Goal: Transaction & Acquisition: Purchase product/service

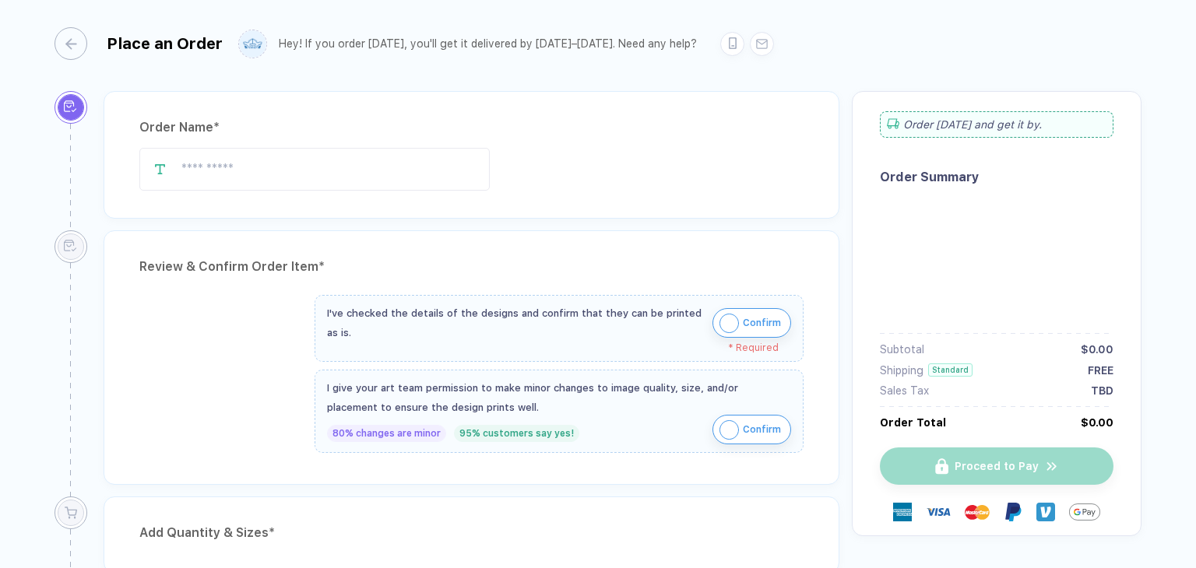
type input "*******"
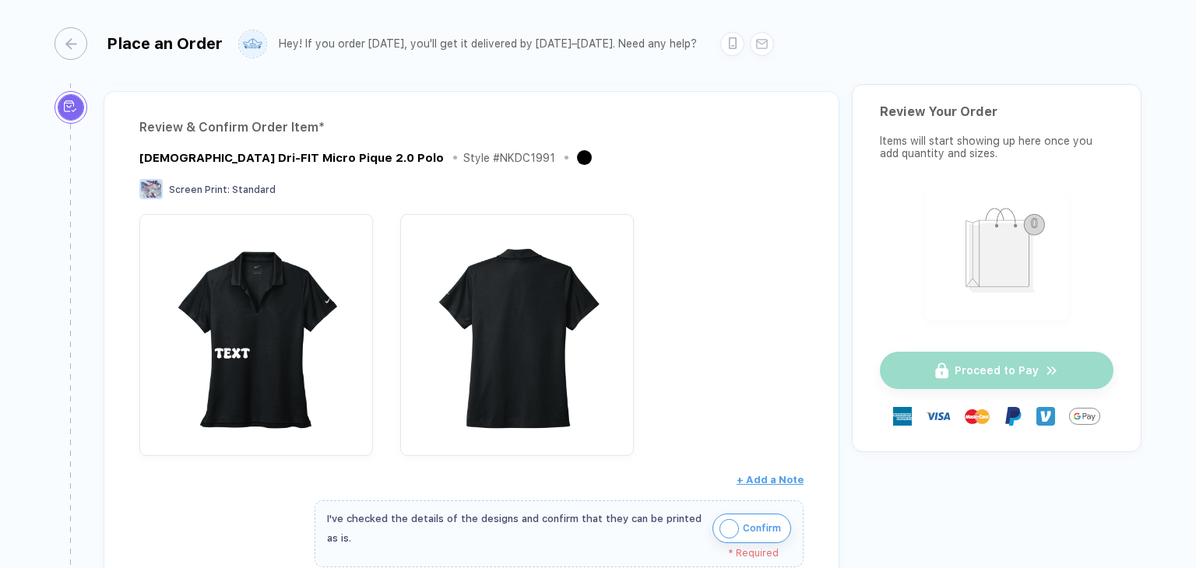
scroll to position [311, 0]
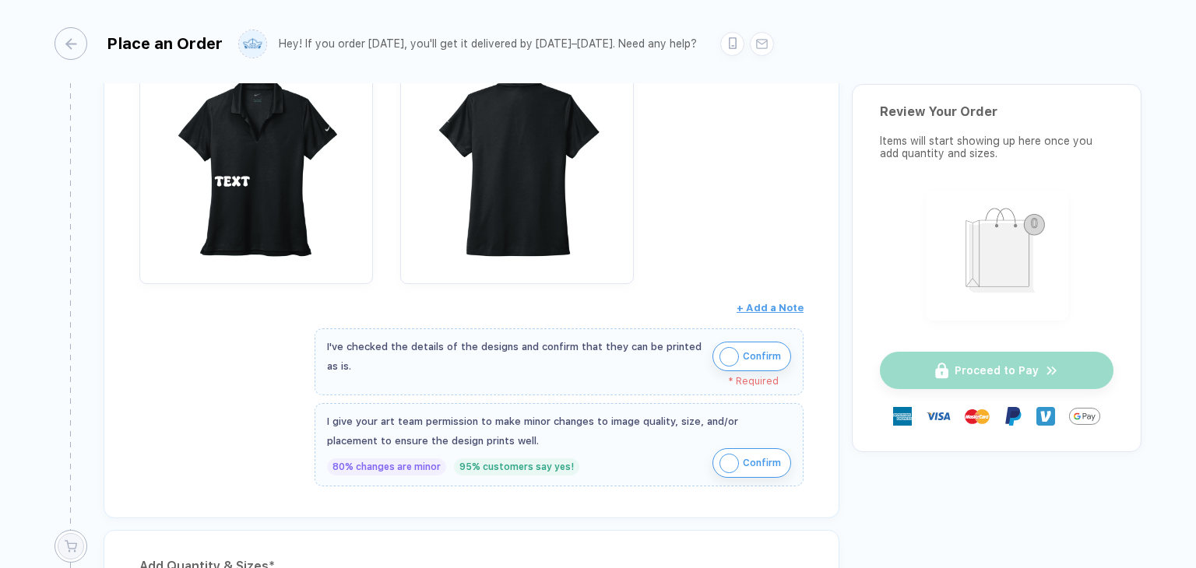
click at [760, 362] on span "Confirm" at bounding box center [762, 356] width 38 height 25
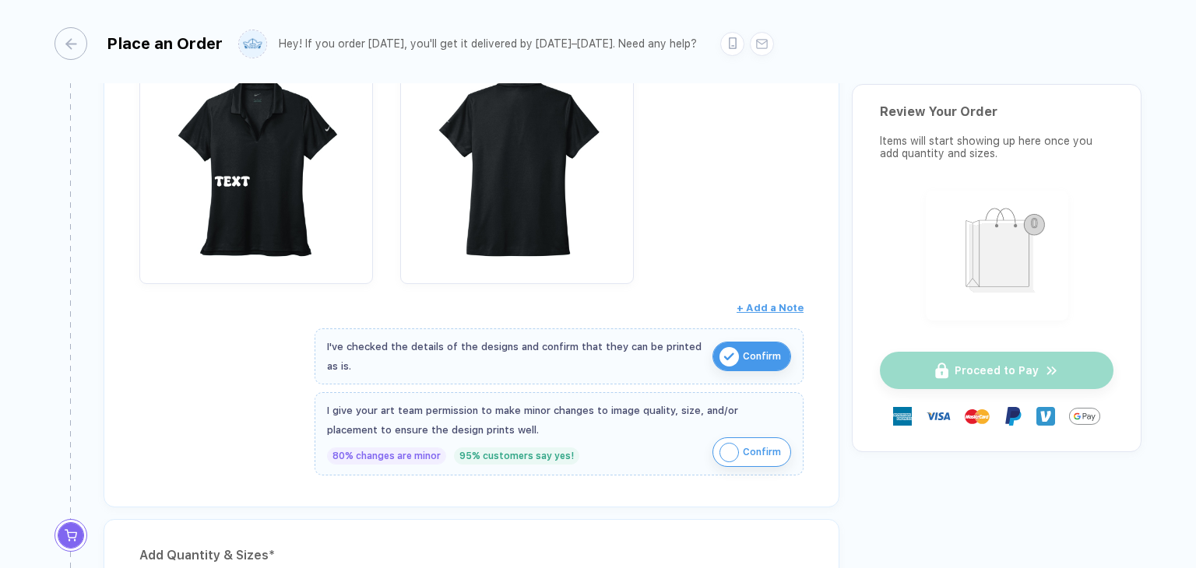
click at [752, 441] on span "Confirm" at bounding box center [762, 452] width 38 height 25
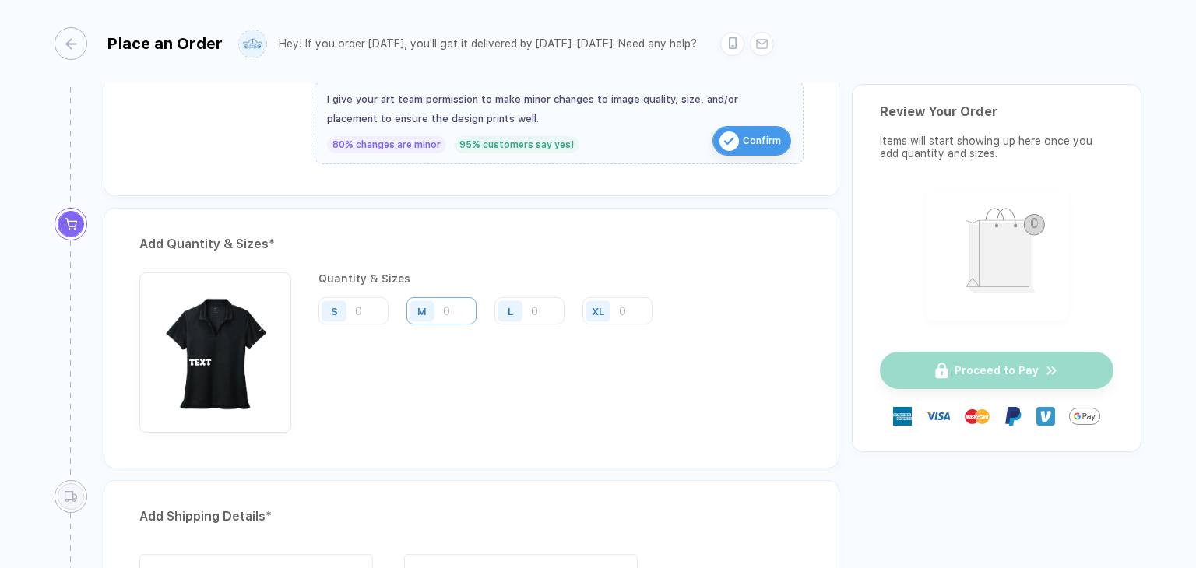
click at [465, 303] on input "number" at bounding box center [441, 310] width 70 height 27
type input "2"
type input "20"
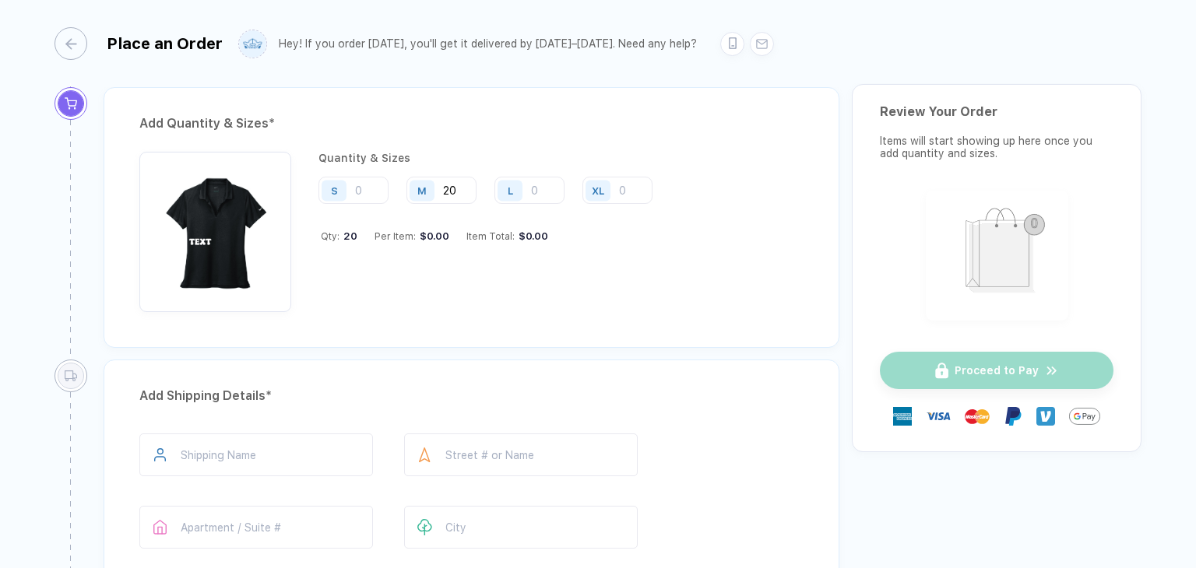
scroll to position [934, 0]
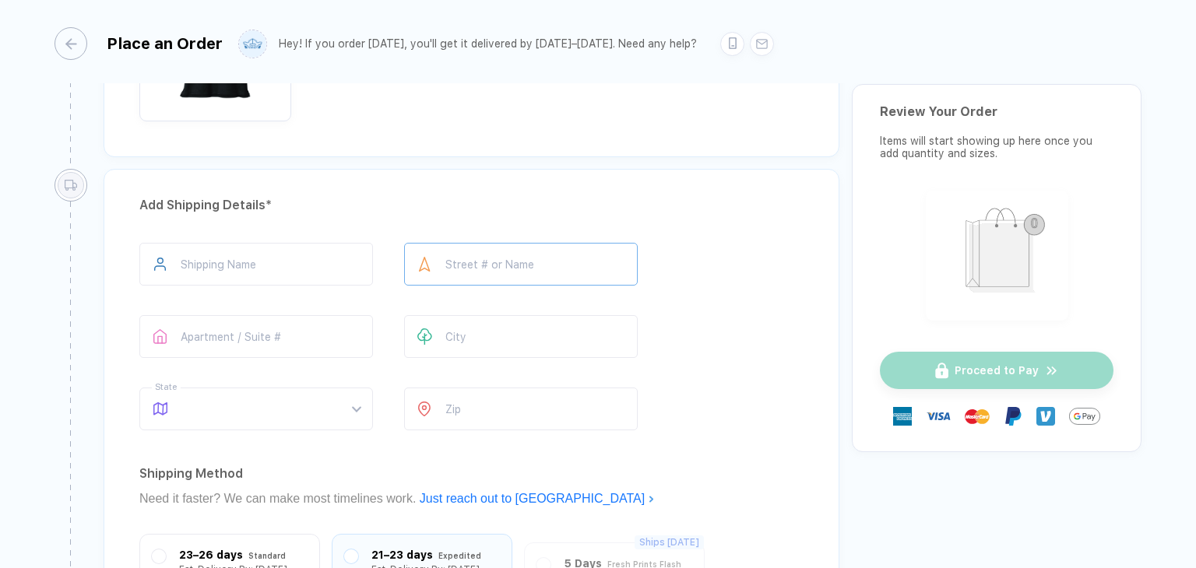
type input "20"
click at [511, 275] on input "text" at bounding box center [520, 264] width 233 height 43
type input "**********"
type input "*****"
type input "**"
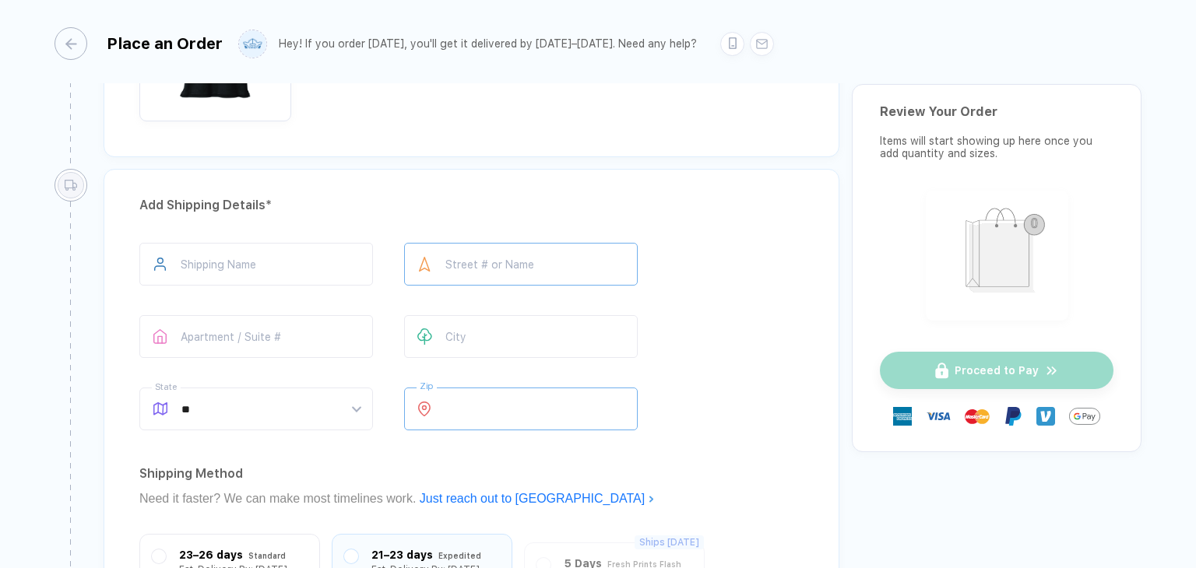
type input "*****"
click at [216, 358] on div "MA" at bounding box center [250, 357] width 190 height 17
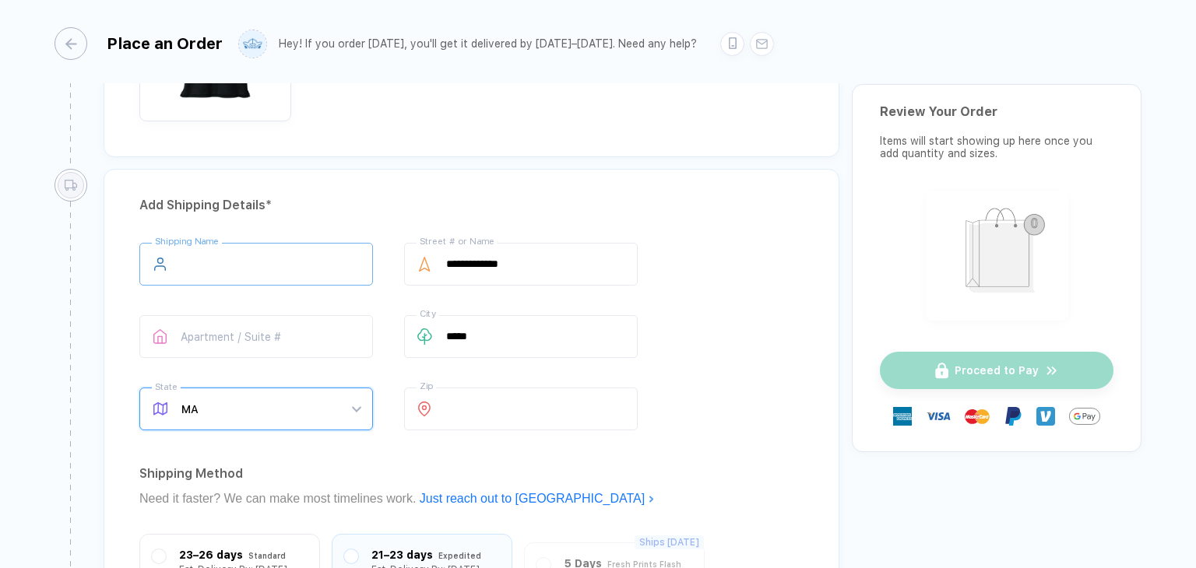
click at [250, 278] on input "text" at bounding box center [255, 264] width 233 height 43
type input "*"
type input "**"
type input "****"
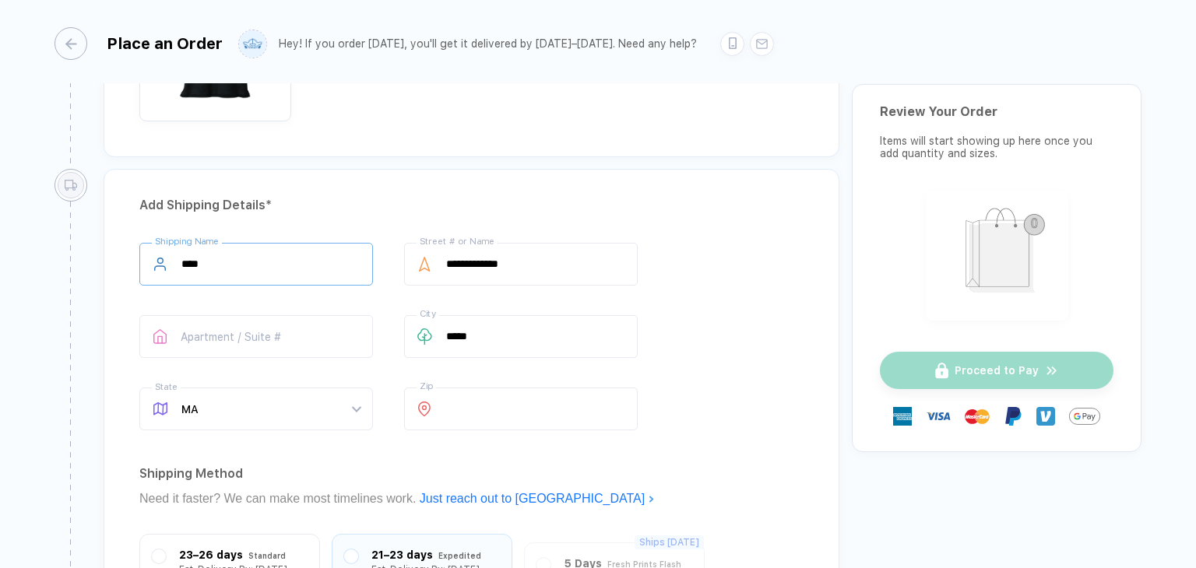
type input "*****"
type input "******"
type input "*******"
click at [704, 345] on div "**********" at bounding box center [471, 340] width 664 height 194
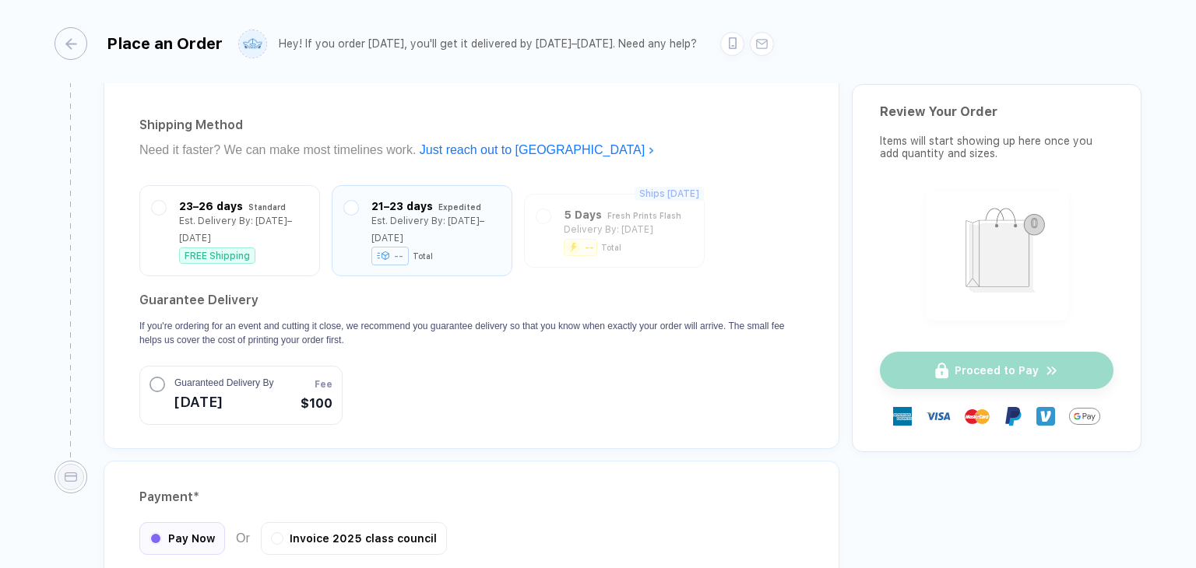
scroll to position [1438, 0]
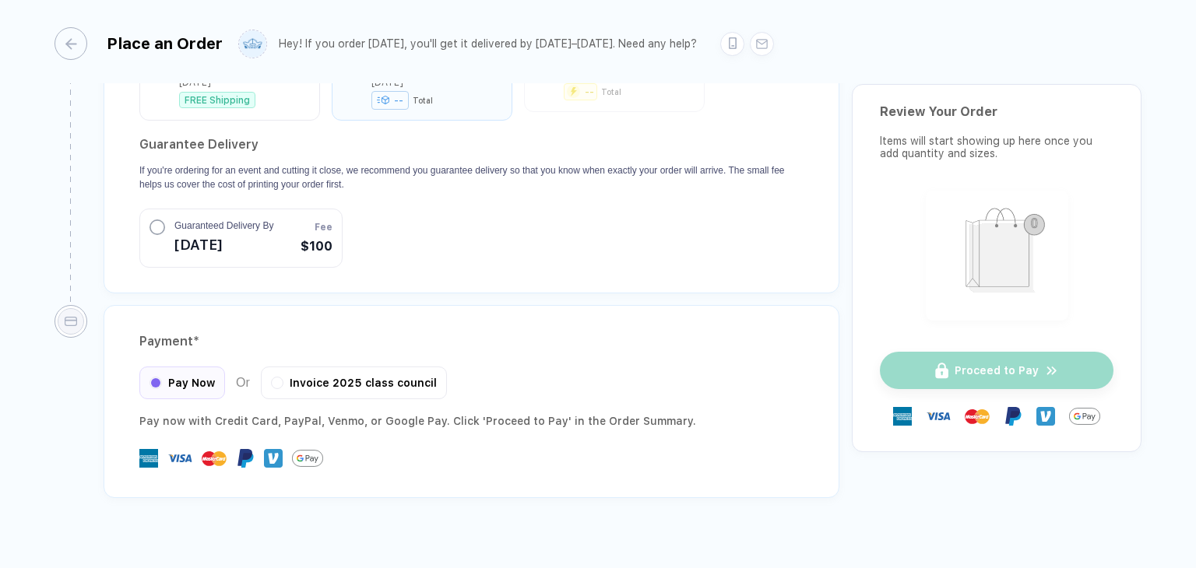
click at [157, 222] on div "Guaranteed Delivery By Sep 2" at bounding box center [211, 238] width 124 height 39
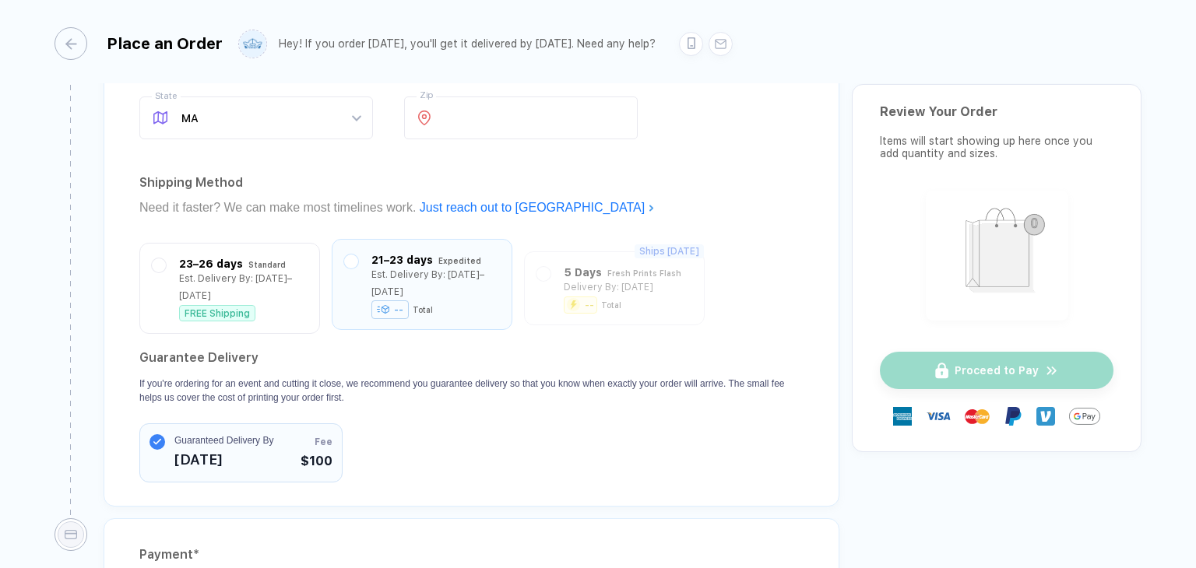
scroll to position [1205, 0]
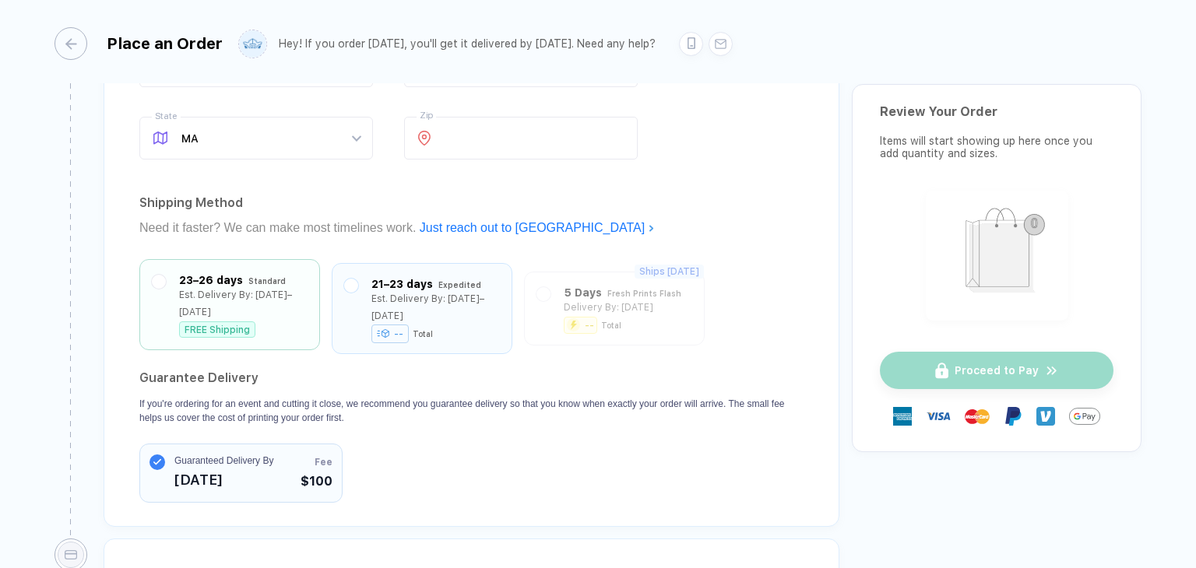
click at [167, 272] on div "23–26 days Standard Est. Delivery By: Sep 4–7 FREE Shipping" at bounding box center [230, 305] width 156 height 66
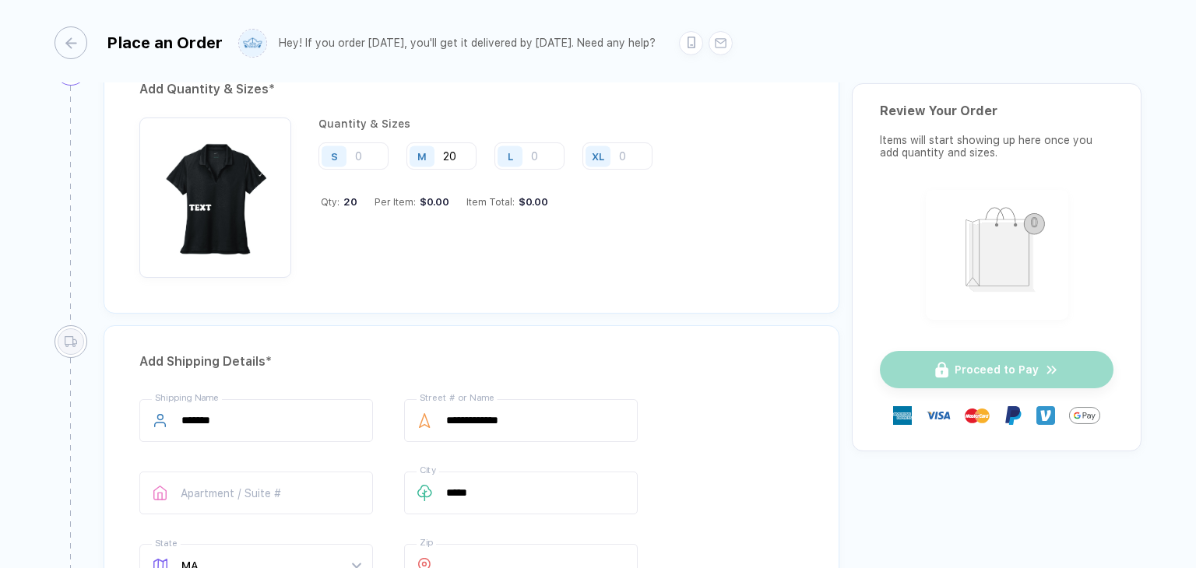
scroll to position [748, 0]
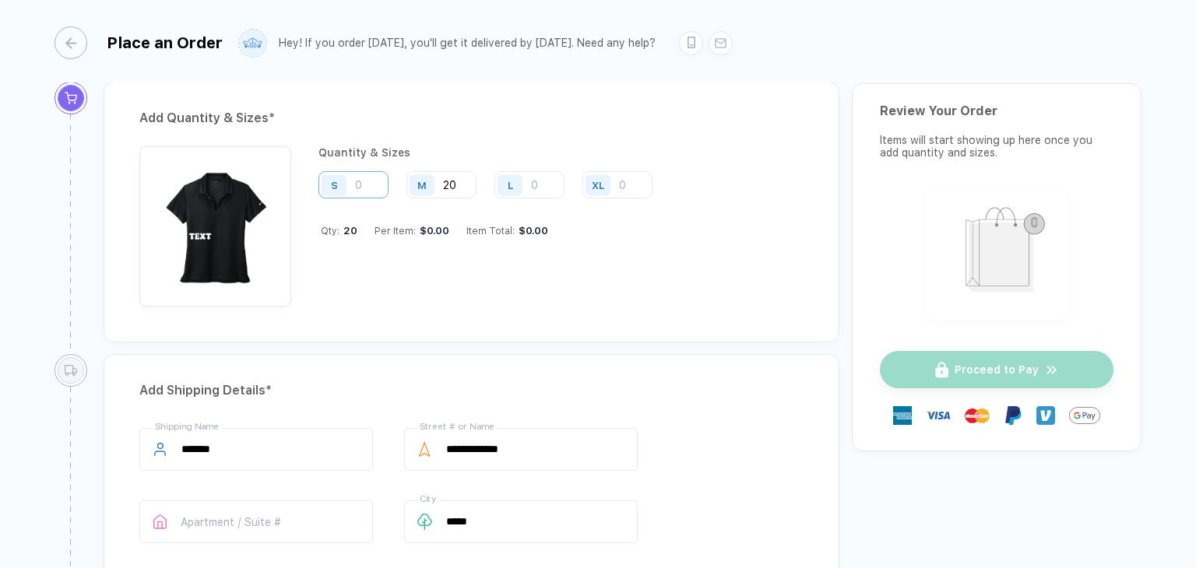
click at [376, 191] on input "number" at bounding box center [353, 184] width 70 height 27
type input "3"
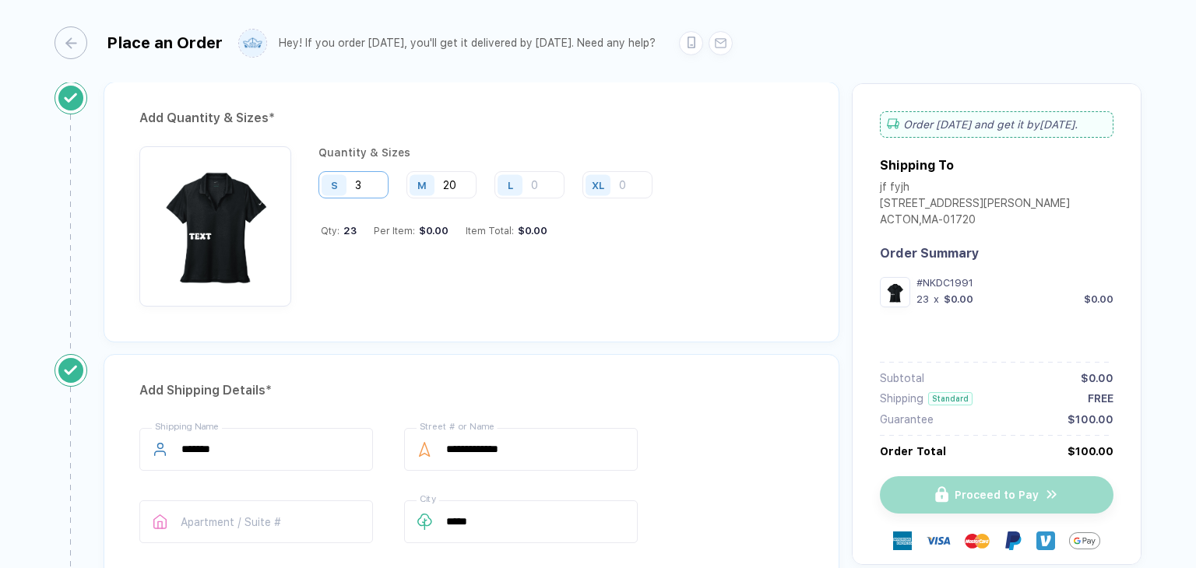
type input "30"
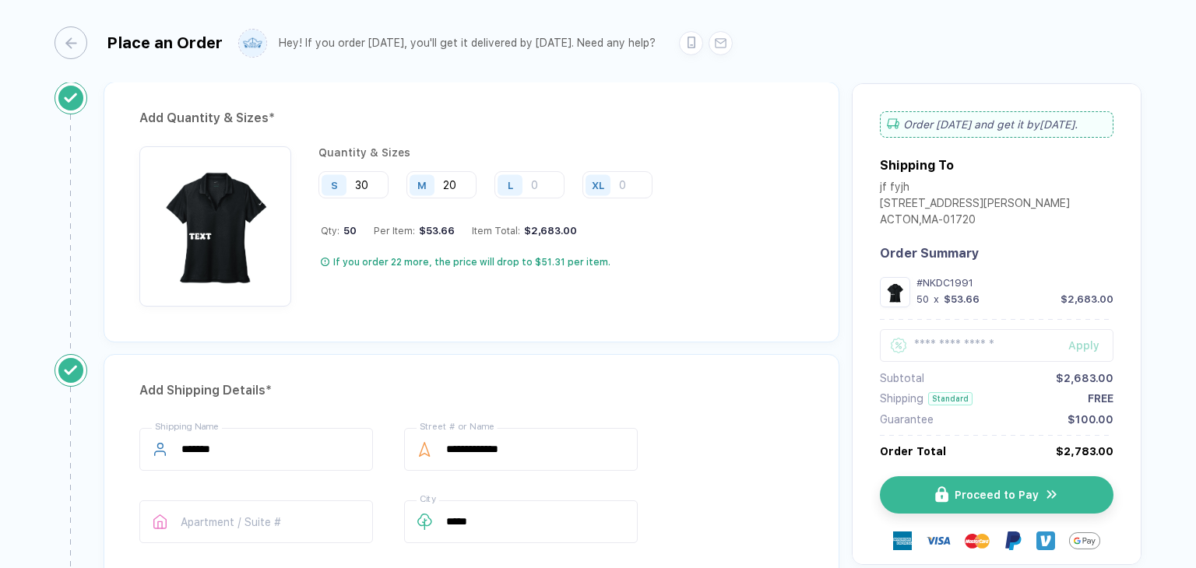
type input "30"
click at [668, 322] on div "Add Quantity & Sizes * Quantity & Sizes S 30 M 20 L XL Qty: 50 Per Item: $53.66…" at bounding box center [472, 212] width 736 height 261
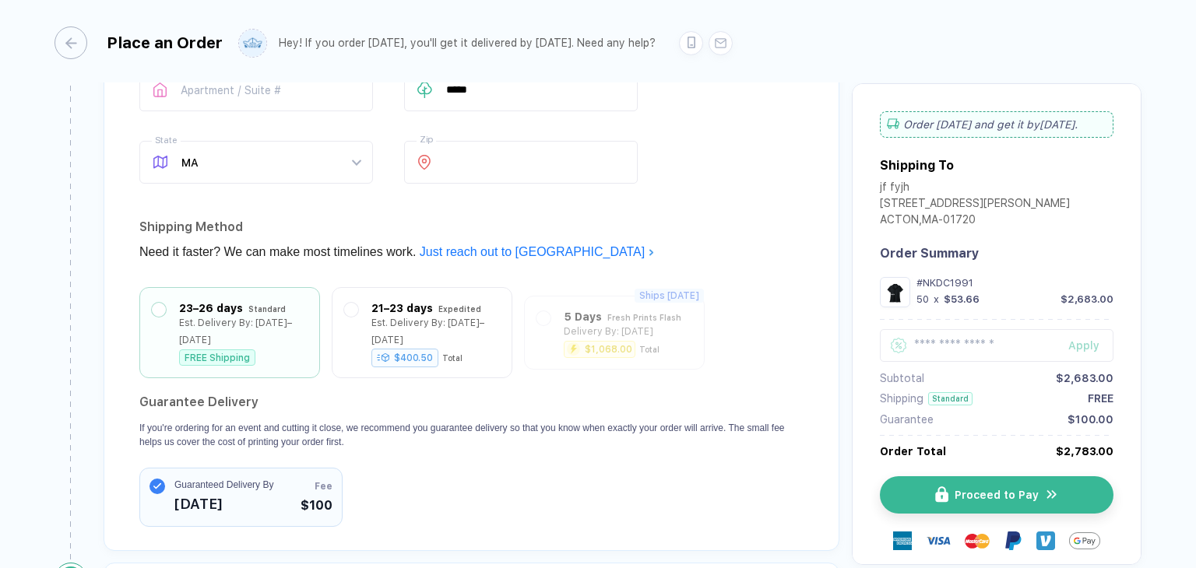
scroll to position [1371, 0]
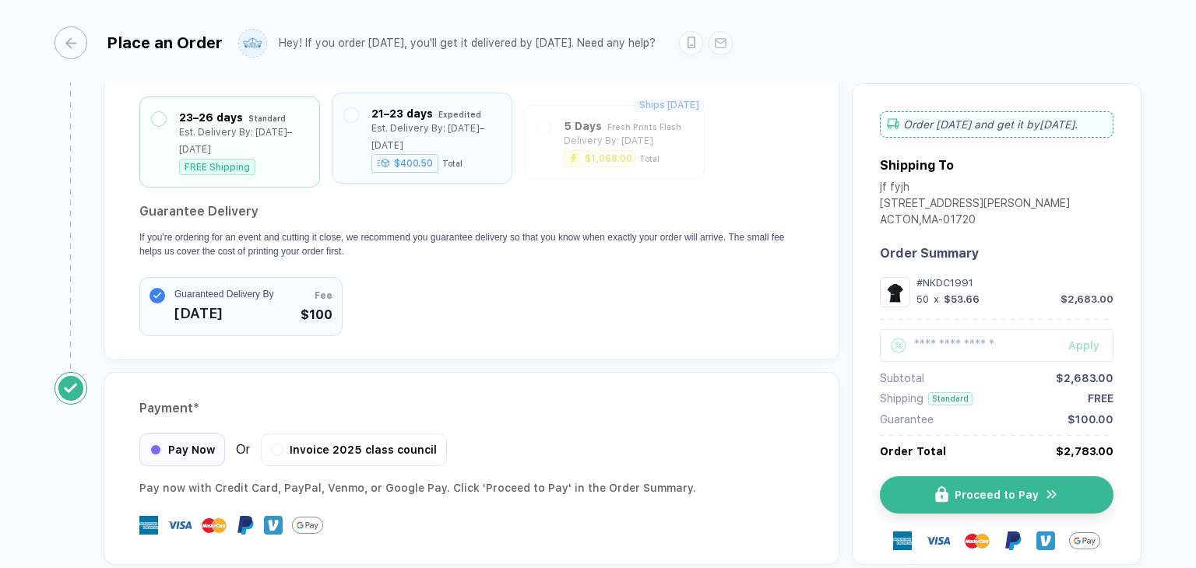
click at [367, 118] on div "21–23 days Expedited Est. Delivery By: Sep 2–4 $400.50 Total" at bounding box center [422, 138] width 156 height 66
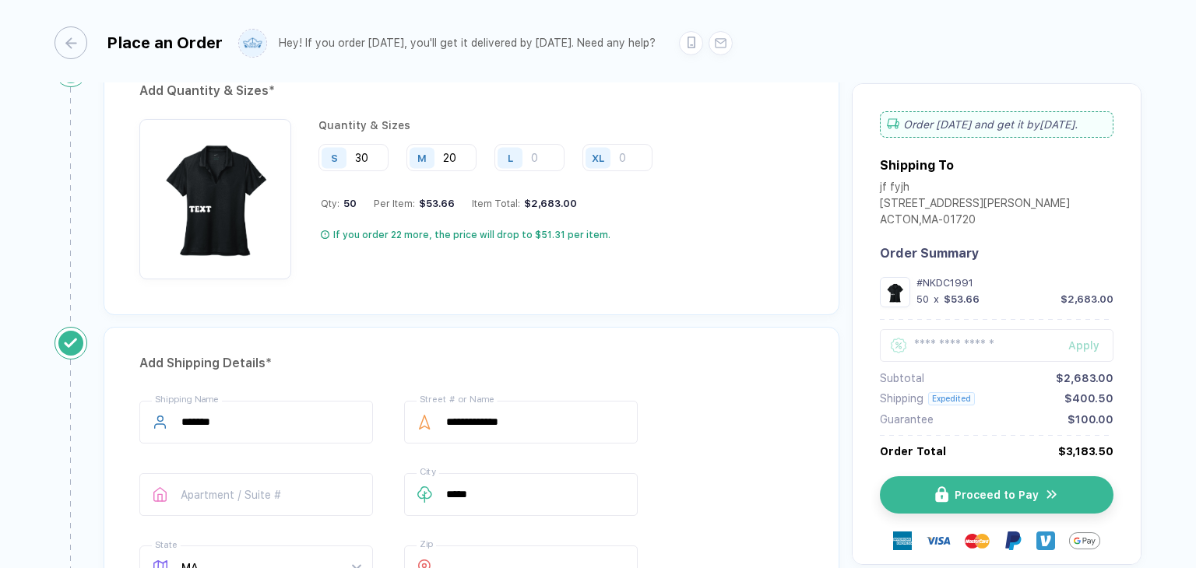
scroll to position [748, 0]
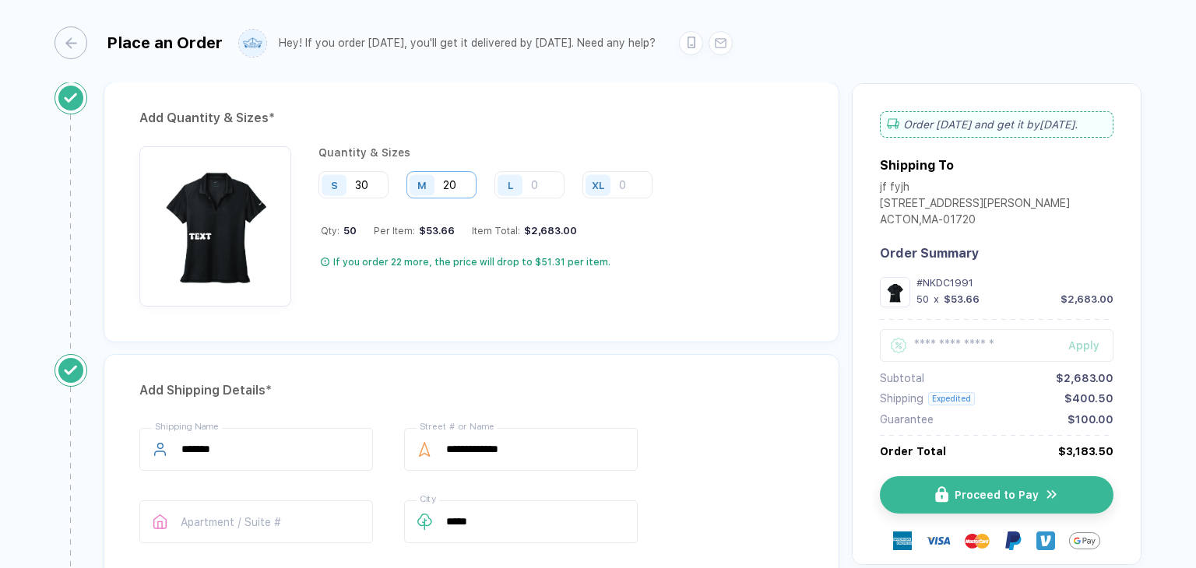
click at [470, 176] on input "20" at bounding box center [441, 184] width 70 height 27
type input "2"
click at [382, 179] on input "30" at bounding box center [353, 184] width 70 height 27
type input "3"
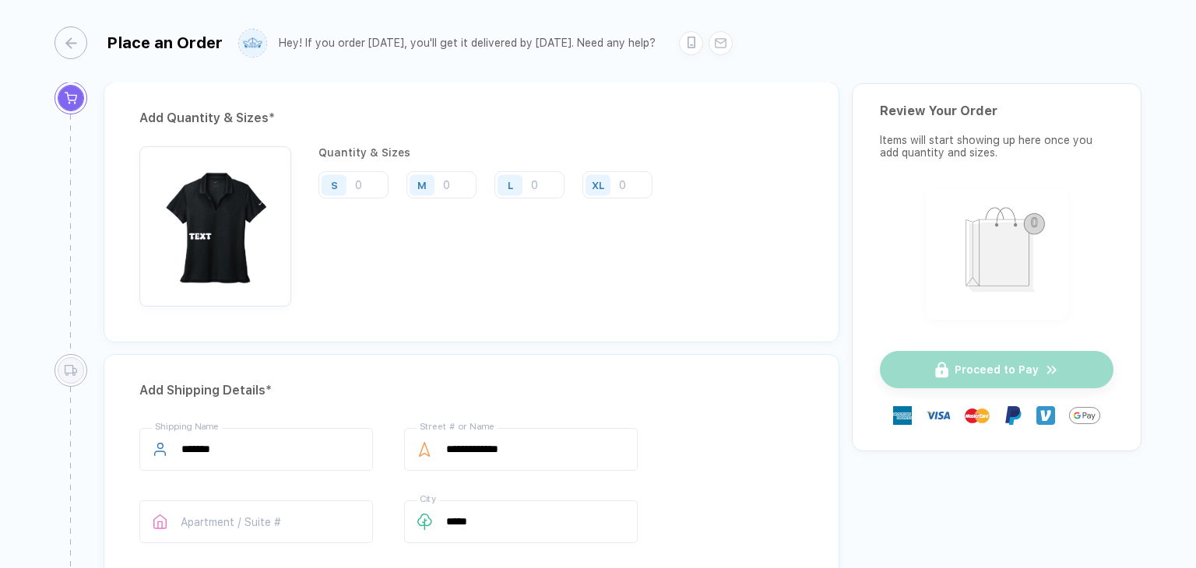
type input "1"
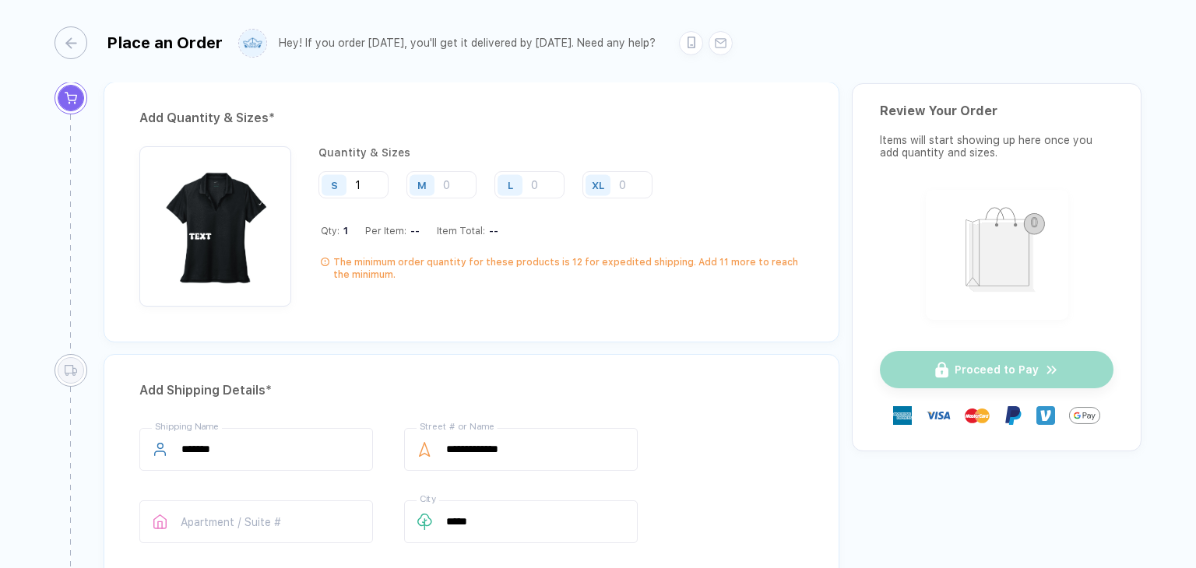
type input "12"
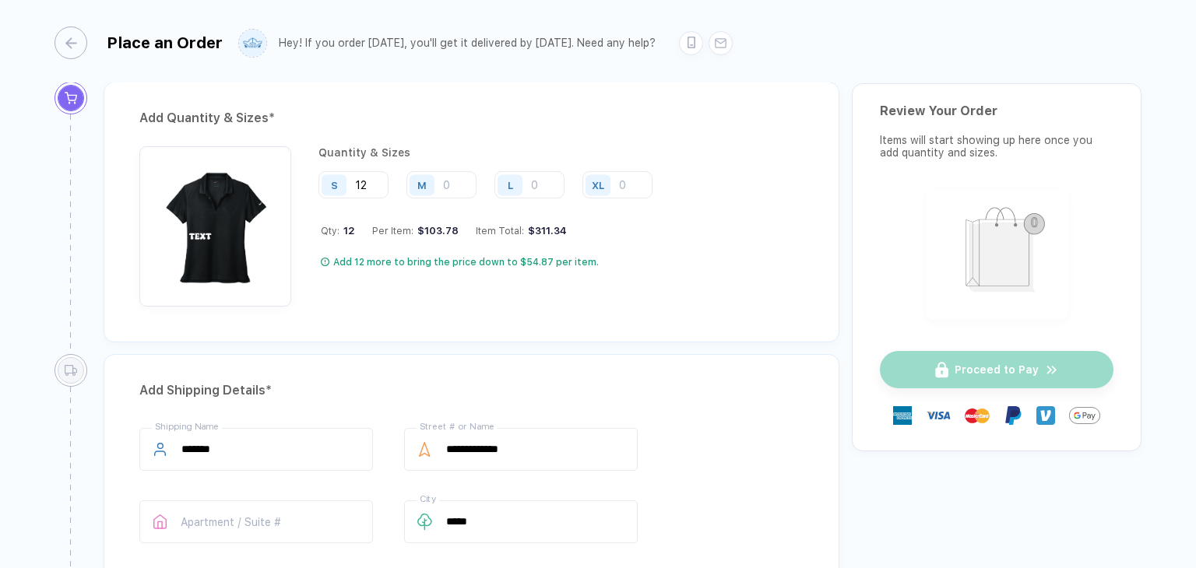
type input "12"
click at [660, 302] on div "Quantity & Sizes S 12 M L XL Qty: 12 Per Item: $103.78 Item Total: $311.34 Add …" at bounding box center [471, 230] width 664 height 168
click at [461, 177] on input "number" at bounding box center [441, 184] width 70 height 27
type input "1"
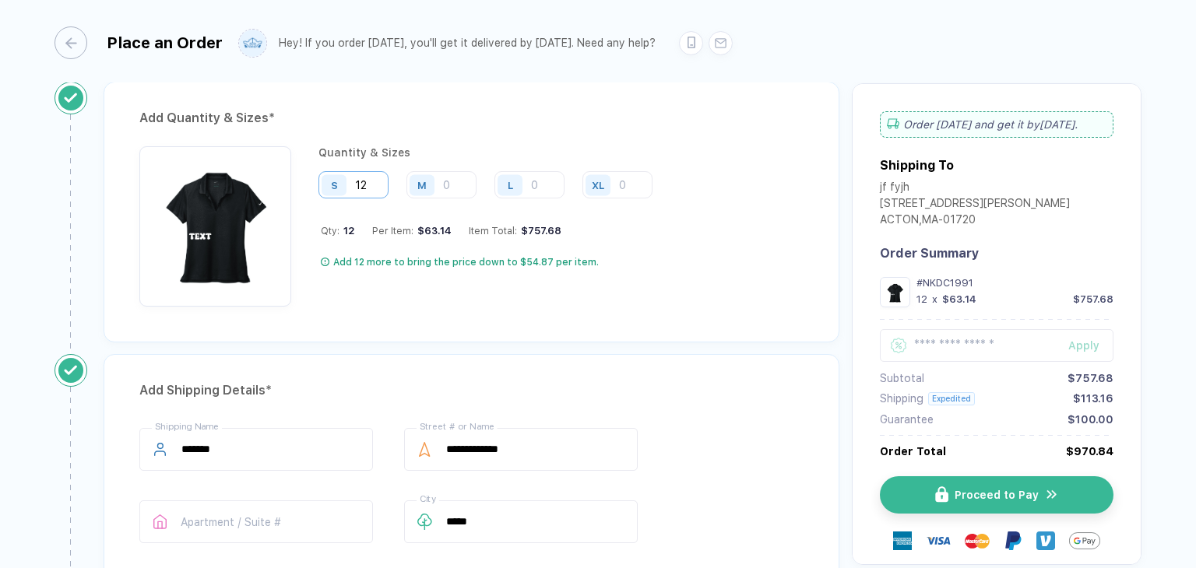
click at [370, 181] on input "12" at bounding box center [353, 184] width 70 height 27
click at [778, 299] on div "Quantity & Sizes S 12 M L XL Qty: 12 Per Item: $63.14 Item Total: $757.68 Add 1…" at bounding box center [471, 226] width 664 height 160
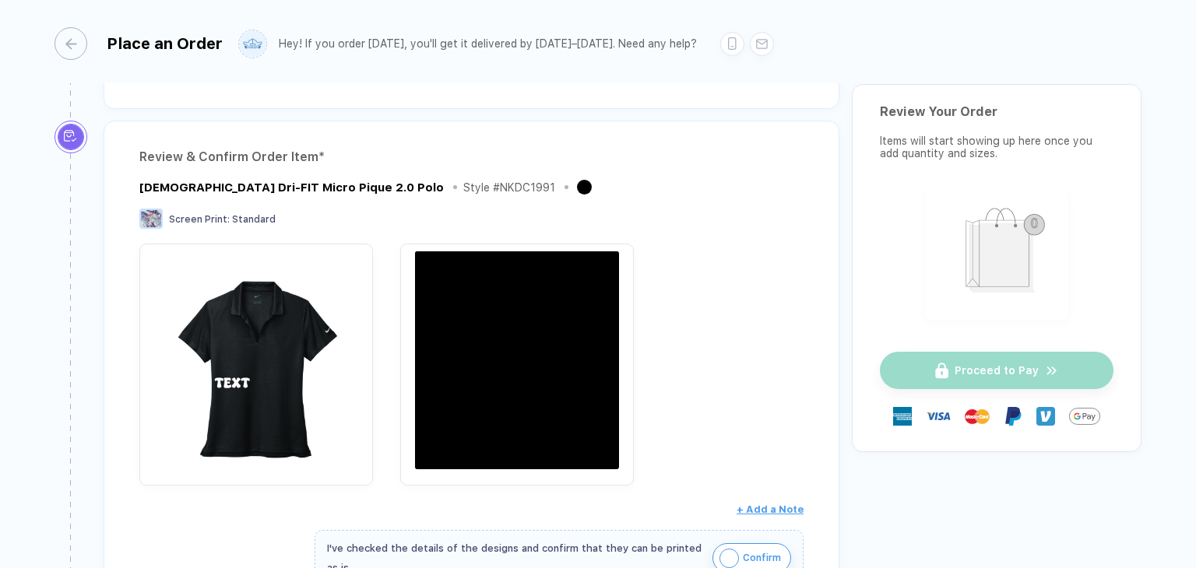
scroll to position [311, 0]
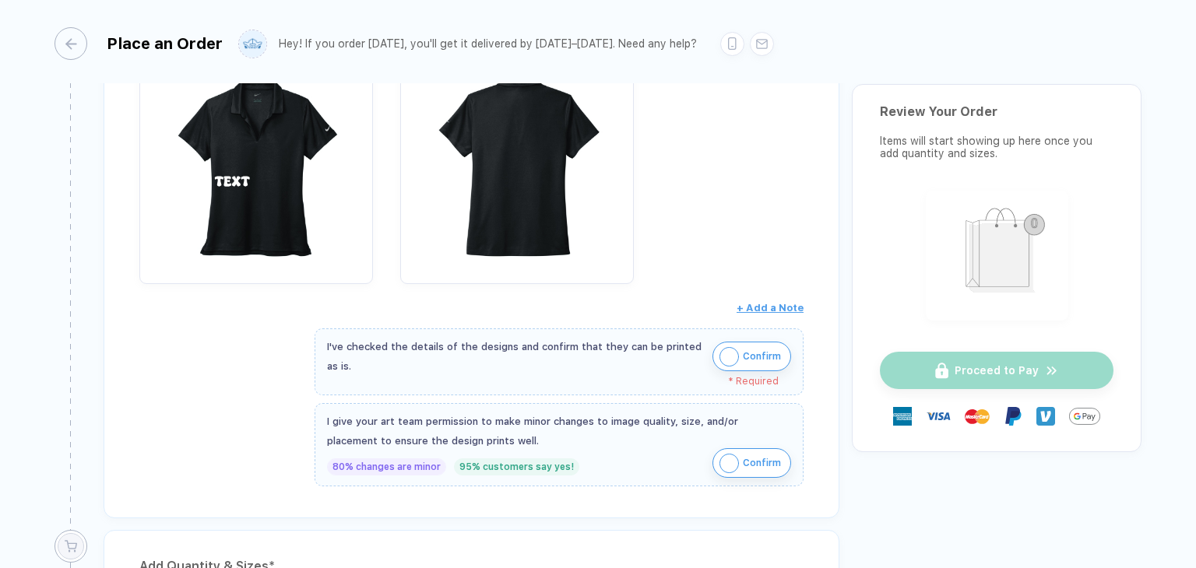
drag, startPoint x: 739, startPoint y: 362, endPoint x: 747, endPoint y: 377, distance: 17.4
click at [743, 362] on span "Confirm" at bounding box center [762, 356] width 38 height 25
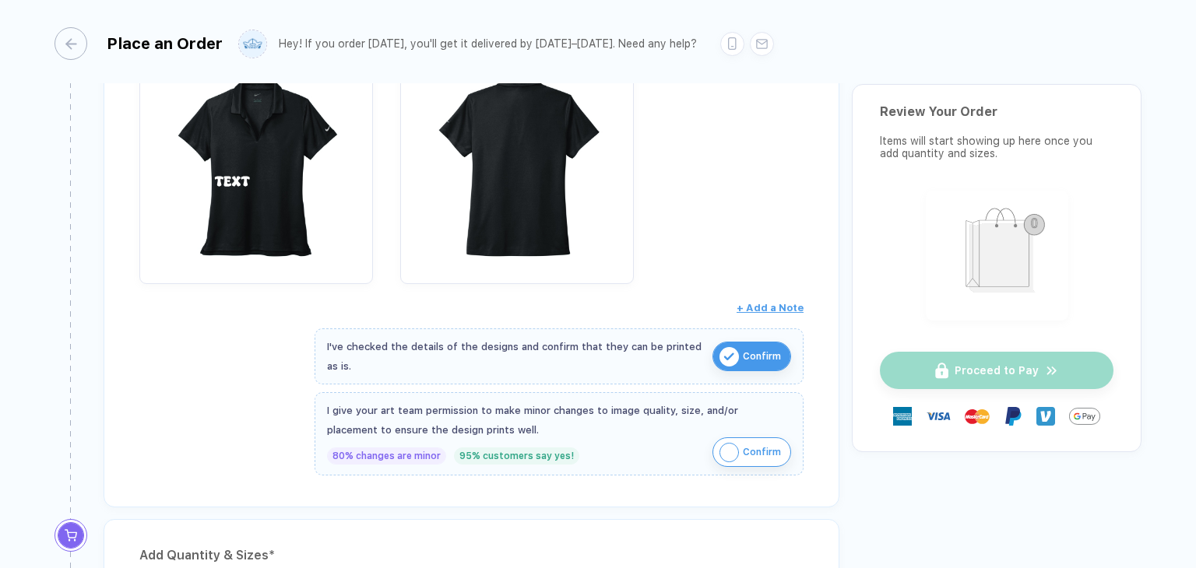
drag, startPoint x: 750, startPoint y: 448, endPoint x: 741, endPoint y: 446, distance: 8.7
click at [748, 448] on span "Confirm" at bounding box center [762, 452] width 38 height 25
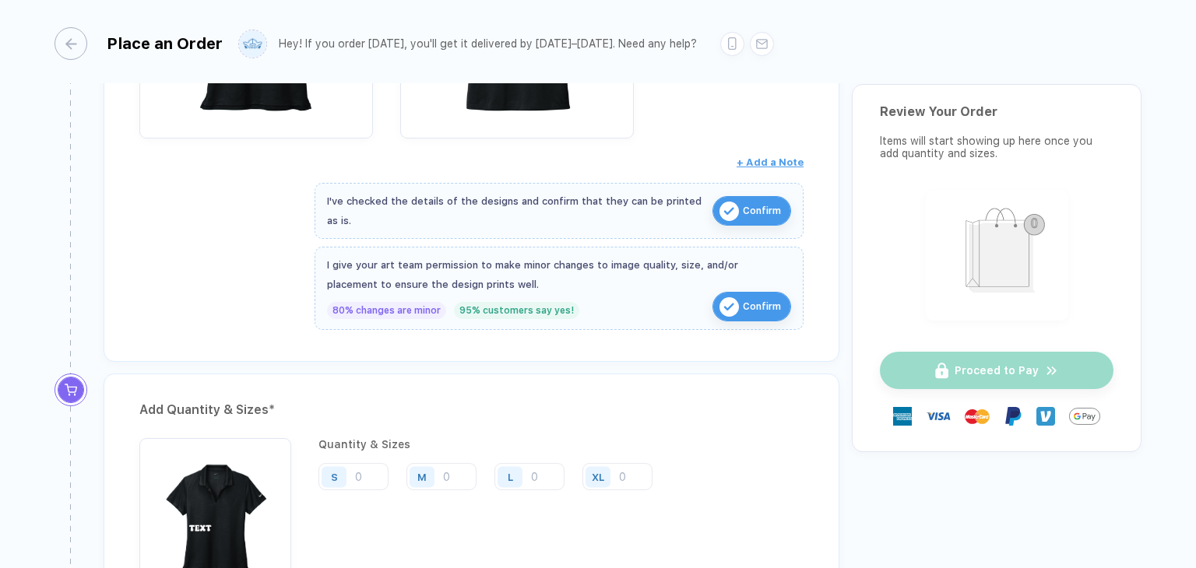
scroll to position [700, 0]
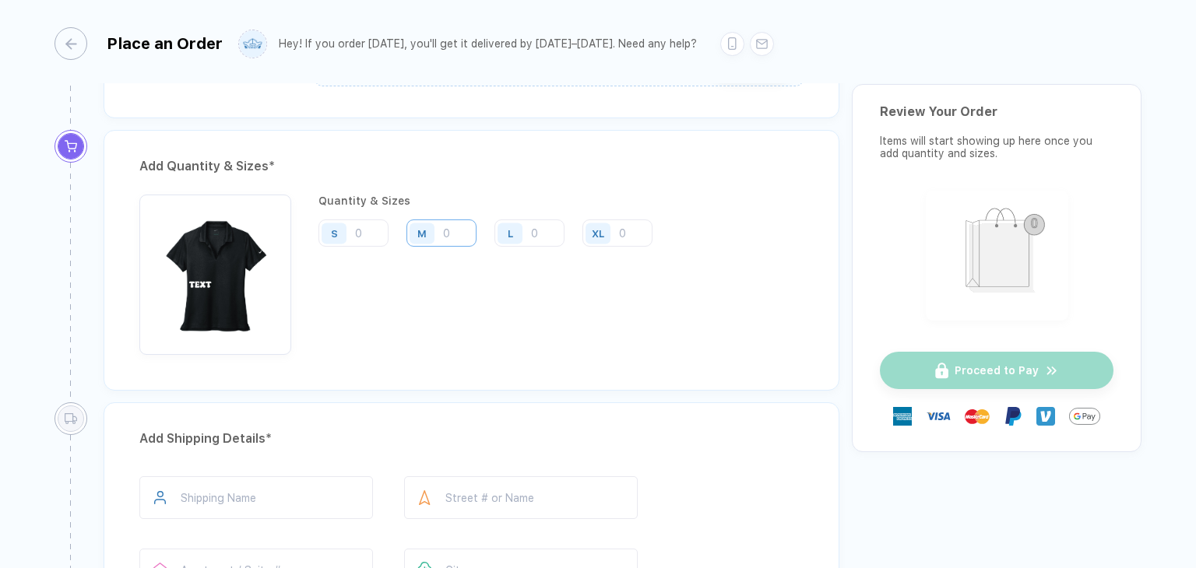
click at [455, 233] on input "number" at bounding box center [441, 232] width 70 height 27
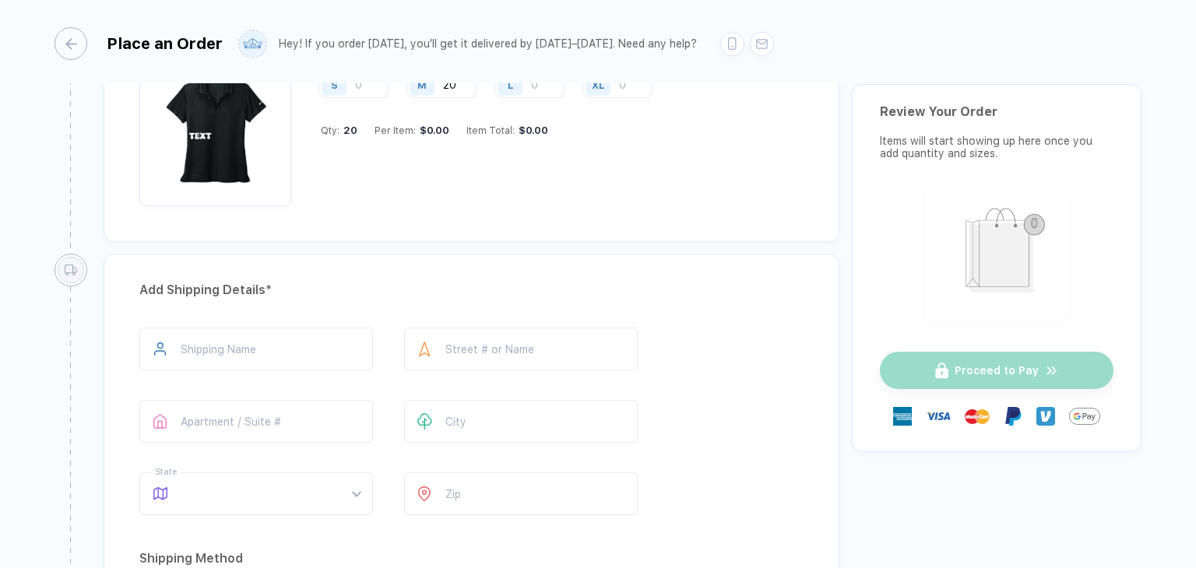
scroll to position [856, 0]
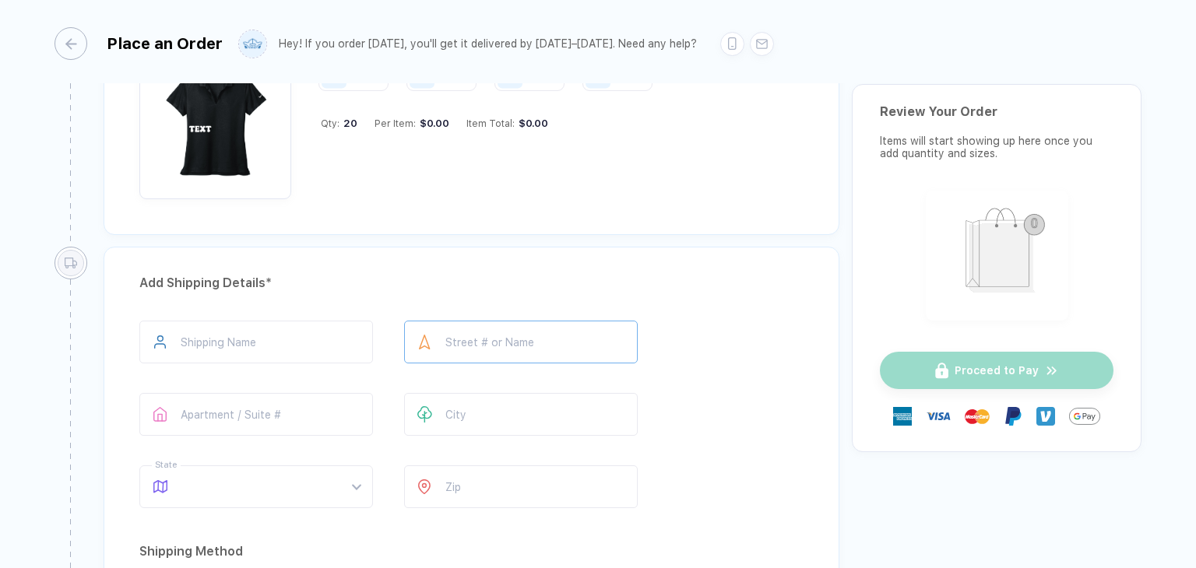
type input "20"
click at [504, 335] on input "text" at bounding box center [520, 342] width 233 height 43
type input "**********"
type input "*****"
type input "**"
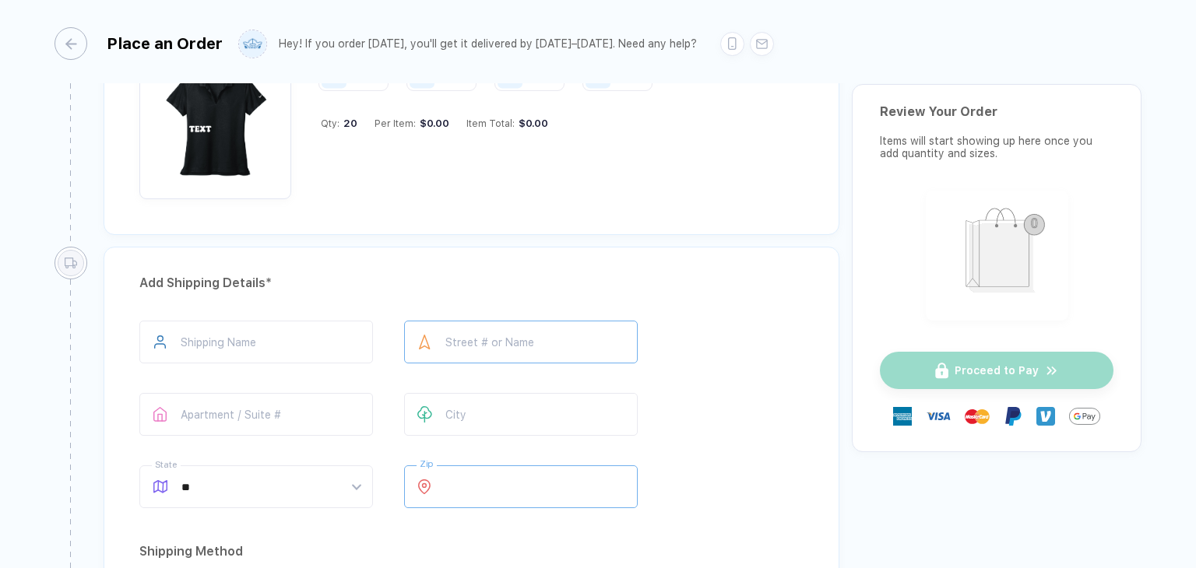
type input "*****"
click at [249, 341] on input "text" at bounding box center [255, 342] width 233 height 43
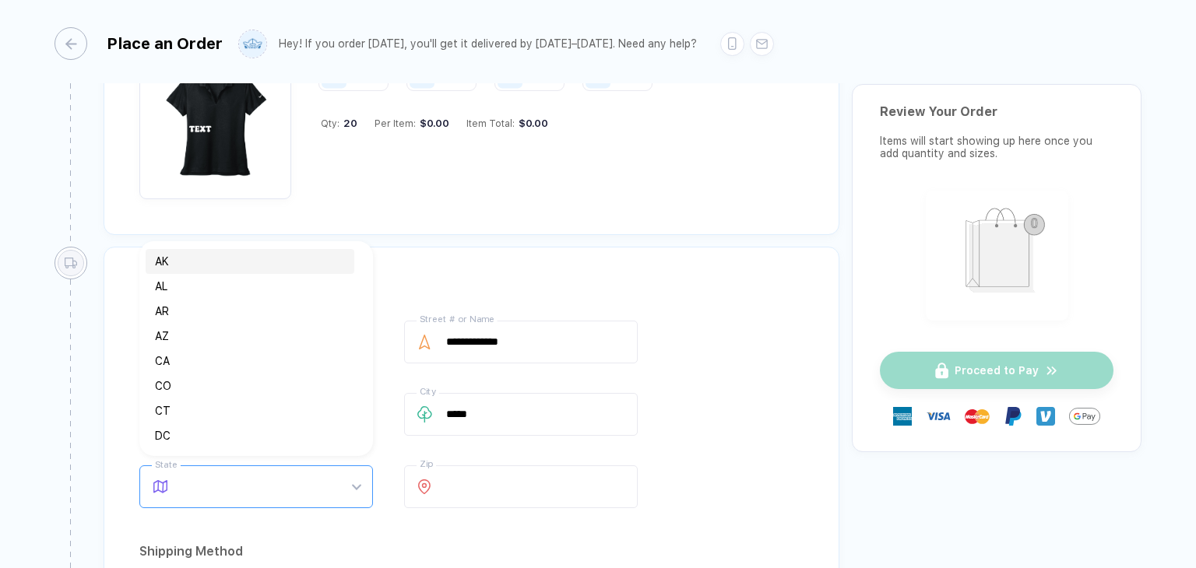
click at [304, 479] on span at bounding box center [270, 486] width 179 height 41
type input "******"
type input "**"
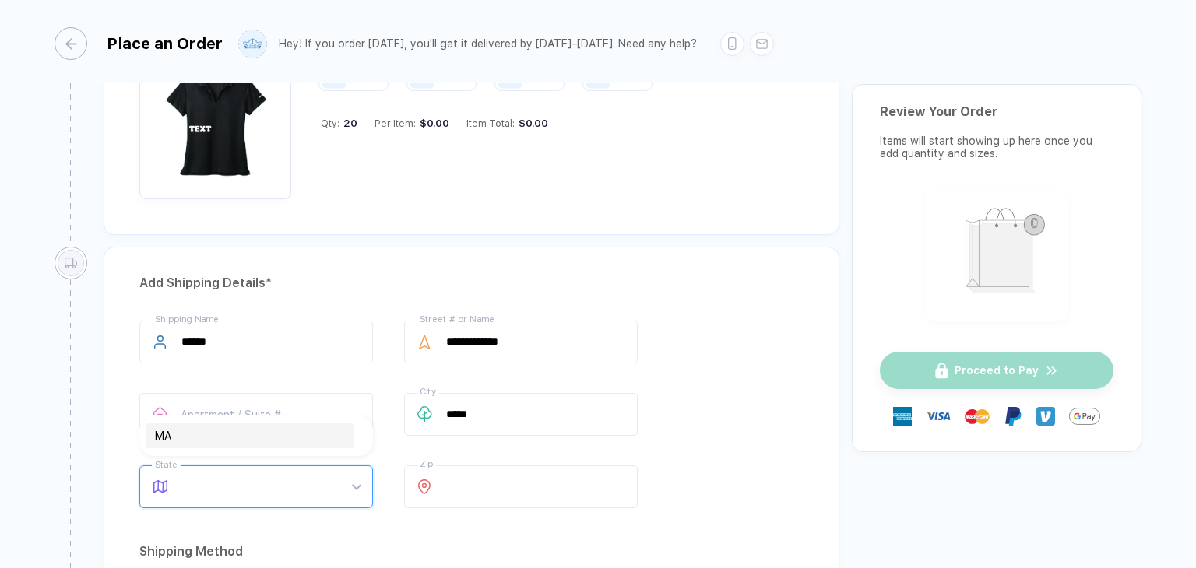
click at [776, 421] on div "**********" at bounding box center [471, 418] width 664 height 194
click at [337, 418] on input "text" at bounding box center [255, 414] width 233 height 43
click at [672, 234] on div "Add Quantity & Sizes * Quantity & Sizes S M 20 L XL Qty: 20 Per Item: $0.00 Ite…" at bounding box center [472, 110] width 760 height 272
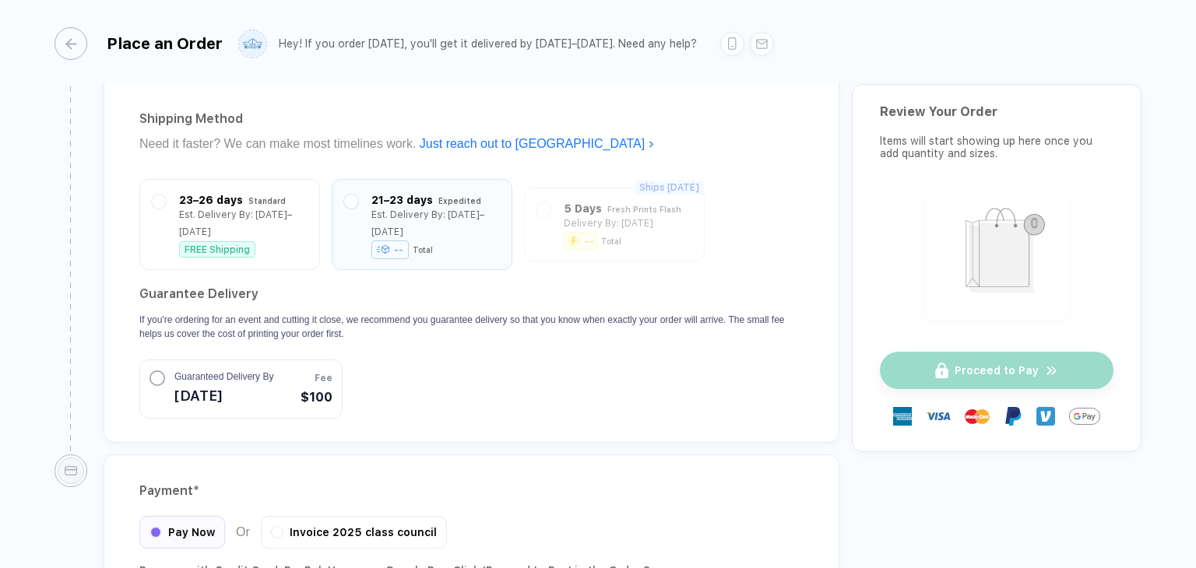
scroll to position [1283, 0]
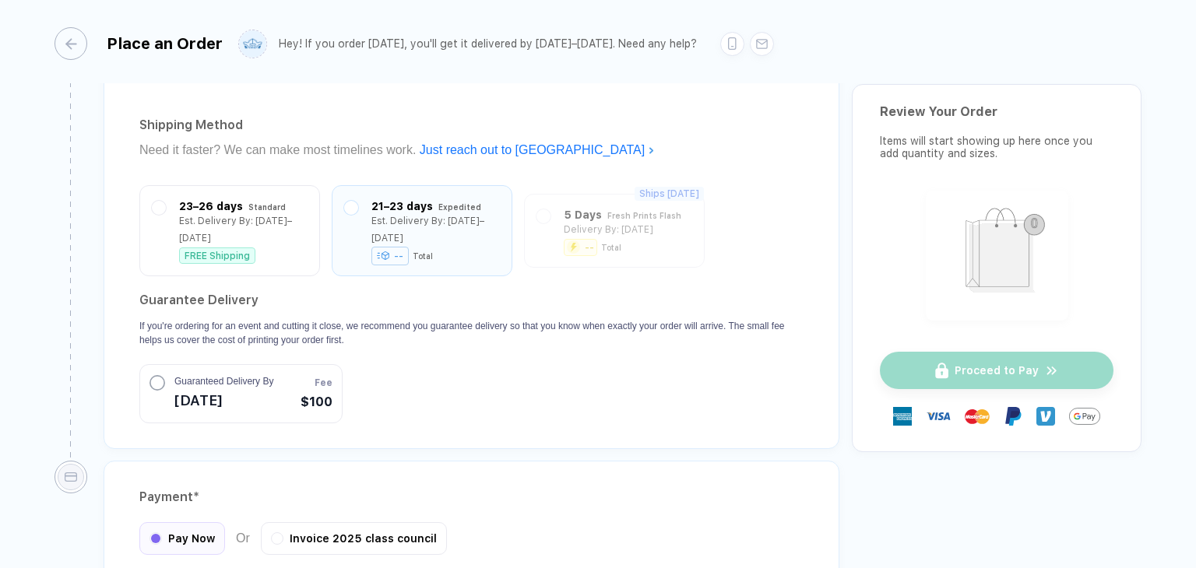
click at [156, 376] on circle "button" at bounding box center [157, 383] width 14 height 14
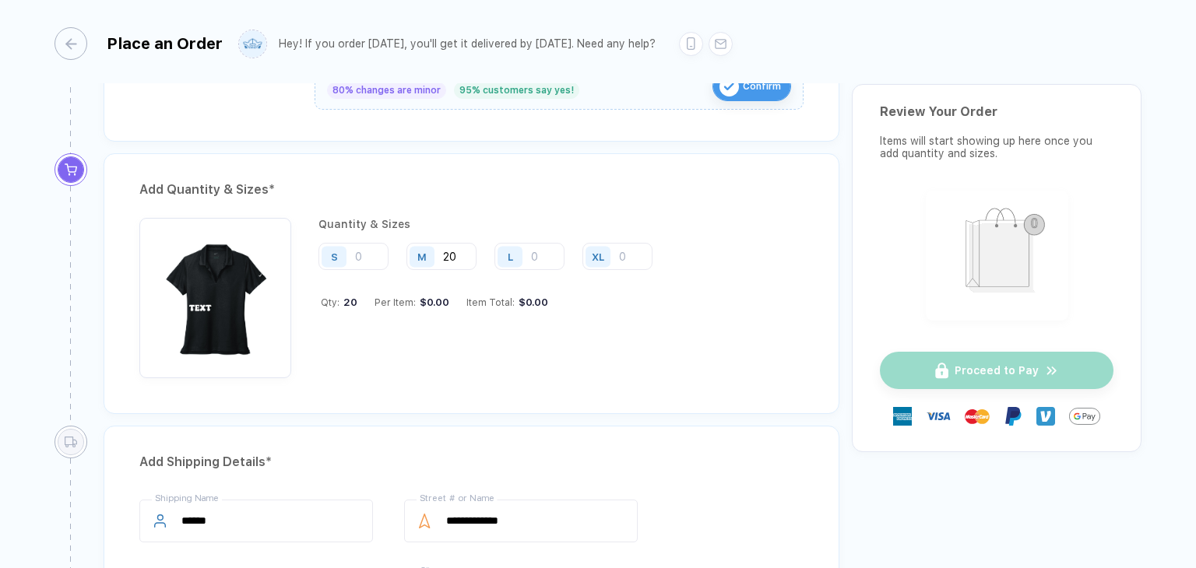
scroll to position [660, 0]
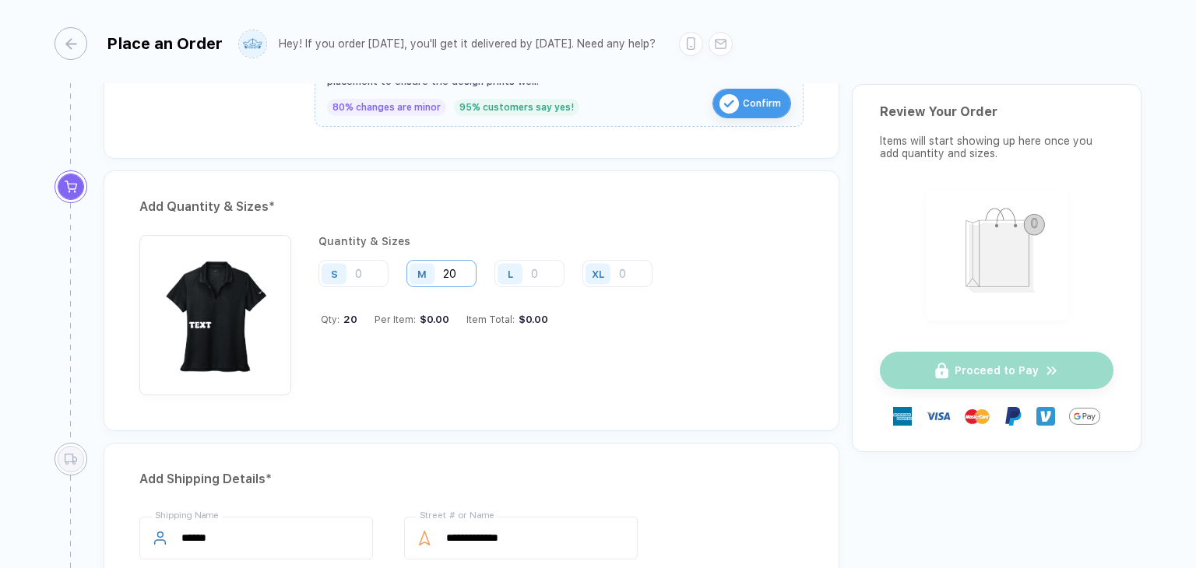
click at [457, 269] on input "20" at bounding box center [441, 273] width 70 height 27
type input "20"
click at [604, 204] on div "Add Quantity & Sizes *" at bounding box center [471, 207] width 664 height 25
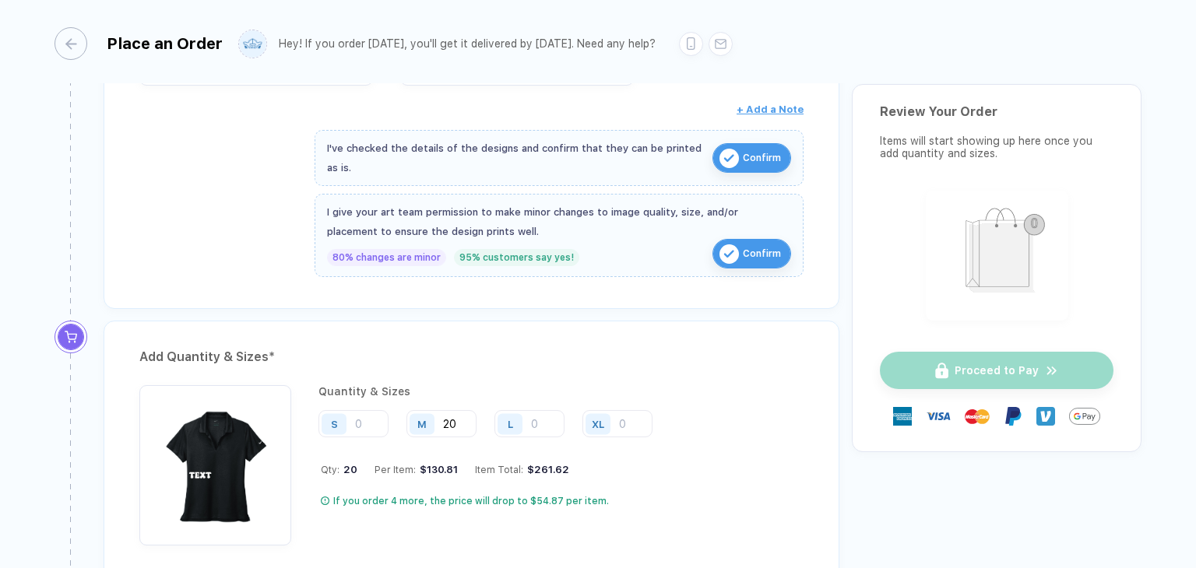
scroll to position [700, 0]
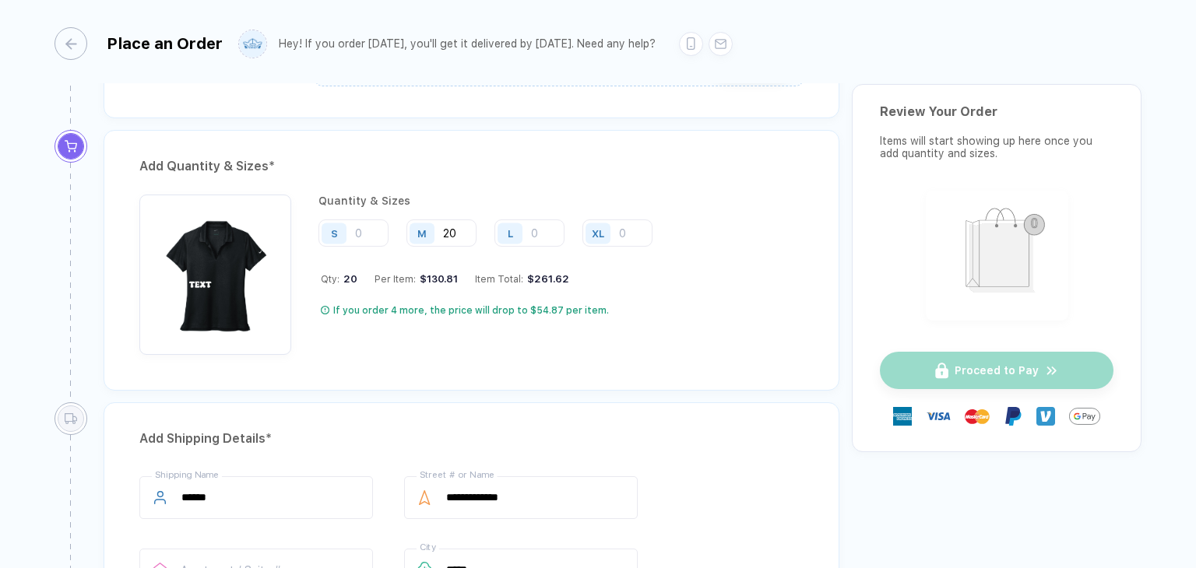
drag, startPoint x: 900, startPoint y: 300, endPoint x: 968, endPoint y: 412, distance: 131.4
click at [906, 301] on div "Review Your Order Items will start showing up here once you add quantity and si…" at bounding box center [996, 268] width 290 height 368
drag, startPoint x: 947, startPoint y: 415, endPoint x: 1068, endPoint y: 396, distance: 122.1
click at [1068, 396] on div "Proceed to Pay" at bounding box center [996, 396] width 233 height 88
click at [903, 338] on div "Please fill all the form inputs to submit the order." at bounding box center [992, 323] width 195 height 41
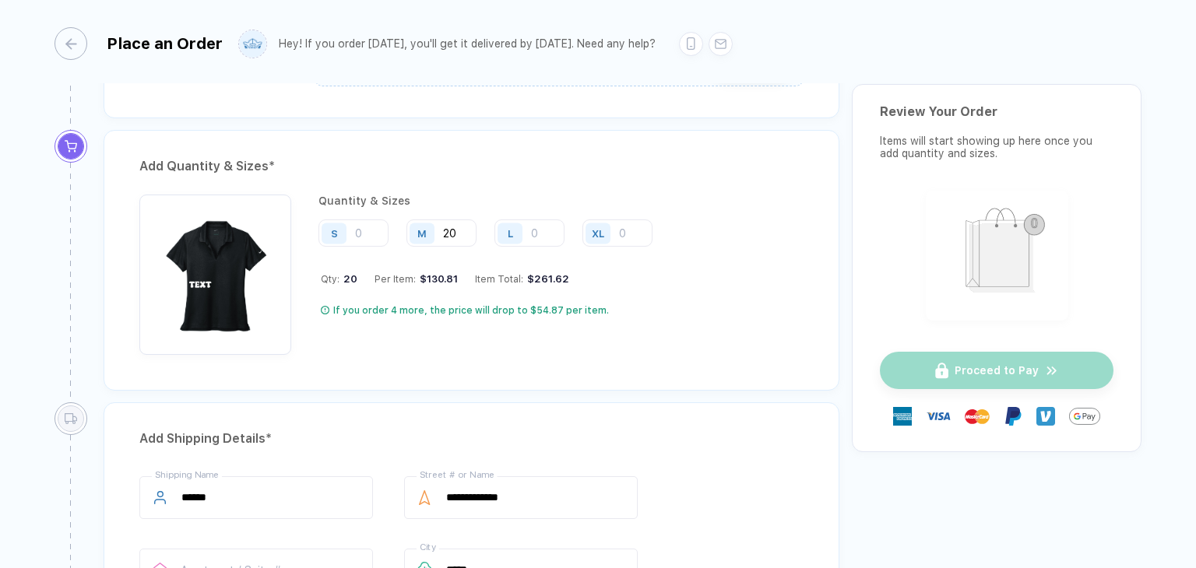
click at [707, 381] on div "Add Quantity & Sizes * Quantity & Sizes S M 20 L XL Qty: 20 Per Item: $130.81 I…" at bounding box center [472, 260] width 736 height 261
click at [532, 221] on input "number" at bounding box center [529, 232] width 70 height 27
type input "2"
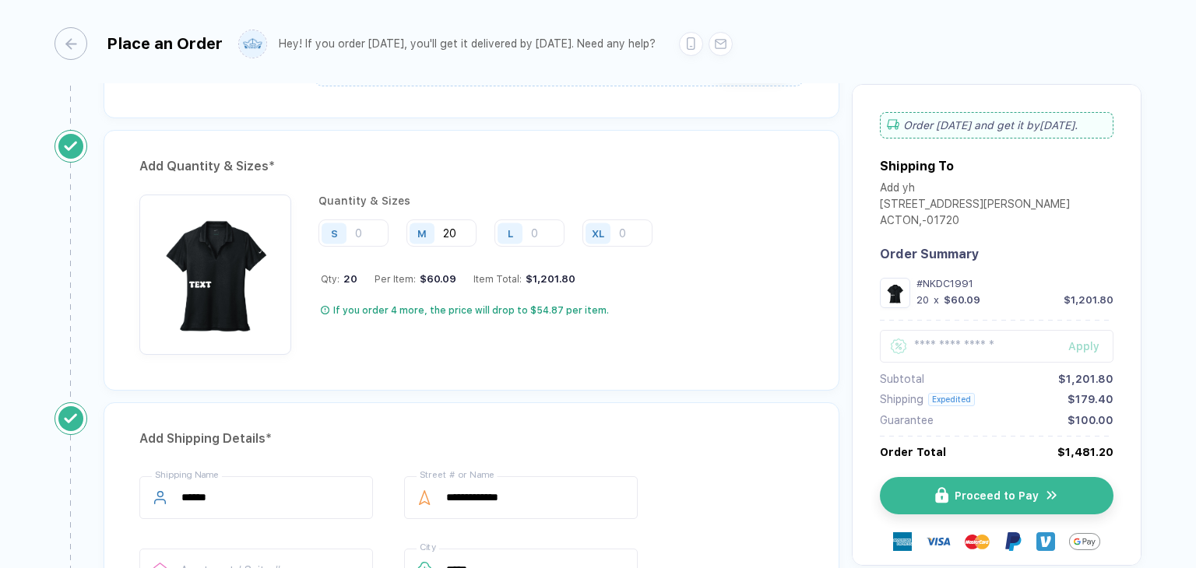
click at [783, 183] on div "Add Quantity & Sizes * Quantity & Sizes S M 20 L XL Qty: 20 Per Item: $60.09 It…" at bounding box center [472, 260] width 736 height 261
click at [462, 227] on input "20" at bounding box center [441, 232] width 70 height 27
type input "2"
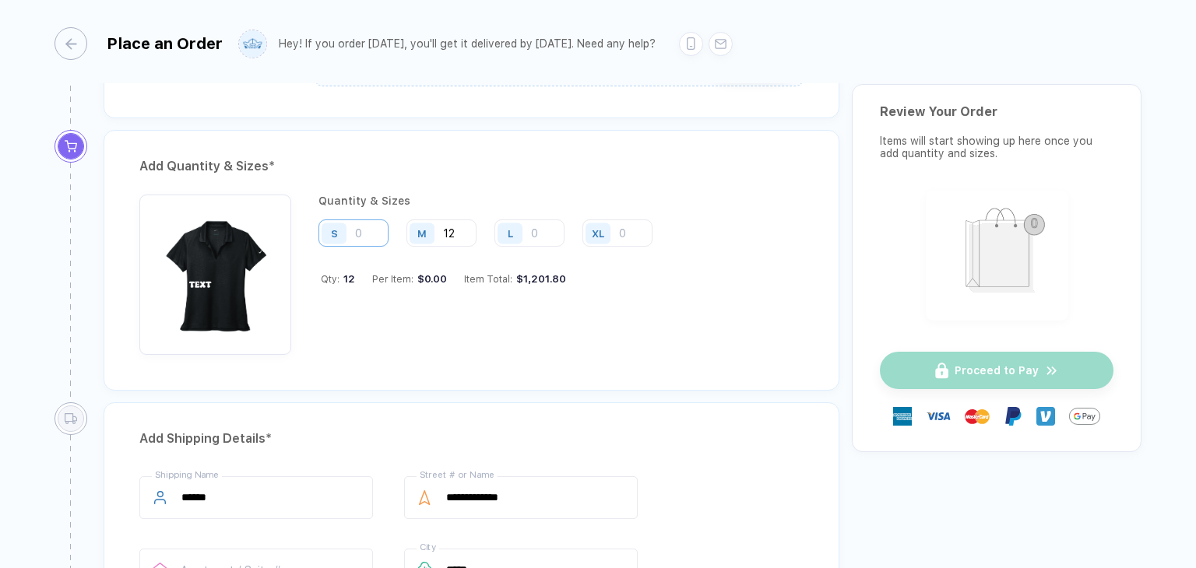
type input "12"
click at [371, 224] on input "number" at bounding box center [353, 232] width 70 height 27
type input "1"
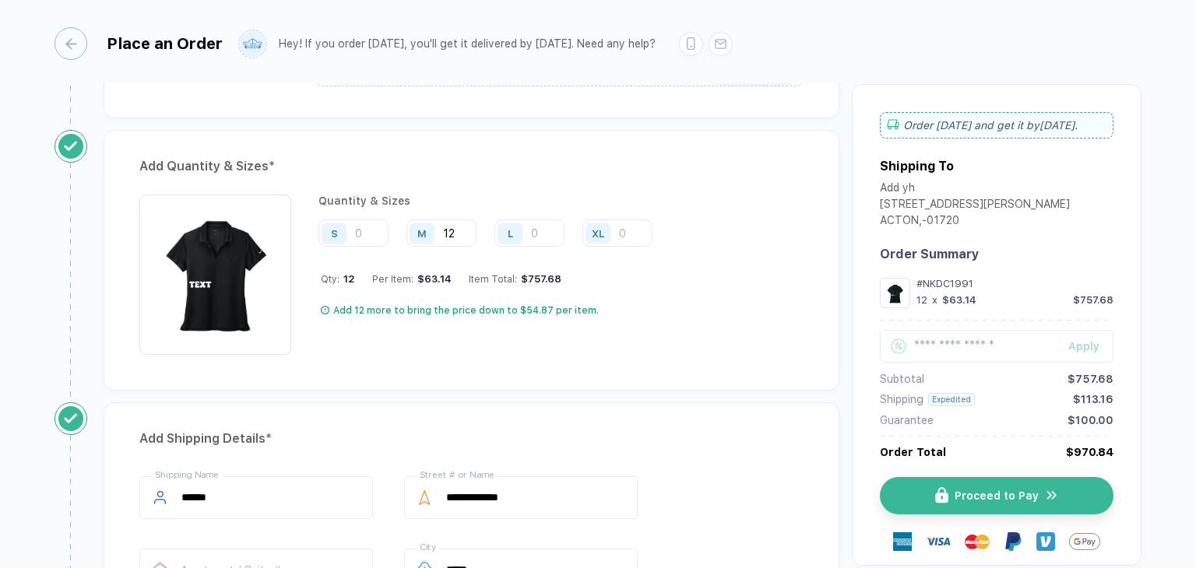
click at [483, 174] on div "Add Quantity & Sizes * Quantity & Sizes S M 12 L XL Qty: 12 Per Item: $63.14 It…" at bounding box center [472, 260] width 736 height 261
click at [470, 223] on input "12" at bounding box center [441, 232] width 70 height 27
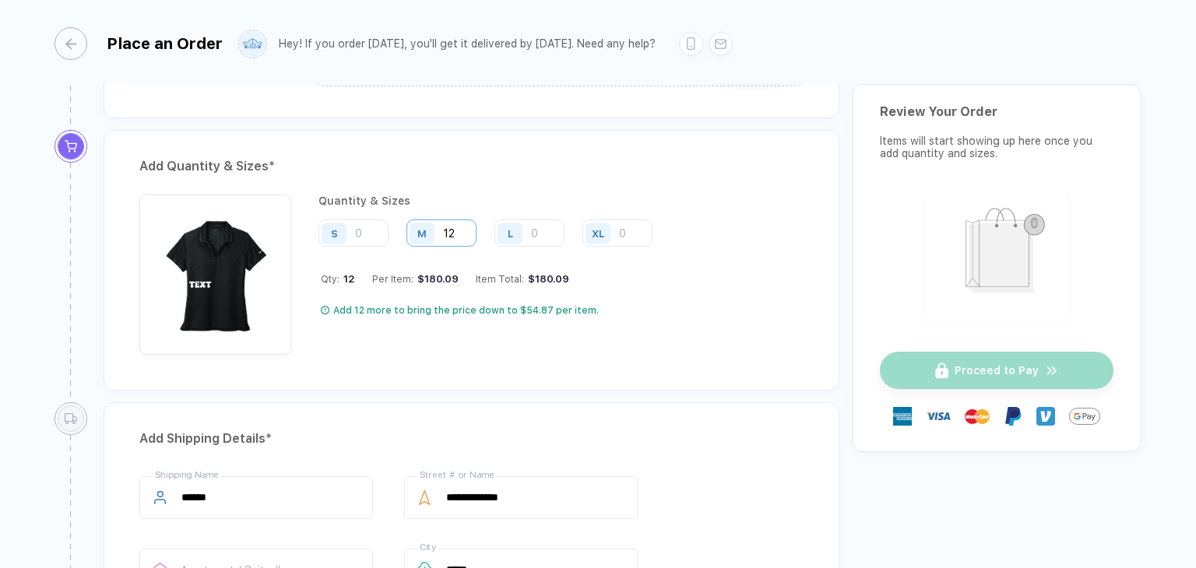
type input "1"
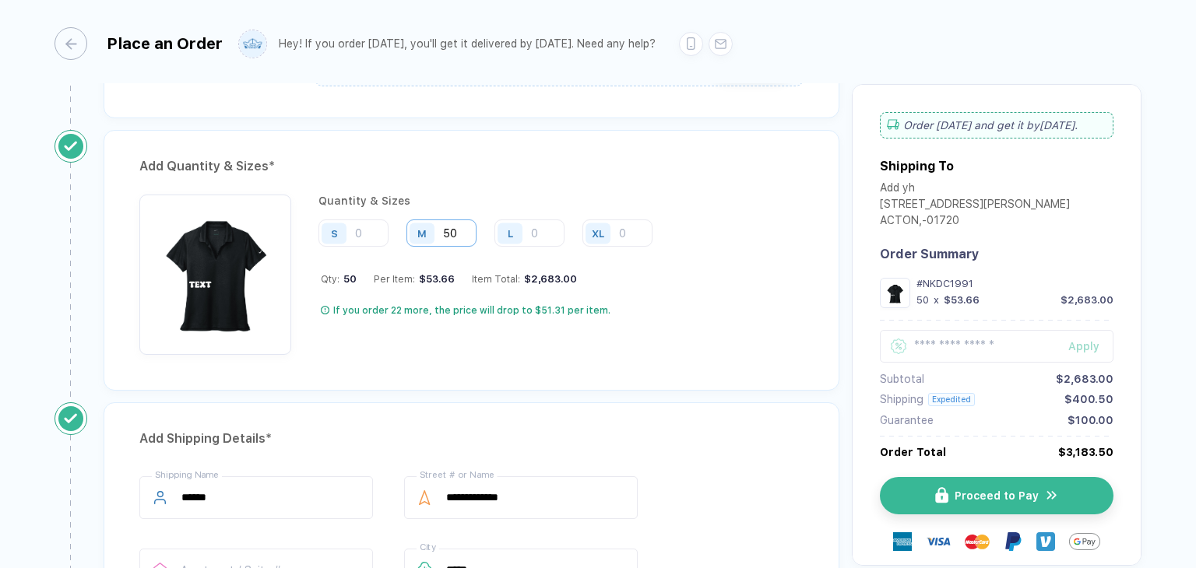
type input "5"
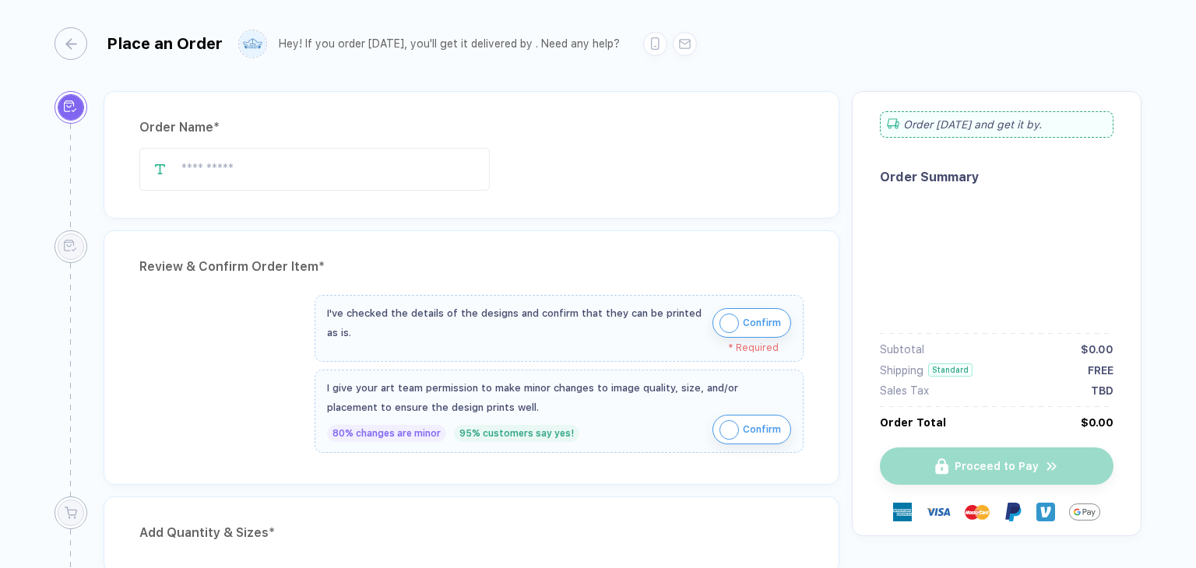
type input "*******"
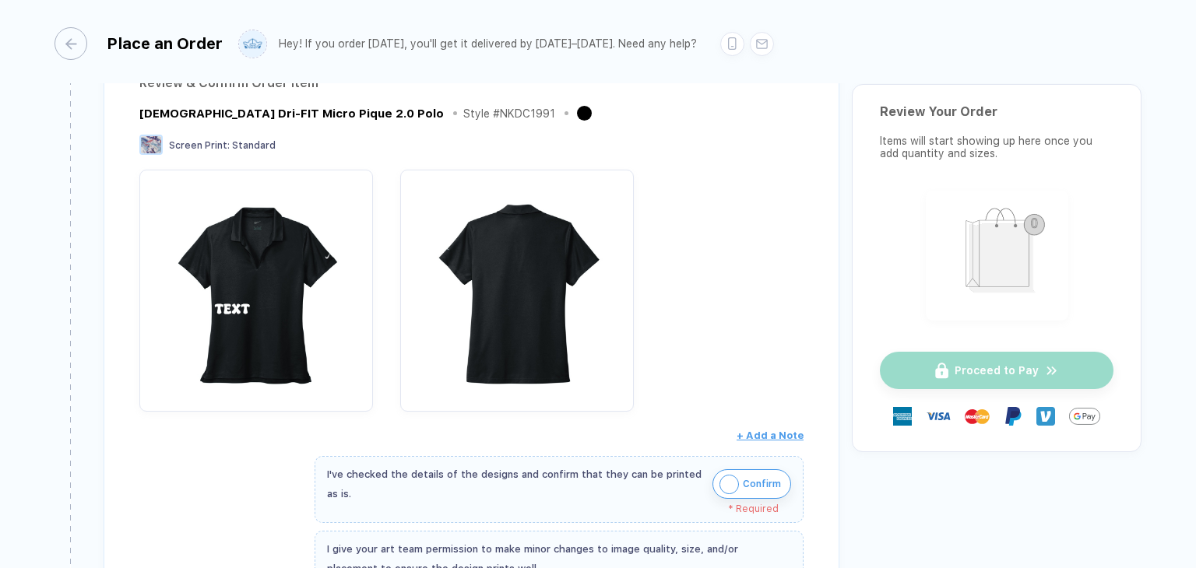
scroll to position [389, 0]
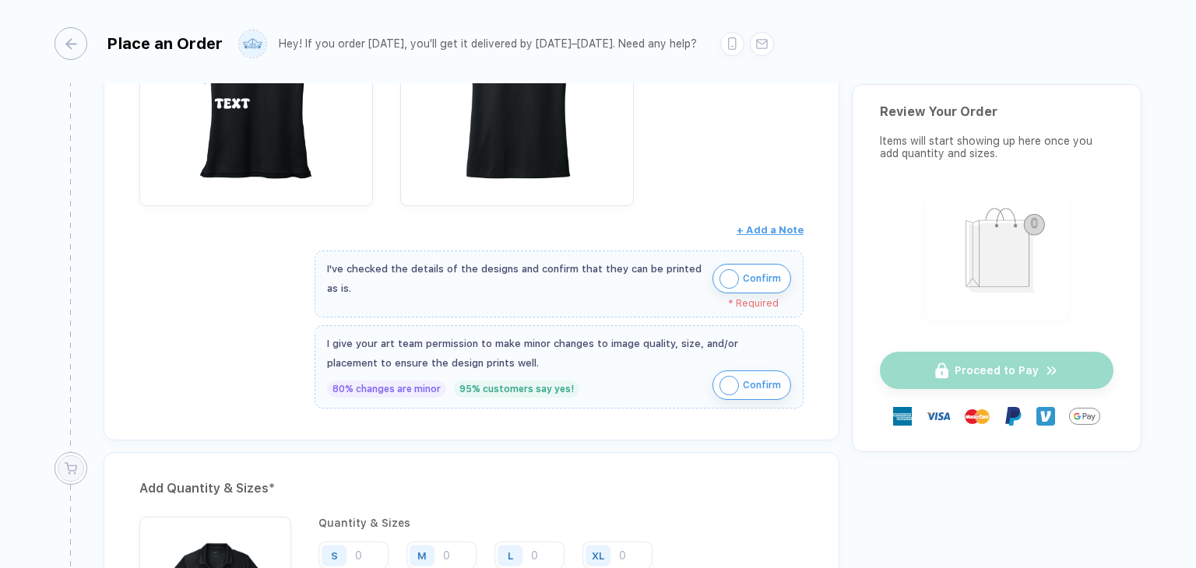
drag, startPoint x: 747, startPoint y: 281, endPoint x: 752, endPoint y: 290, distance: 10.4
click at [747, 281] on span "Confirm" at bounding box center [762, 278] width 38 height 25
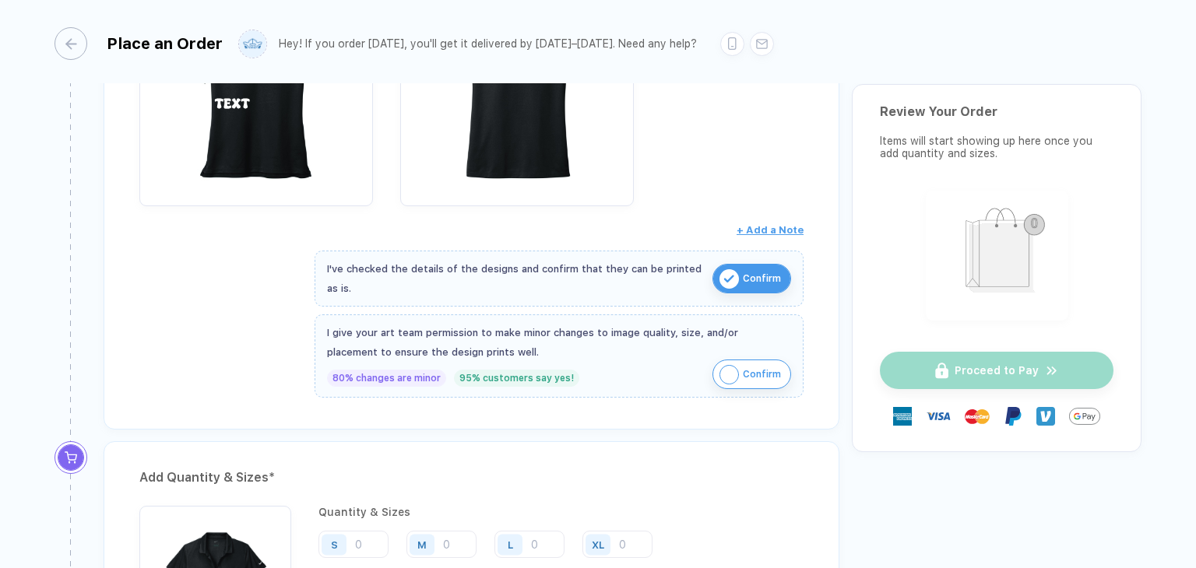
click at [771, 374] on span "Confirm" at bounding box center [762, 374] width 38 height 25
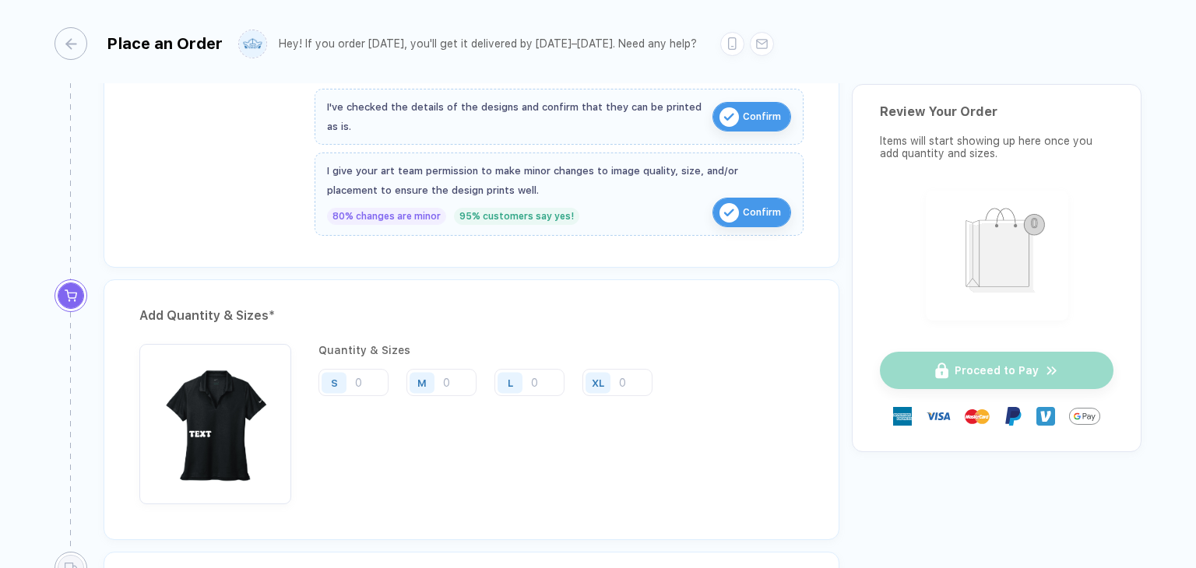
scroll to position [545, 0]
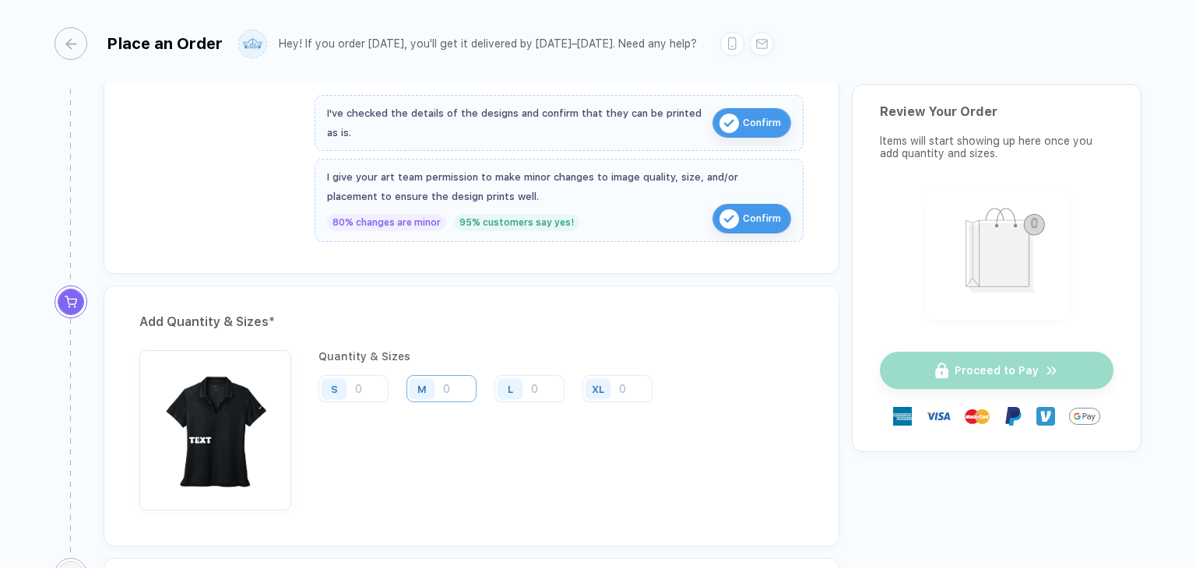
click at [463, 389] on input "number" at bounding box center [441, 388] width 70 height 27
type input "50"
drag, startPoint x: 682, startPoint y: 461, endPoint x: 767, endPoint y: 500, distance: 94.0
click at [682, 461] on div "Quantity & Sizes S M 50 L XL Qty: 50 Per Item: $0.00 Item Total: $0.00" at bounding box center [471, 430] width 664 height 160
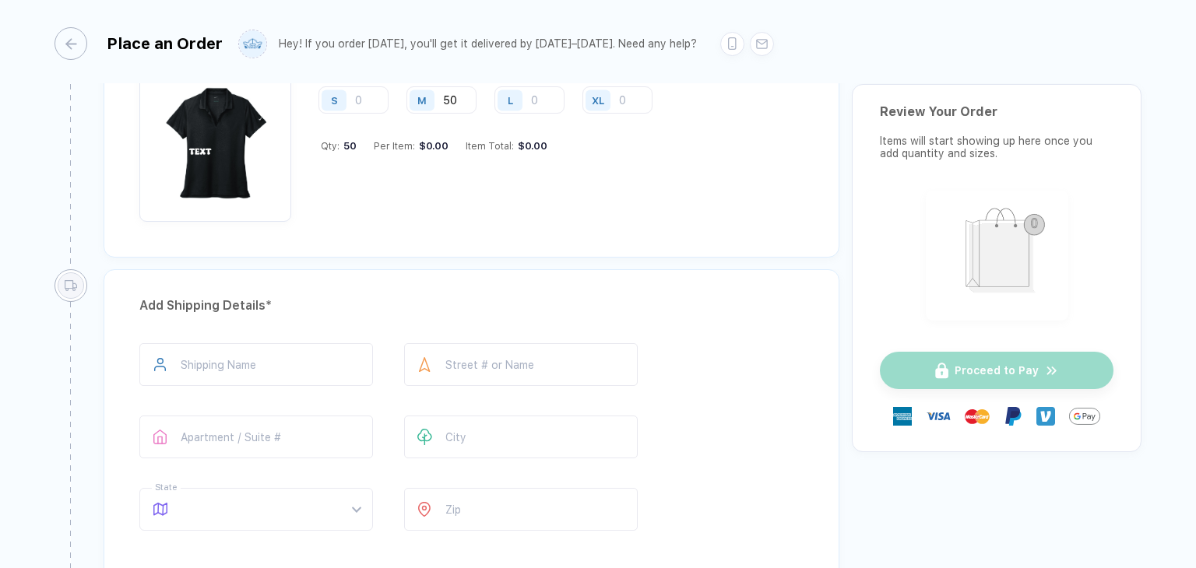
scroll to position [934, 0]
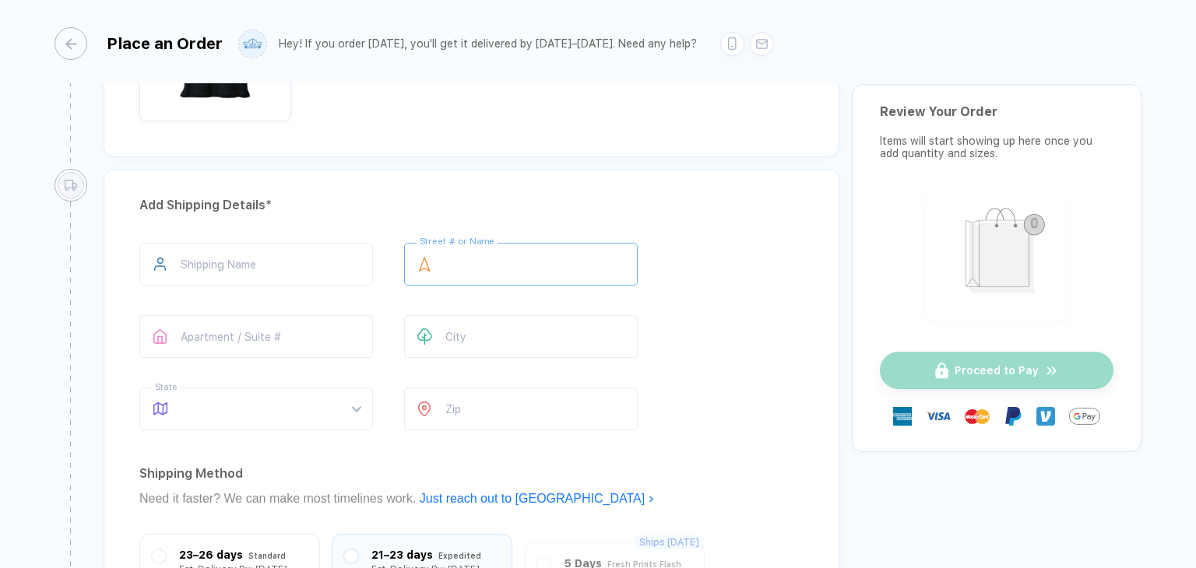
click at [529, 269] on input "text" at bounding box center [520, 264] width 233 height 43
type input "**********"
type input "*****"
type input "**"
type input "*****"
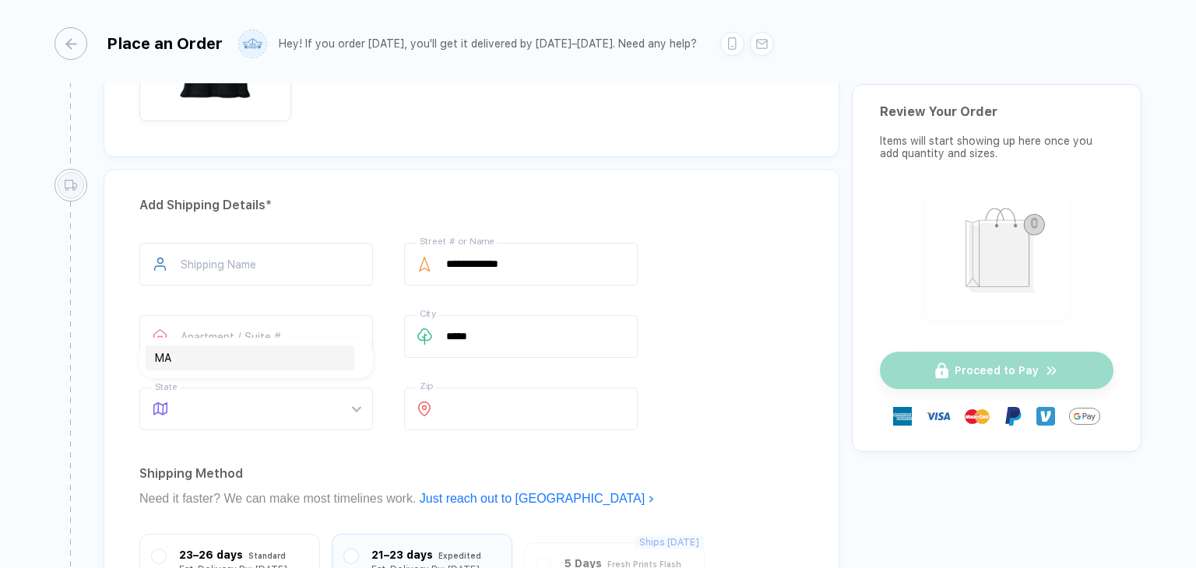
click at [679, 413] on div "**********" at bounding box center [471, 340] width 664 height 194
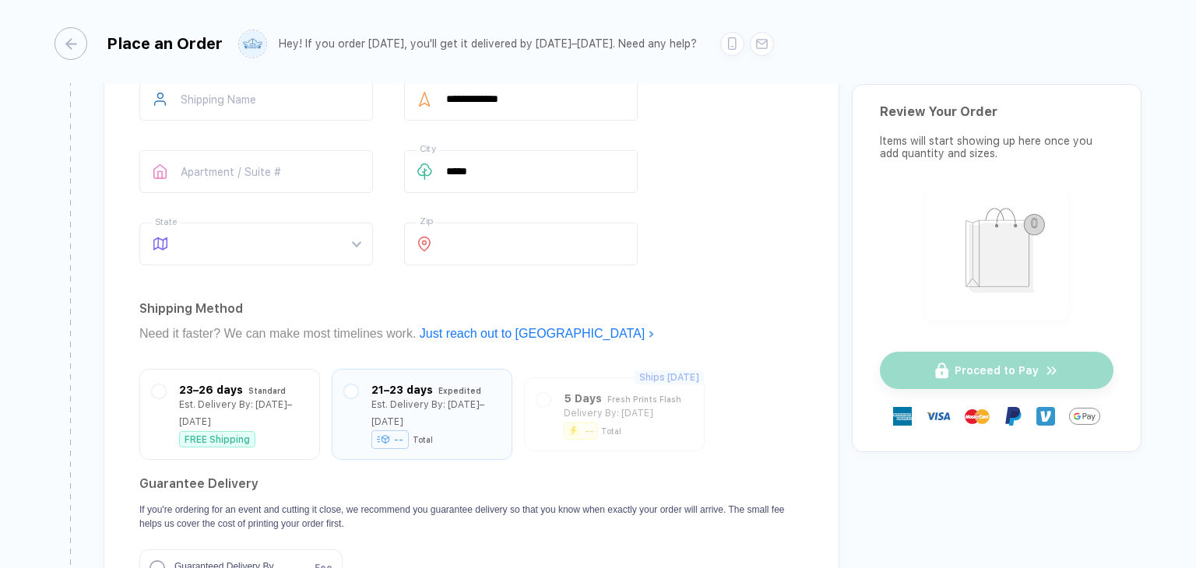
scroll to position [1245, 0]
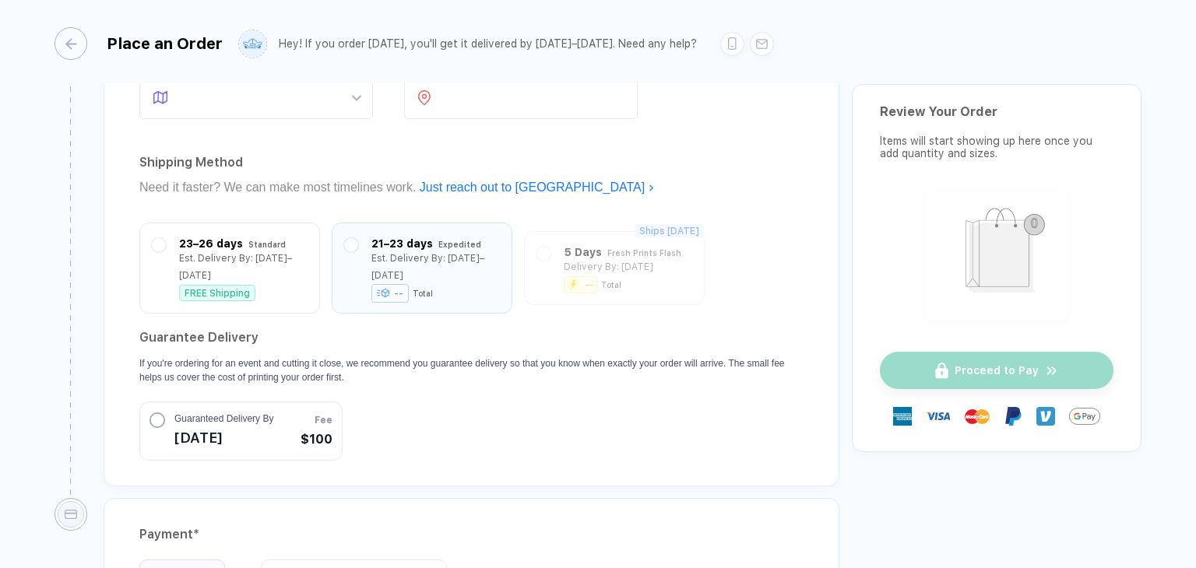
click at [165, 414] on div "Guaranteed Delivery By [DATE]" at bounding box center [211, 431] width 124 height 39
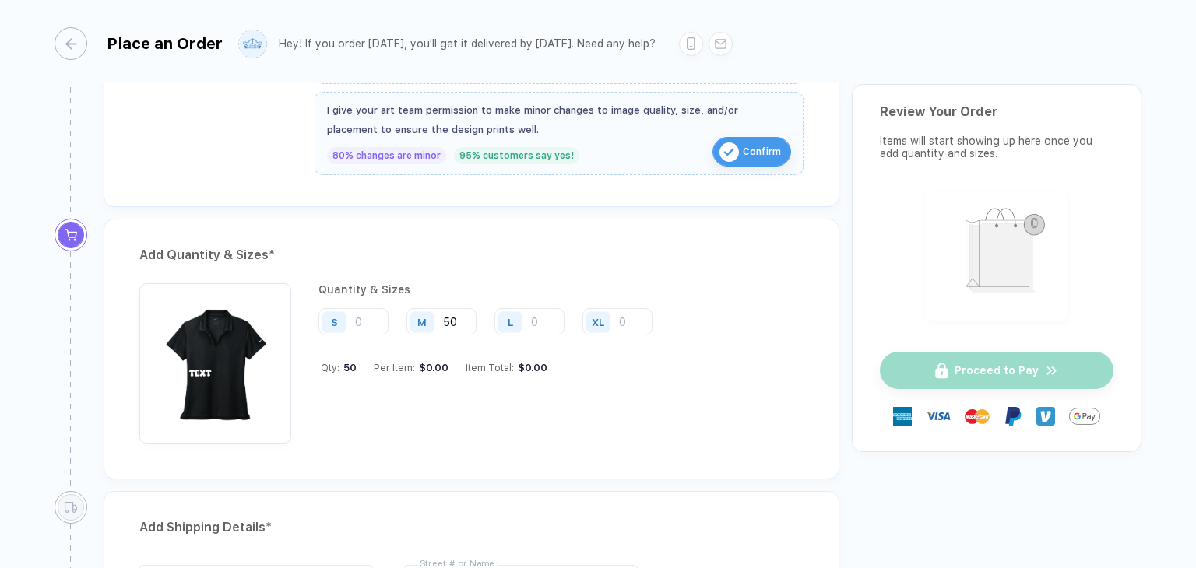
scroll to position [427, 0]
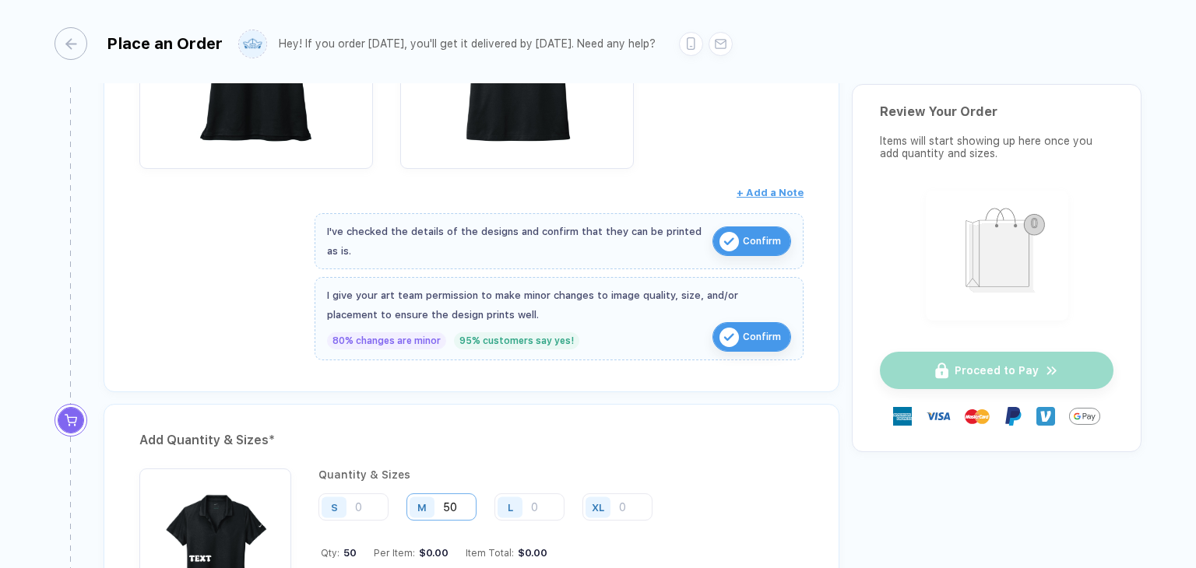
click at [451, 505] on input "50" at bounding box center [441, 506] width 70 height 27
type input "0"
click at [567, 430] on div "Add Quantity & Sizes *" at bounding box center [471, 440] width 664 height 25
click at [458, 505] on input "12" at bounding box center [441, 506] width 70 height 27
type input "13"
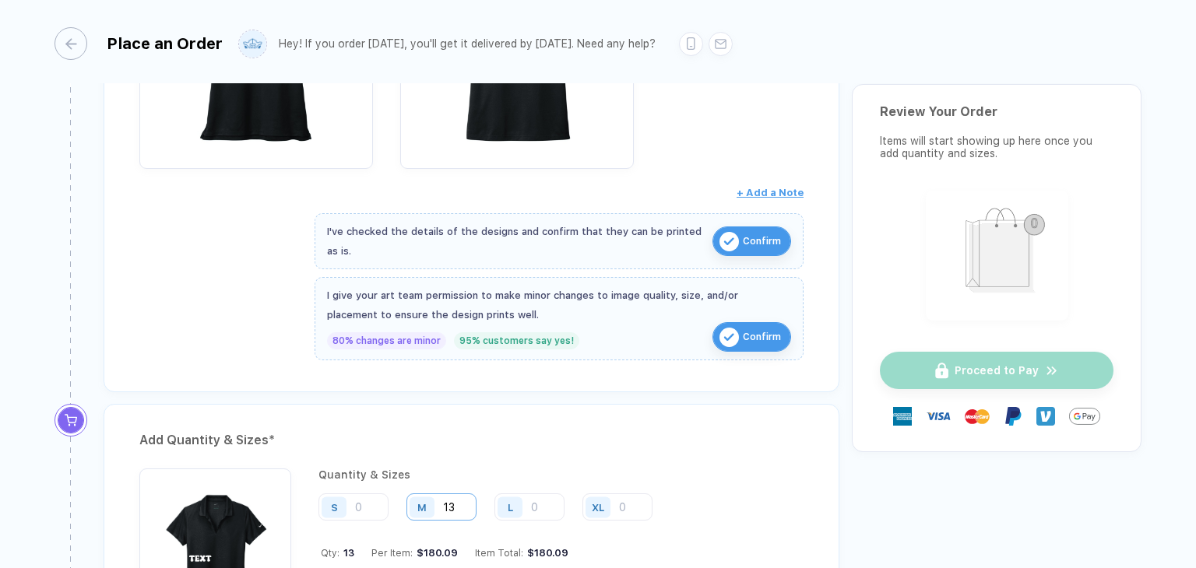
type input "1"
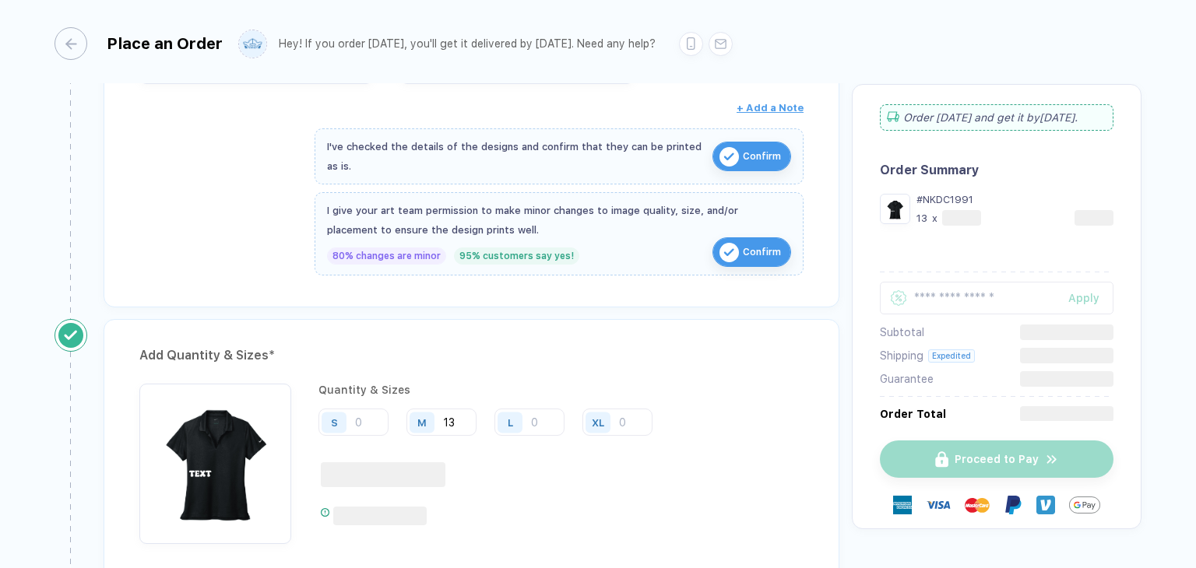
scroll to position [504, 0]
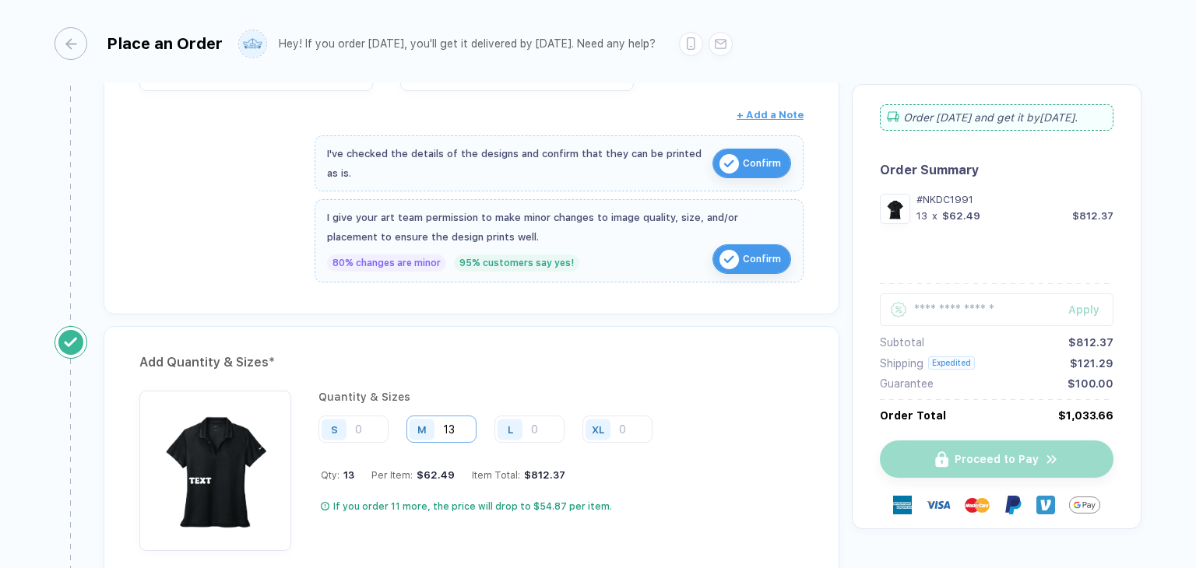
click at [465, 428] on input "13" at bounding box center [441, 429] width 70 height 27
type input "1"
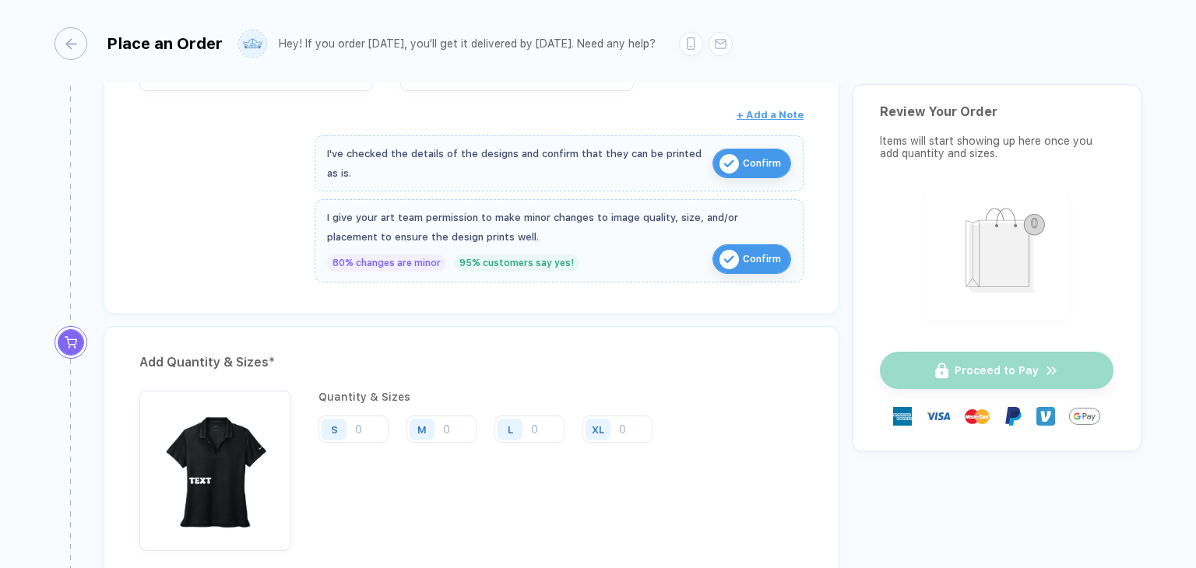
click at [632, 353] on div "Add Quantity & Sizes *" at bounding box center [471, 362] width 664 height 25
click at [536, 420] on input "number" at bounding box center [529, 429] width 70 height 27
type input "3"
click at [627, 381] on div "Add Quantity & Sizes * Quantity & Sizes S M L XL" at bounding box center [472, 456] width 736 height 261
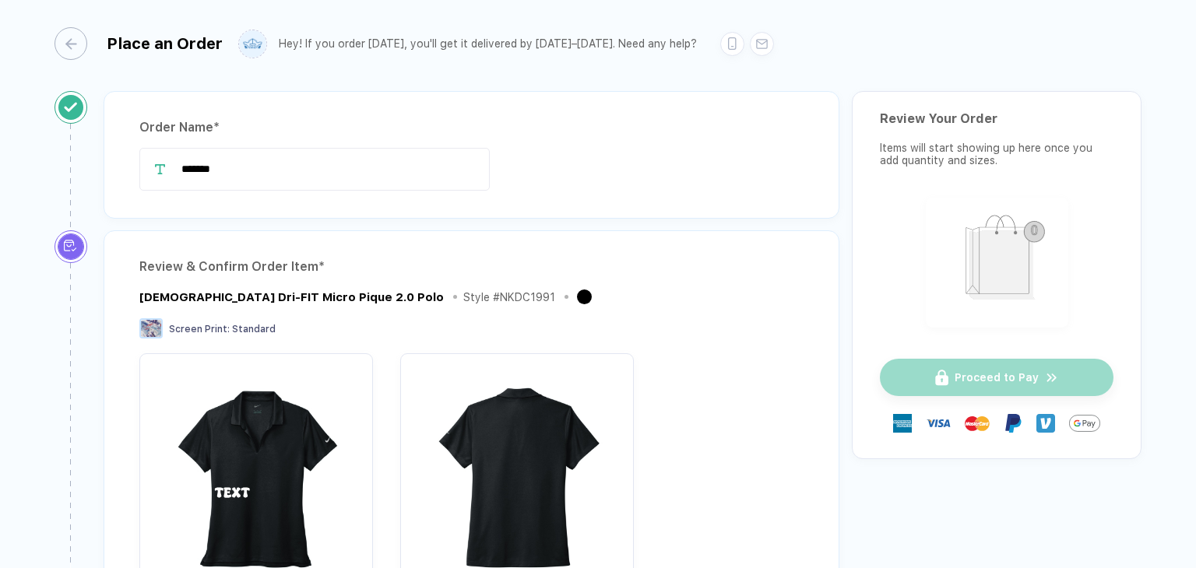
scroll to position [389, 0]
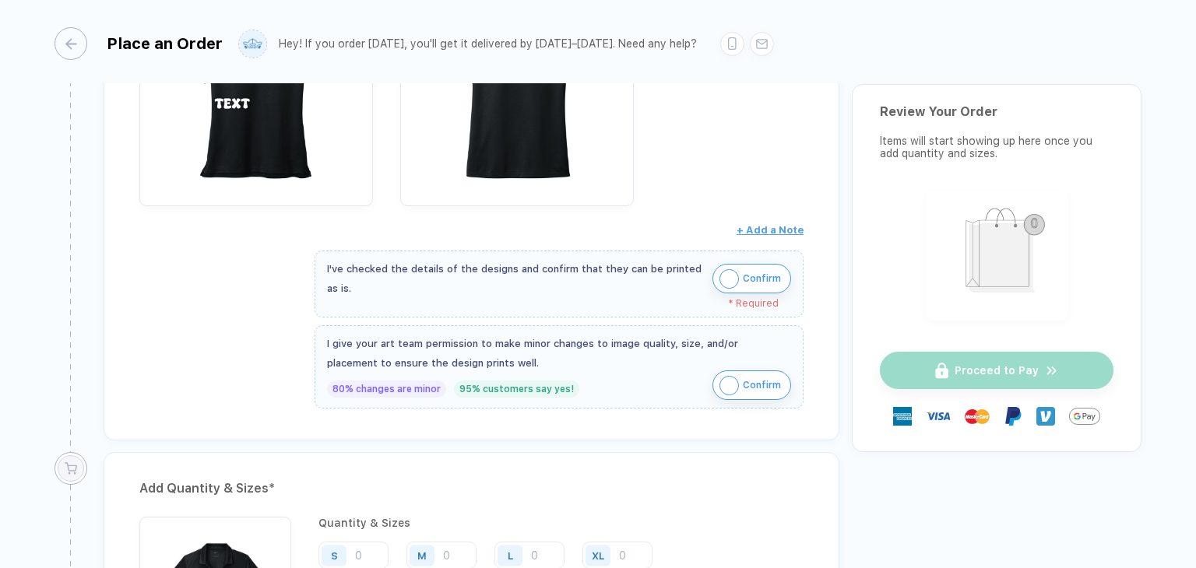
drag, startPoint x: 759, startPoint y: 281, endPoint x: 769, endPoint y: 300, distance: 21.9
click at [758, 282] on span "Confirm" at bounding box center [762, 278] width 38 height 25
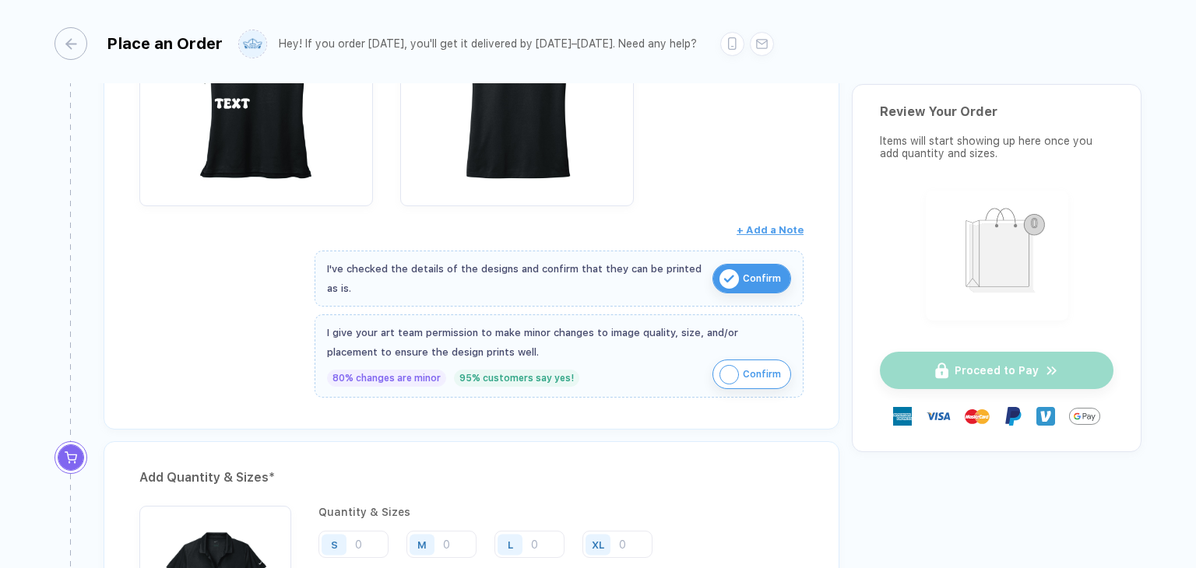
click at [759, 365] on span "Confirm" at bounding box center [762, 374] width 38 height 25
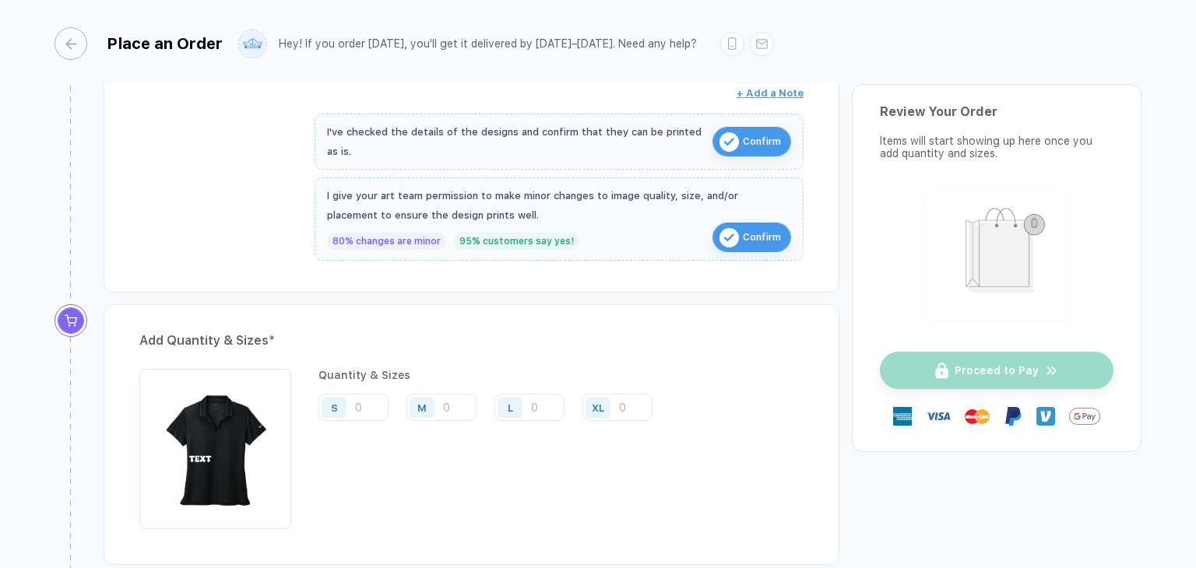
scroll to position [545, 0]
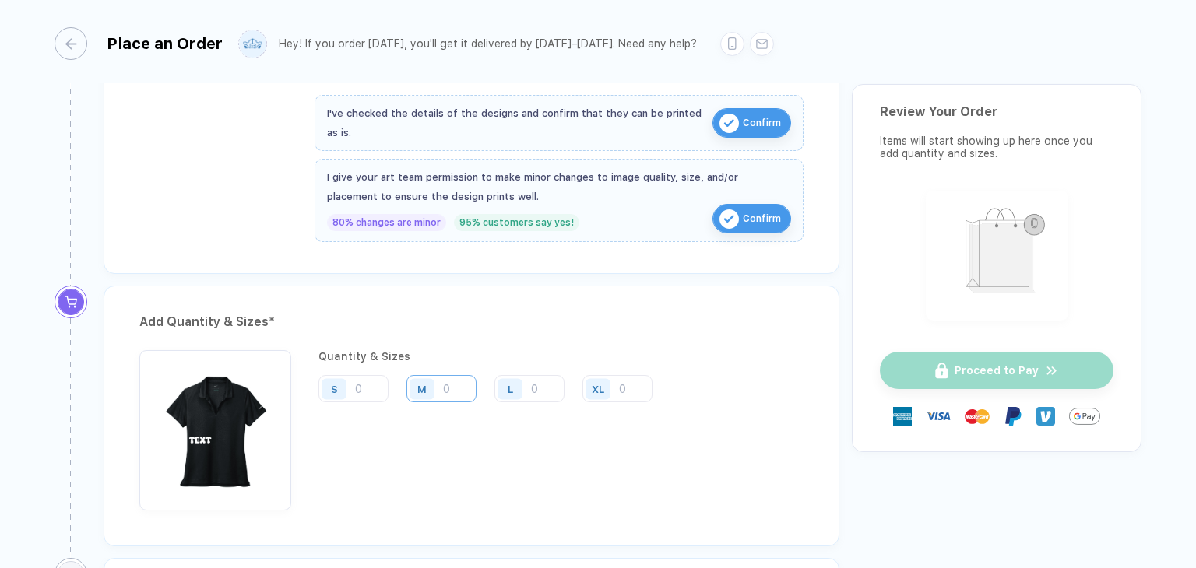
click at [458, 390] on input "number" at bounding box center [441, 388] width 70 height 27
type input "50"
click at [496, 493] on div "Quantity & Sizes S M 50 L XL Qty: 50 Per Item: $0.00 Item Total: $0.00" at bounding box center [491, 430] width 346 height 160
drag, startPoint x: 327, startPoint y: 430, endPoint x: 606, endPoint y: 449, distance: 279.3
click at [556, 439] on div "Quantity & Sizes S M 50 L XL Qty: 50 Per Item: $0.00 Item Total: $0.00" at bounding box center [491, 430] width 346 height 160
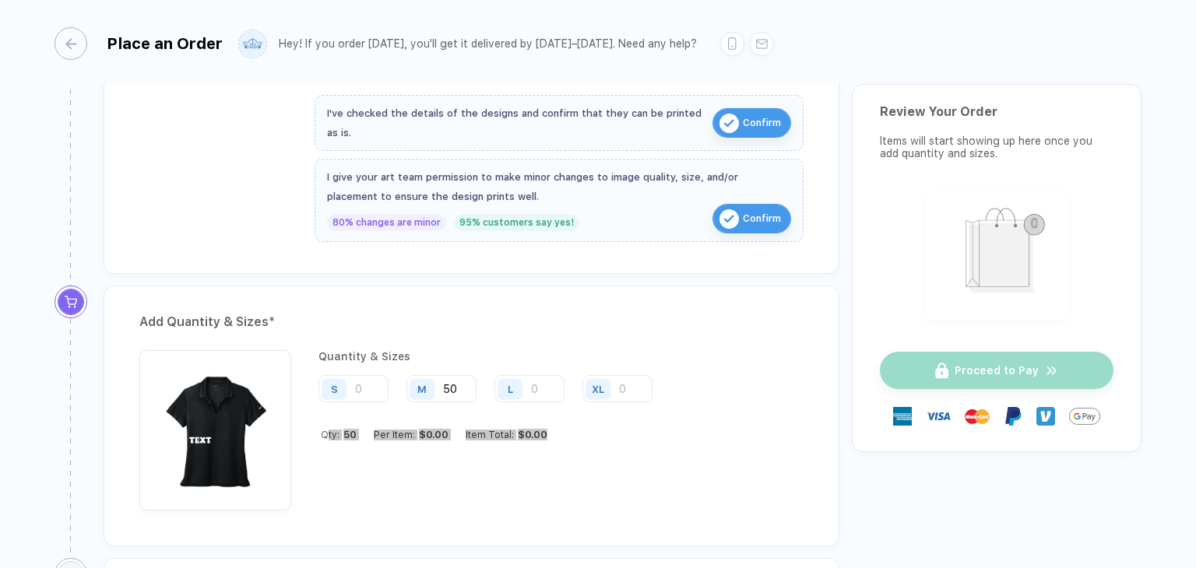
click at [607, 449] on div "Quantity & Sizes S M 50 L XL Qty: 50 Per Item: $0.00 Item Total: $0.00" at bounding box center [491, 430] width 346 height 160
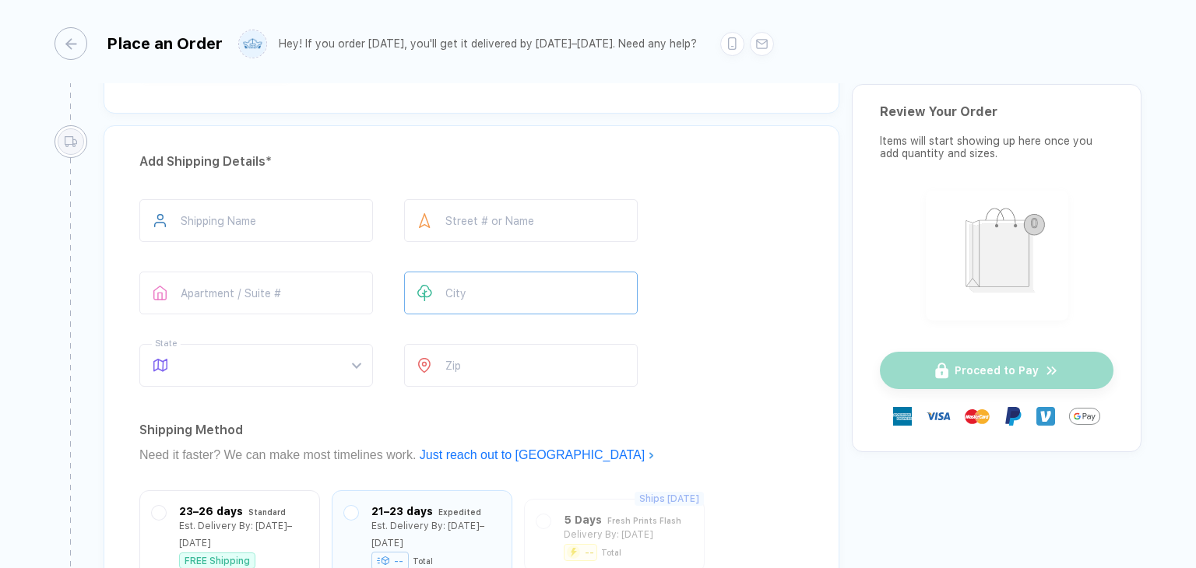
scroll to position [1012, 0]
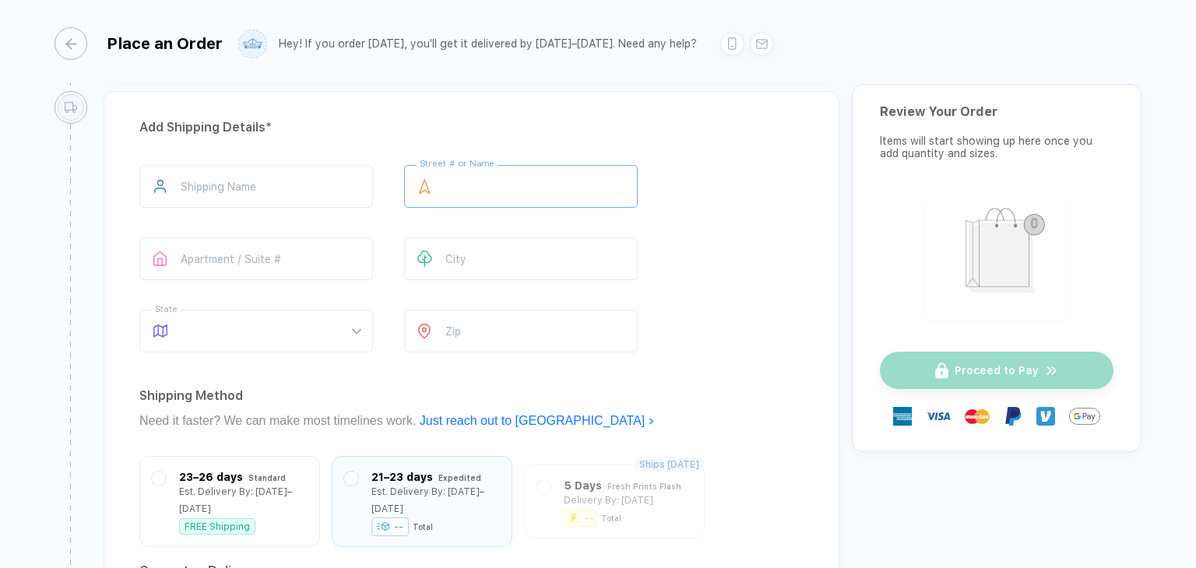
click at [490, 177] on input "text" at bounding box center [520, 186] width 233 height 43
type input "**********"
type input "*****"
type input "**"
type input "*****"
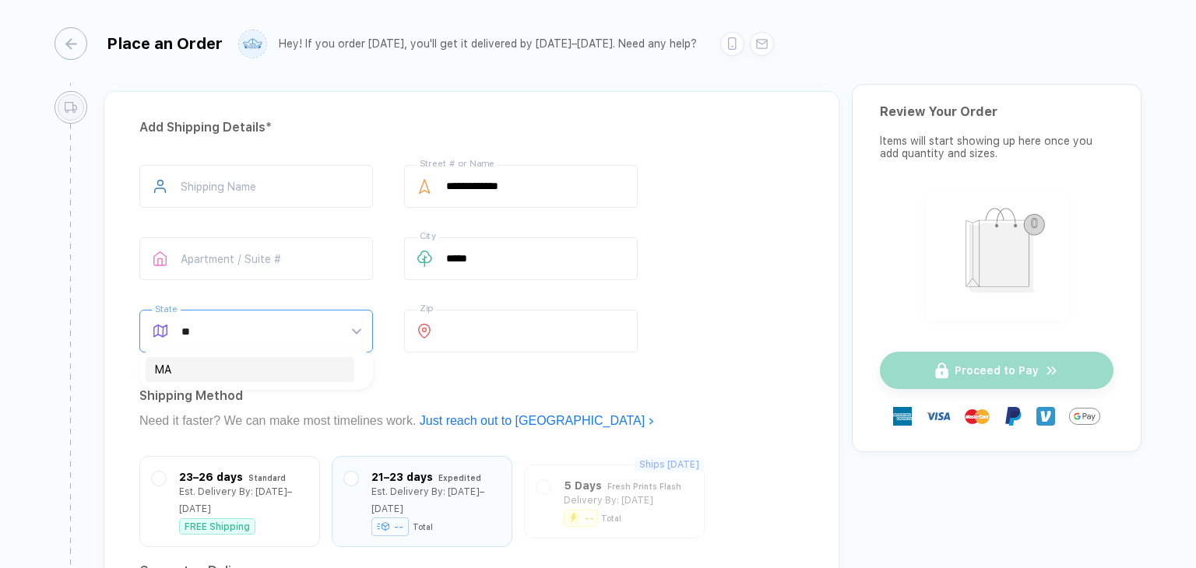
click at [238, 339] on input "**" at bounding box center [262, 332] width 163 height 42
click at [479, 389] on div "Shipping Method" at bounding box center [471, 396] width 664 height 25
click at [237, 323] on span at bounding box center [270, 331] width 179 height 41
type input "**"
click at [486, 367] on div "**********" at bounding box center [472, 405] width 736 height 629
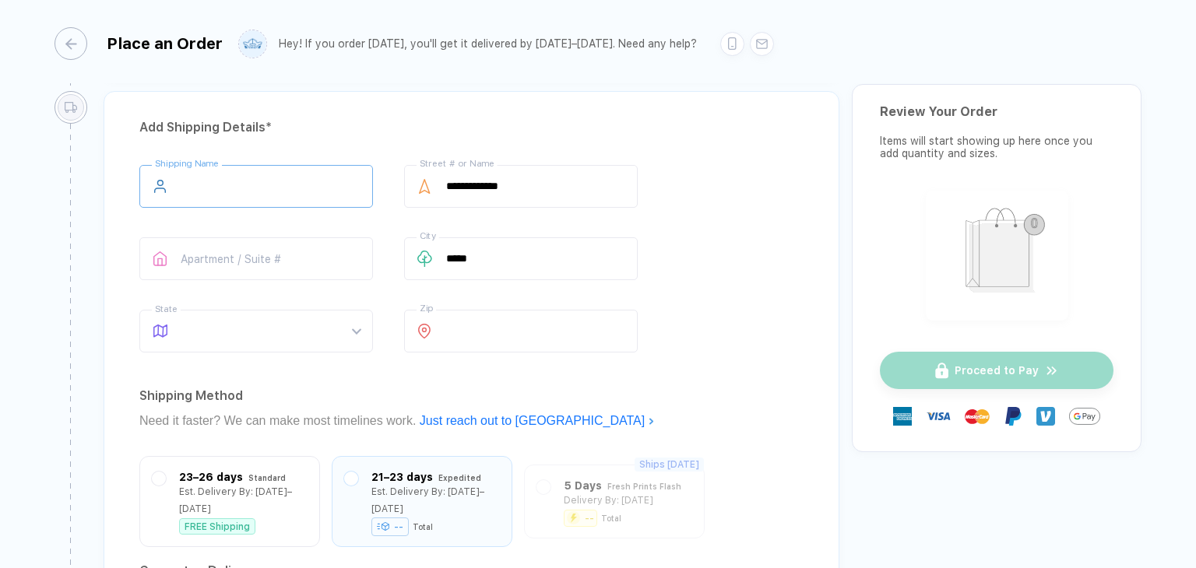
click at [229, 188] on input "text" at bounding box center [255, 186] width 233 height 43
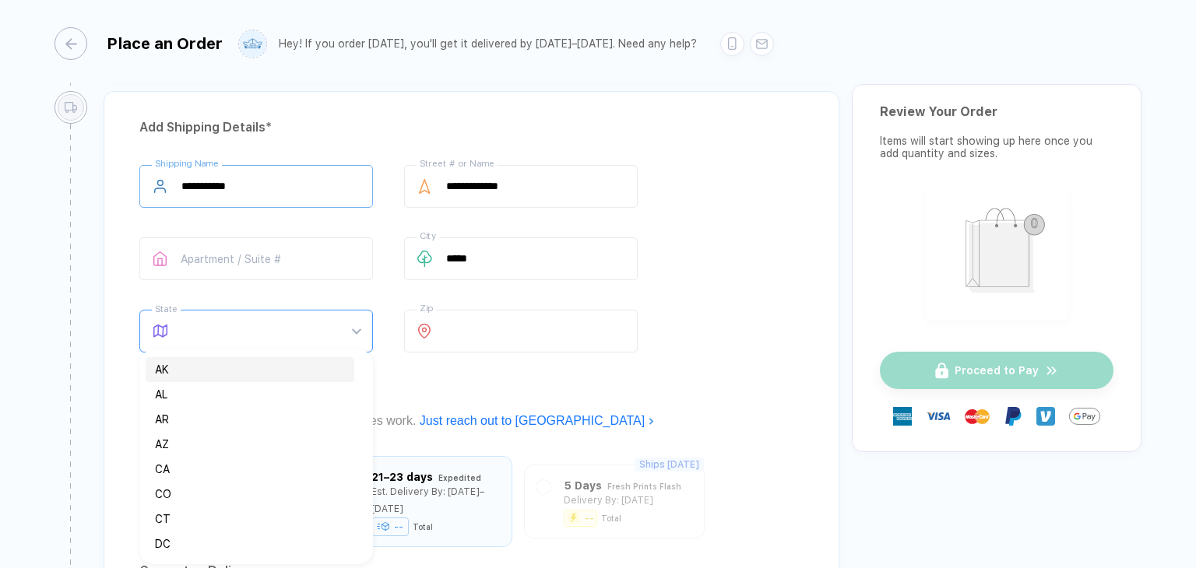
click at [213, 316] on span at bounding box center [270, 331] width 179 height 41
type input "**********"
type input "**"
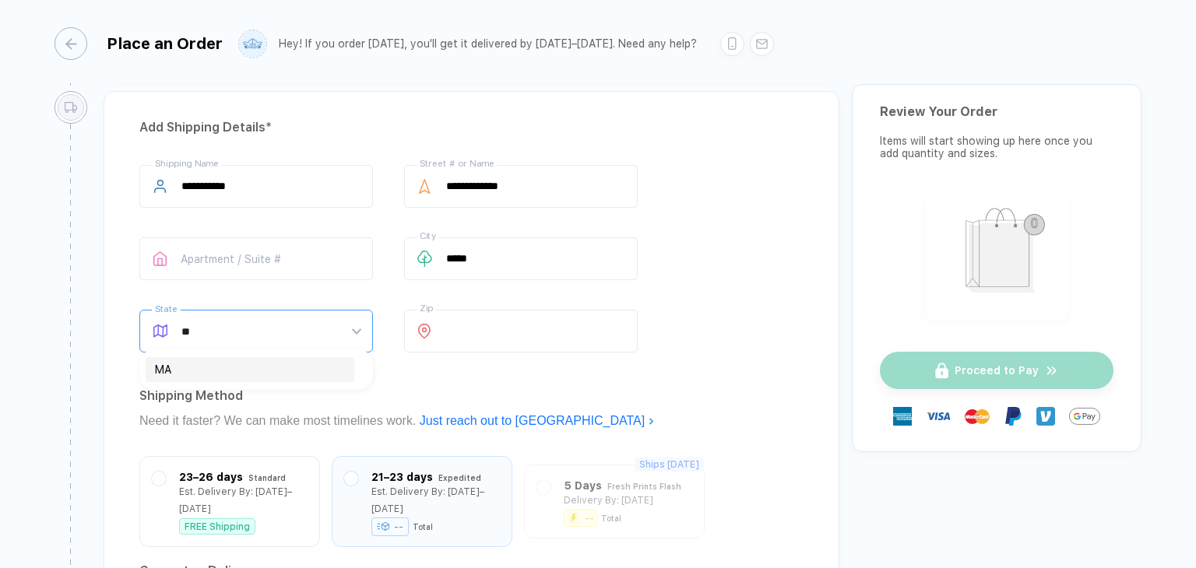
click at [190, 369] on div "MA" at bounding box center [250, 369] width 190 height 17
click at [190, 369] on div "**********" at bounding box center [472, 405] width 736 height 629
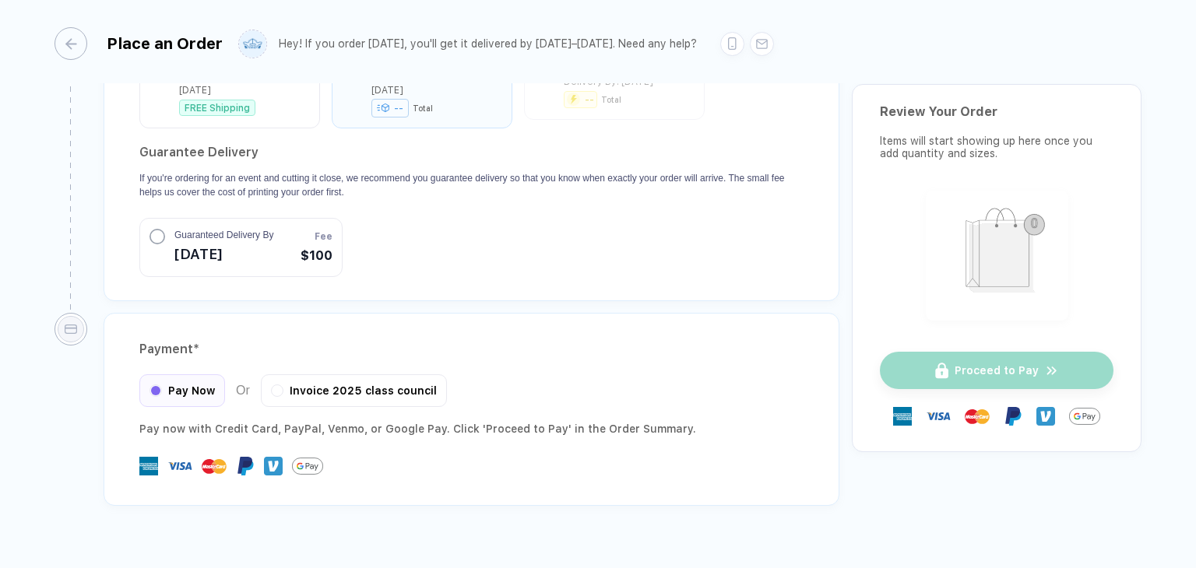
scroll to position [1438, 0]
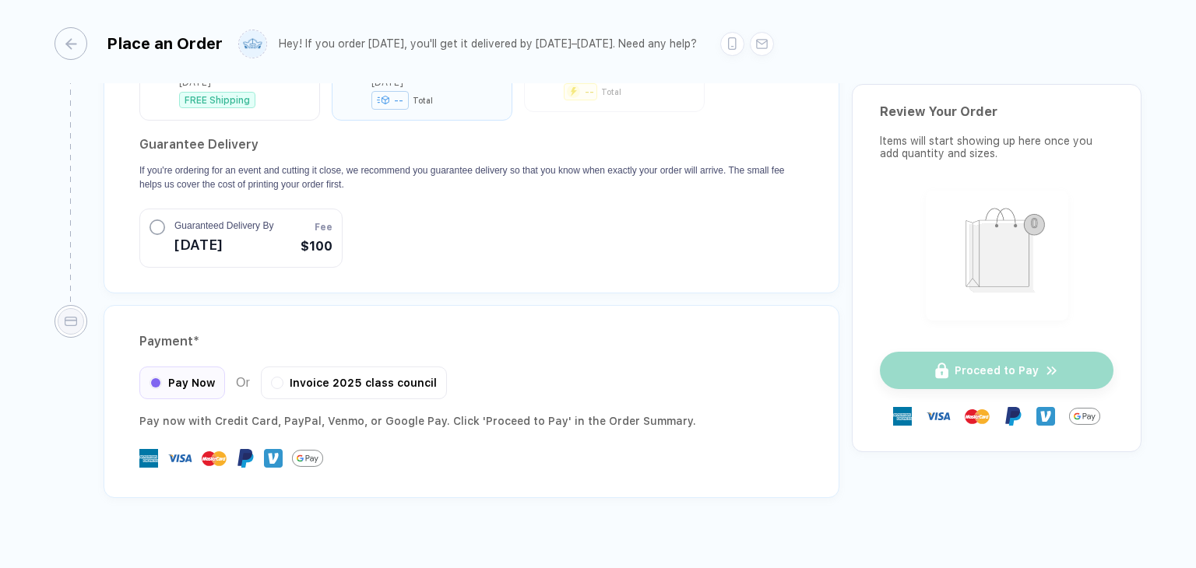
click at [176, 233] on span "[DATE]" at bounding box center [223, 245] width 99 height 25
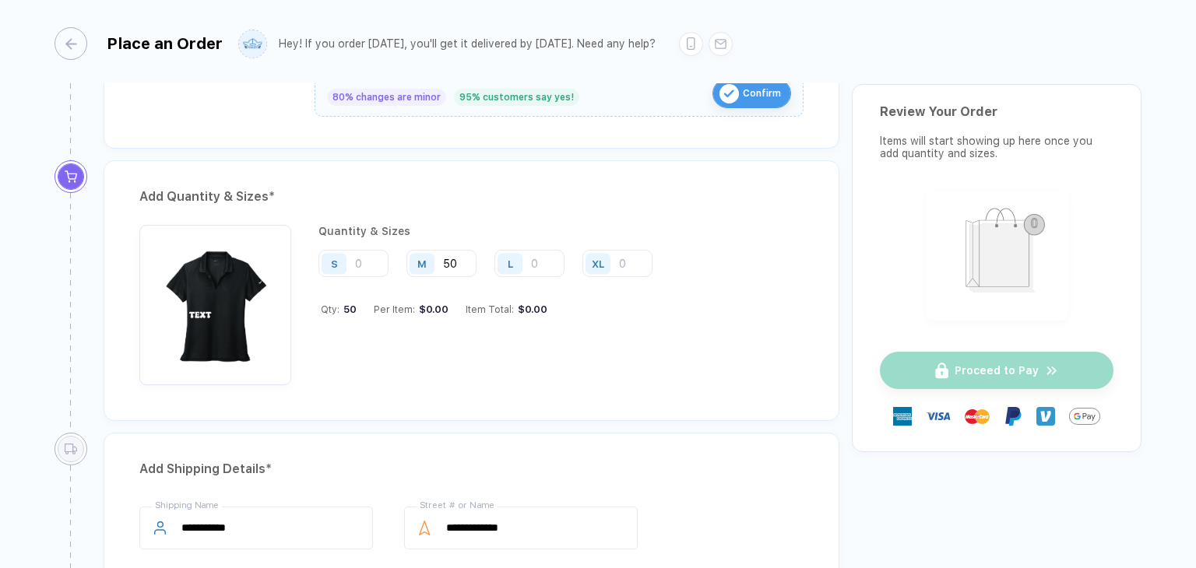
scroll to position [660, 0]
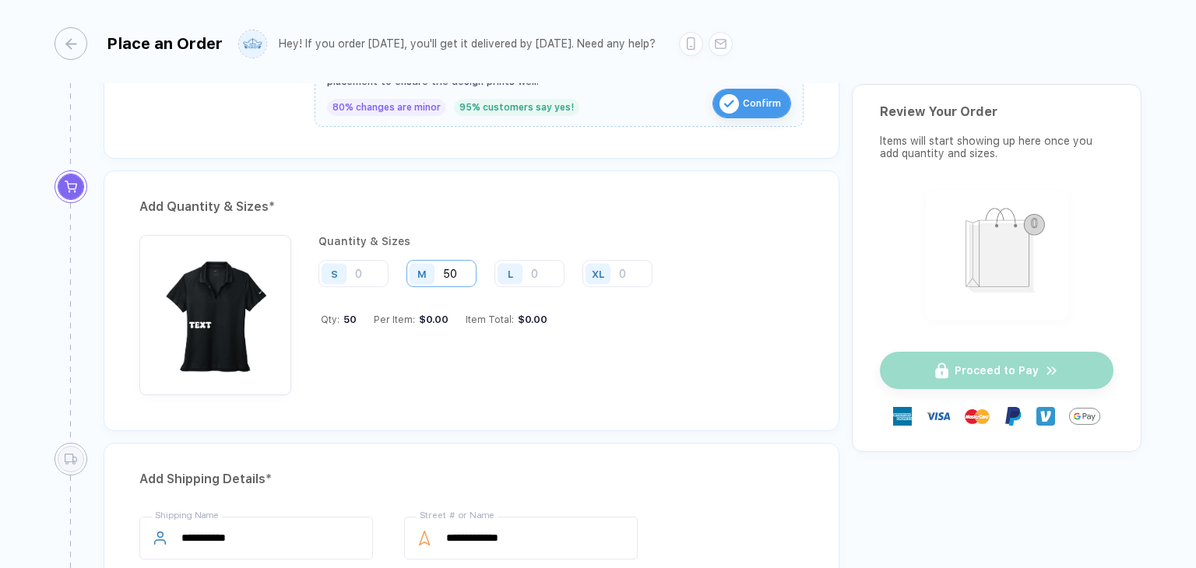
click at [465, 272] on input "50" at bounding box center [441, 273] width 70 height 27
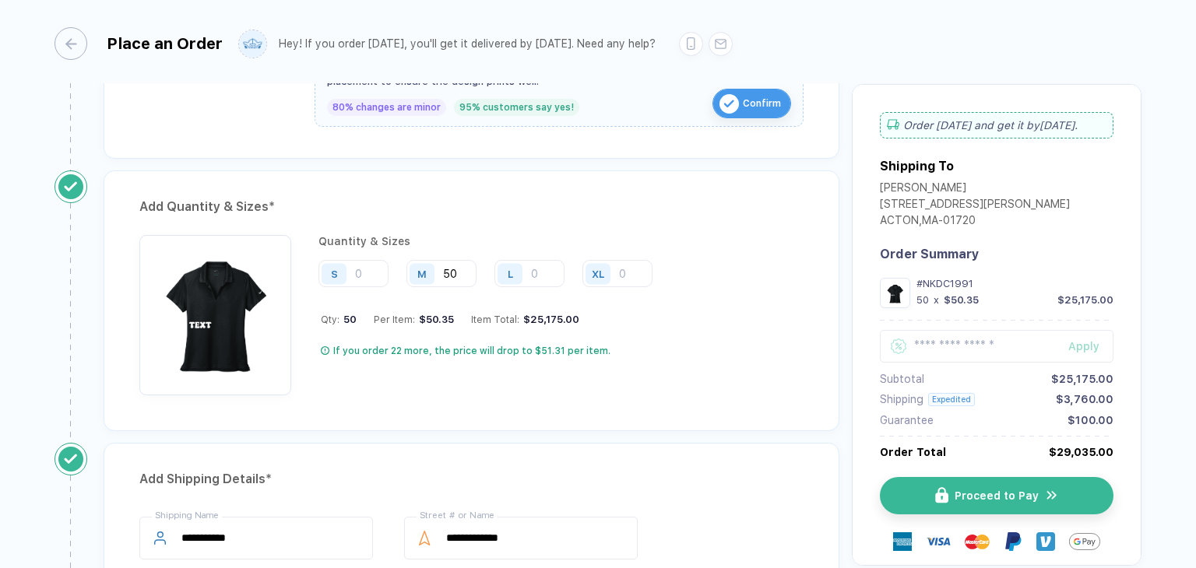
type input "5"
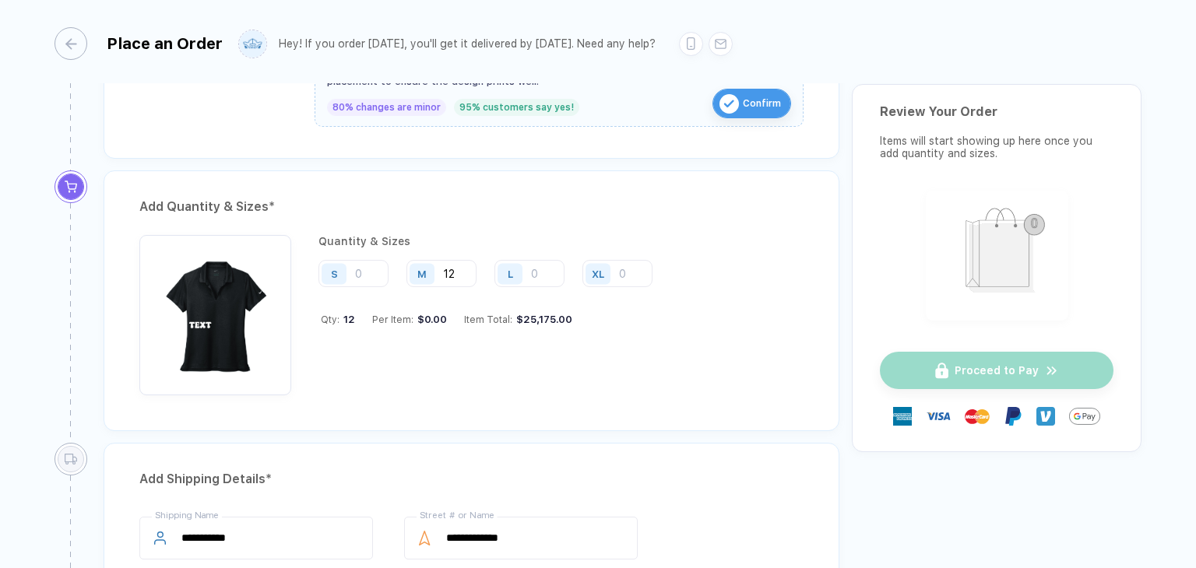
type input "12"
click at [724, 356] on div "Quantity & Sizes S M 12 L XL Qty: 12 Per Item: $0.00 Item Total: $25,175.00" at bounding box center [471, 315] width 664 height 160
click at [550, 275] on input "number" at bounding box center [529, 273] width 70 height 27
type input "1"
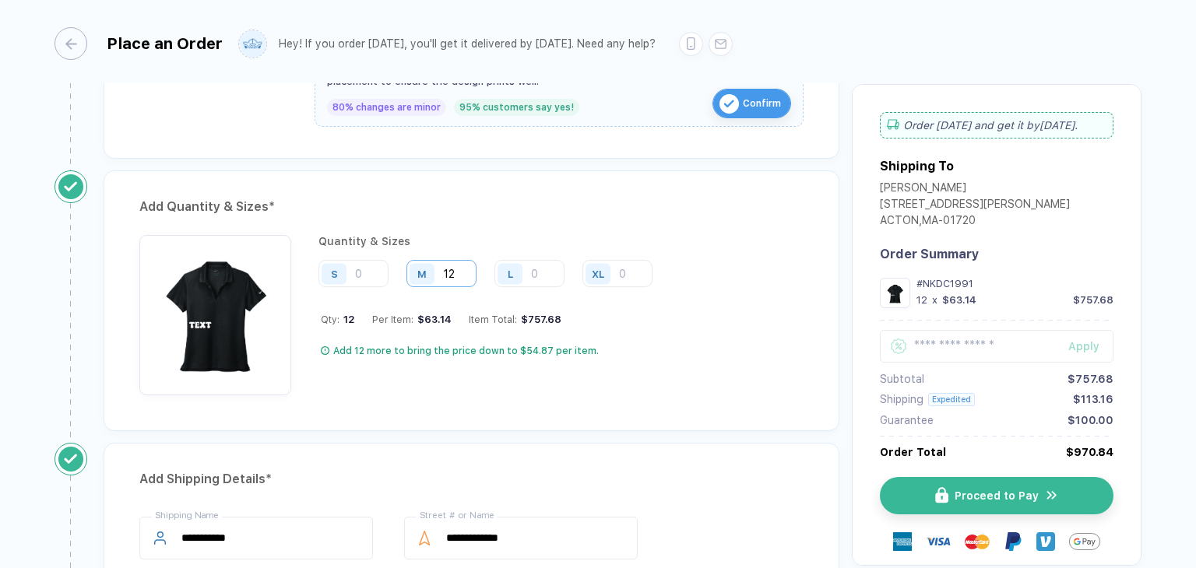
click at [461, 269] on input "12" at bounding box center [441, 273] width 70 height 27
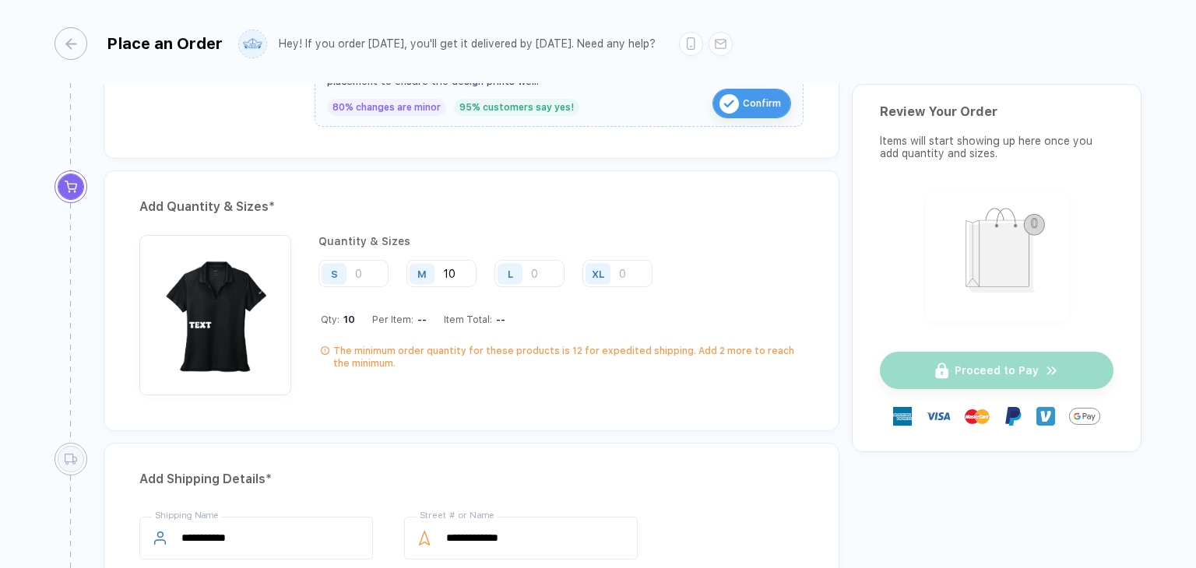
click at [773, 265] on div "S M 10 L XL" at bounding box center [560, 274] width 485 height 29
click at [461, 265] on input "10" at bounding box center [441, 273] width 70 height 27
type input "1"
type input "9"
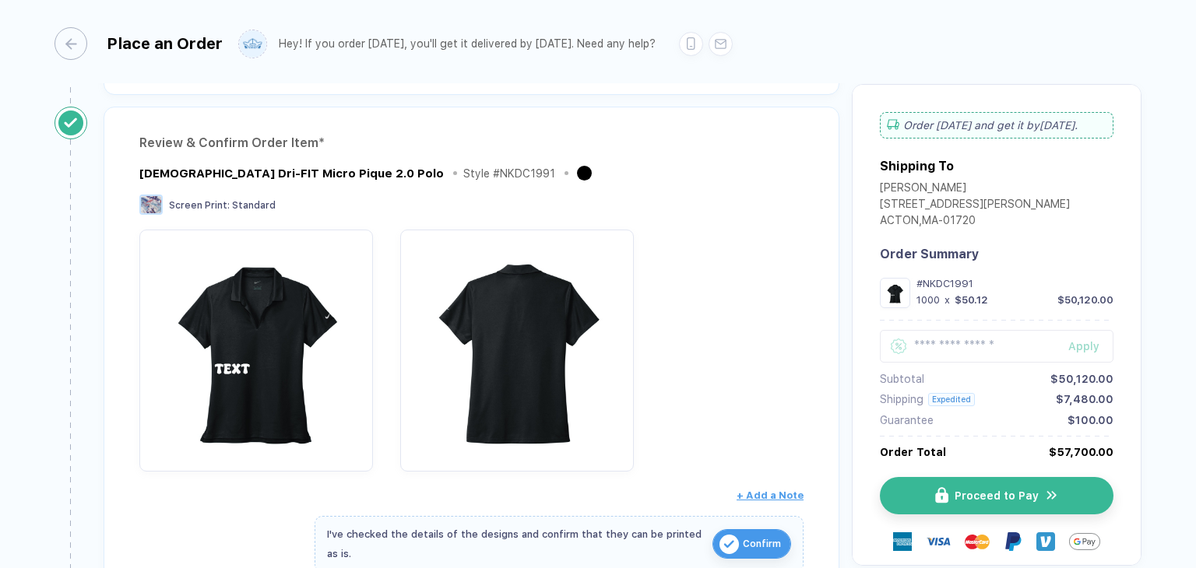
scroll to position [37, 0]
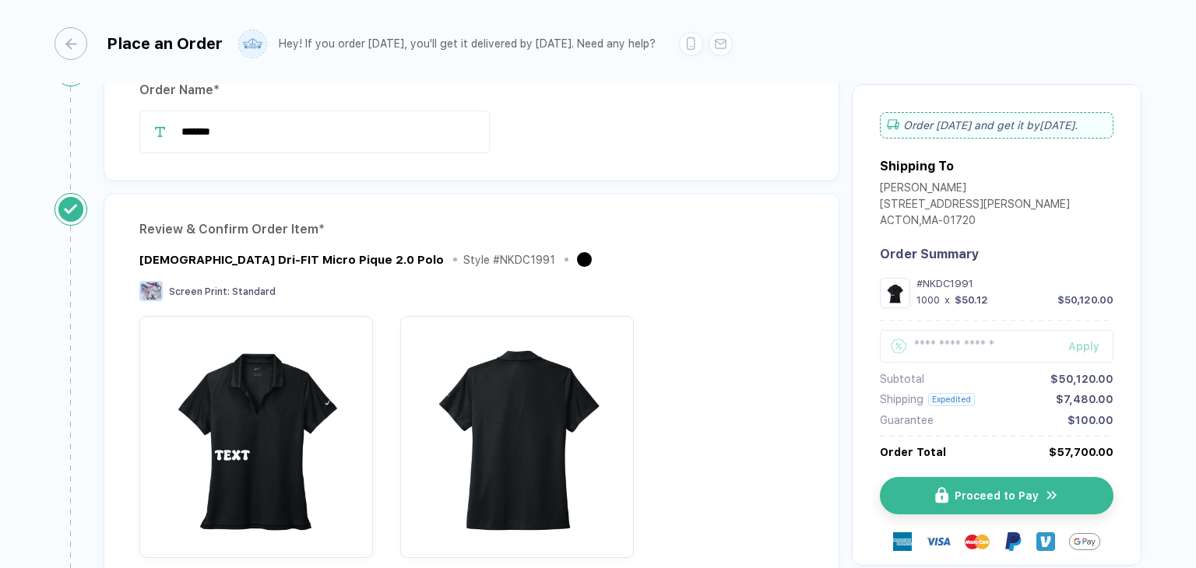
type input "1000"
click at [693, 339] on div at bounding box center [471, 437] width 664 height 242
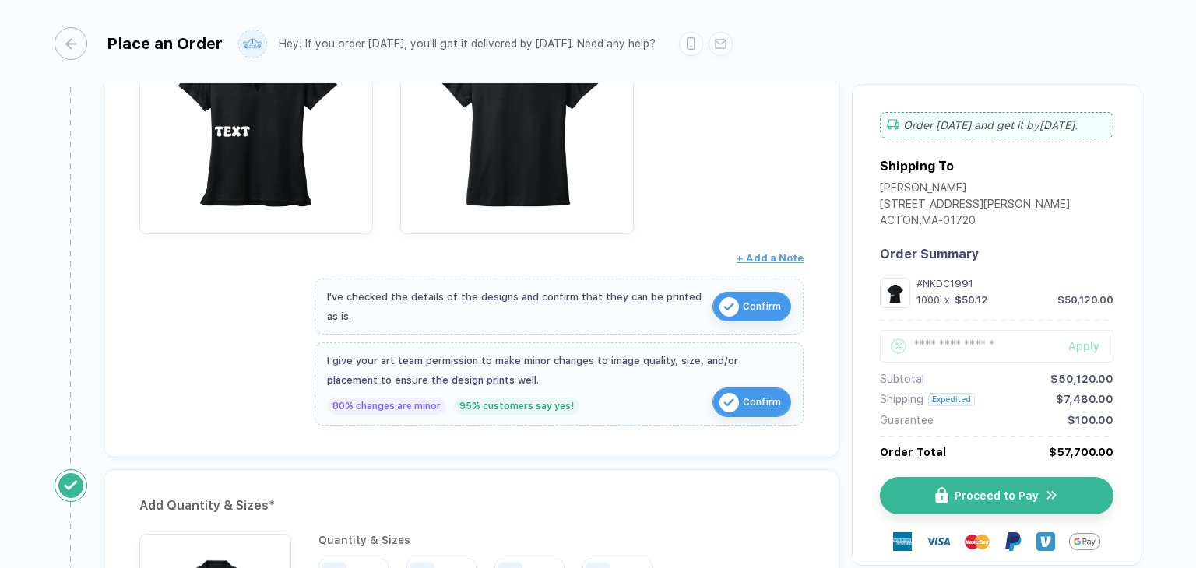
scroll to position [582, 0]
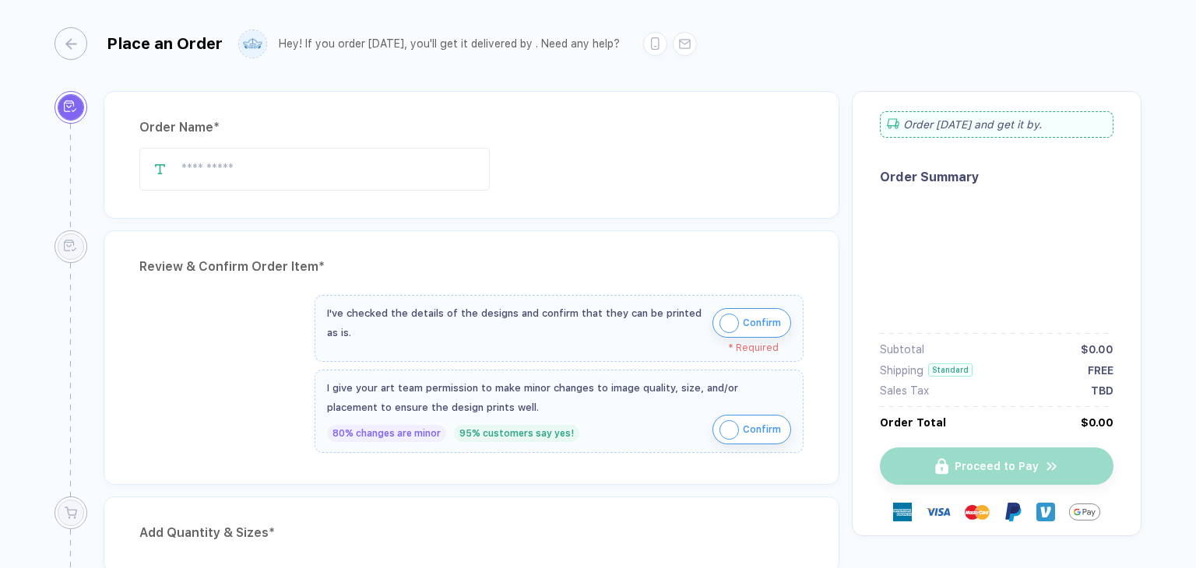
type input "*******"
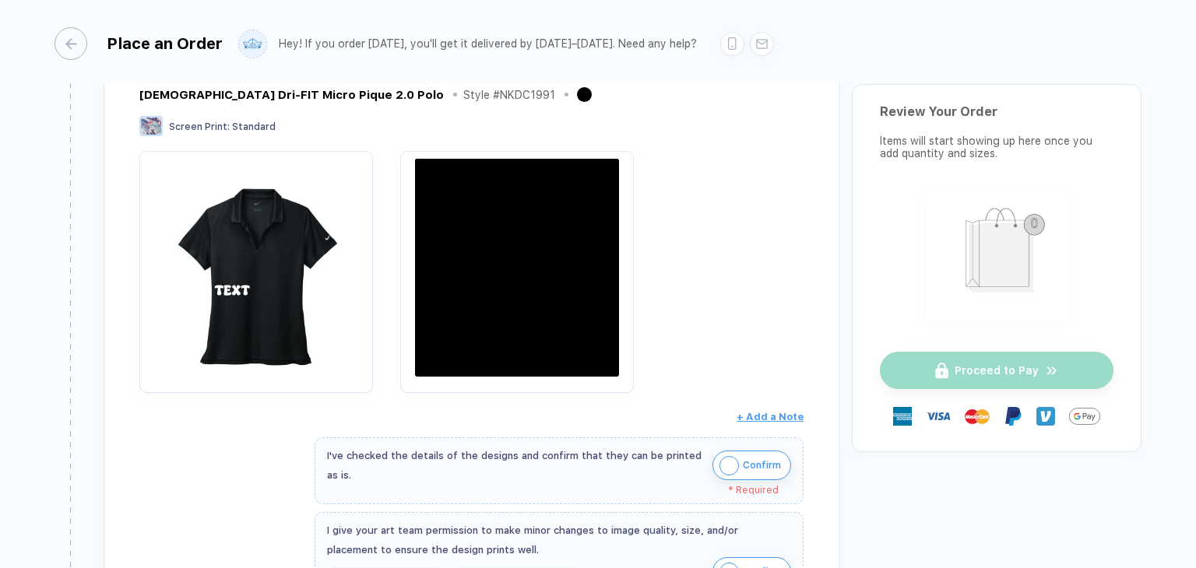
scroll to position [311, 0]
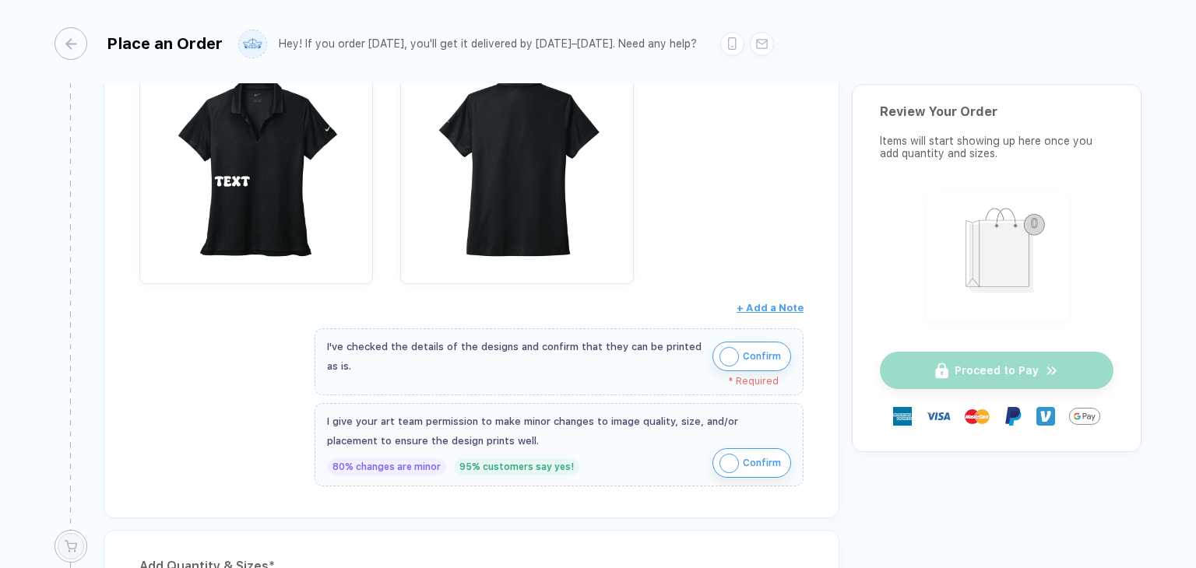
click at [772, 356] on span "Confirm" at bounding box center [762, 356] width 38 height 25
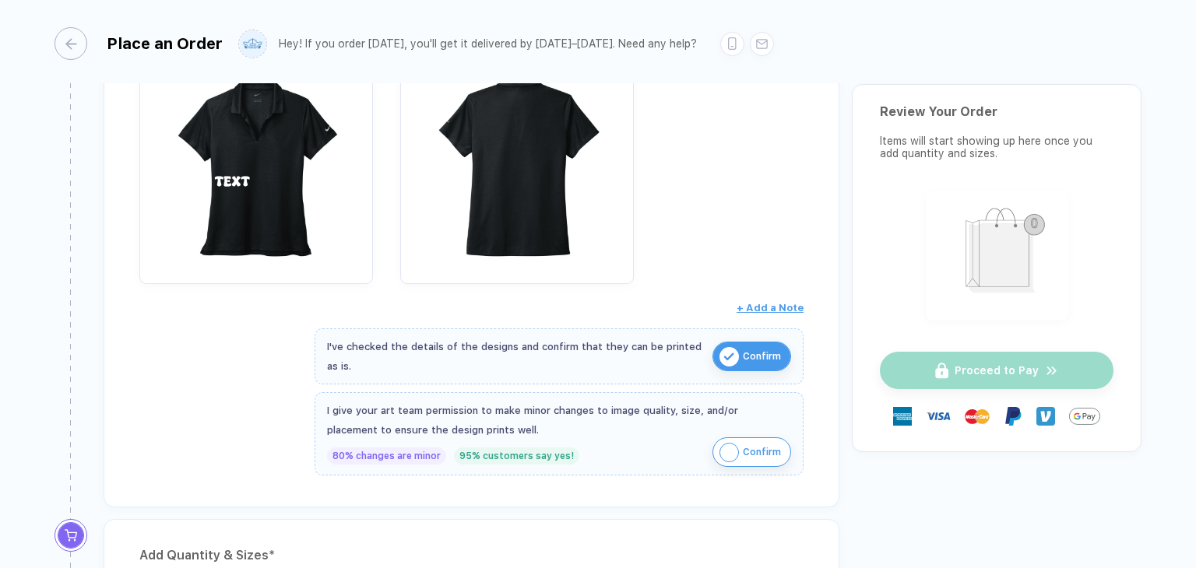
click at [743, 449] on span "Confirm" at bounding box center [762, 452] width 38 height 25
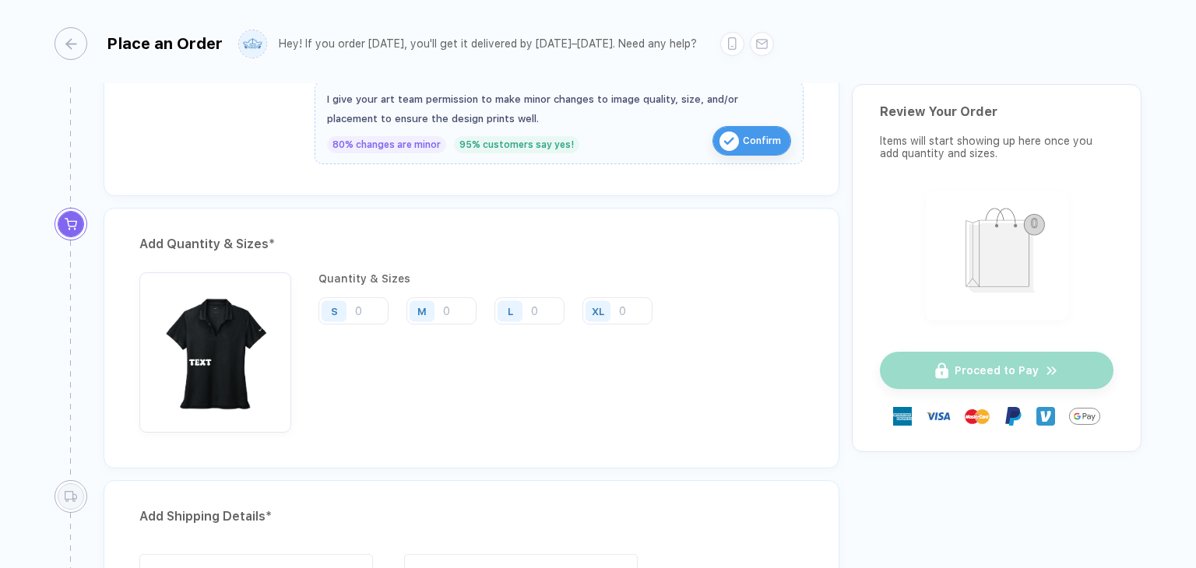
scroll to position [778, 0]
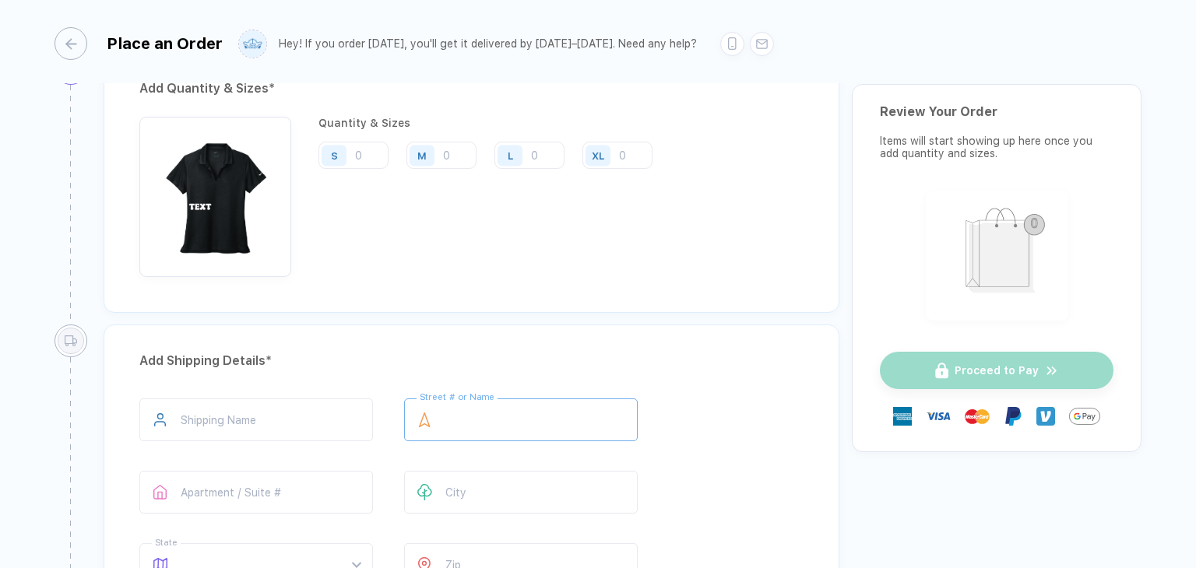
click at [573, 420] on input "text" at bounding box center [520, 420] width 233 height 43
type input "**********"
type input "*****"
type input "**"
type input "*****"
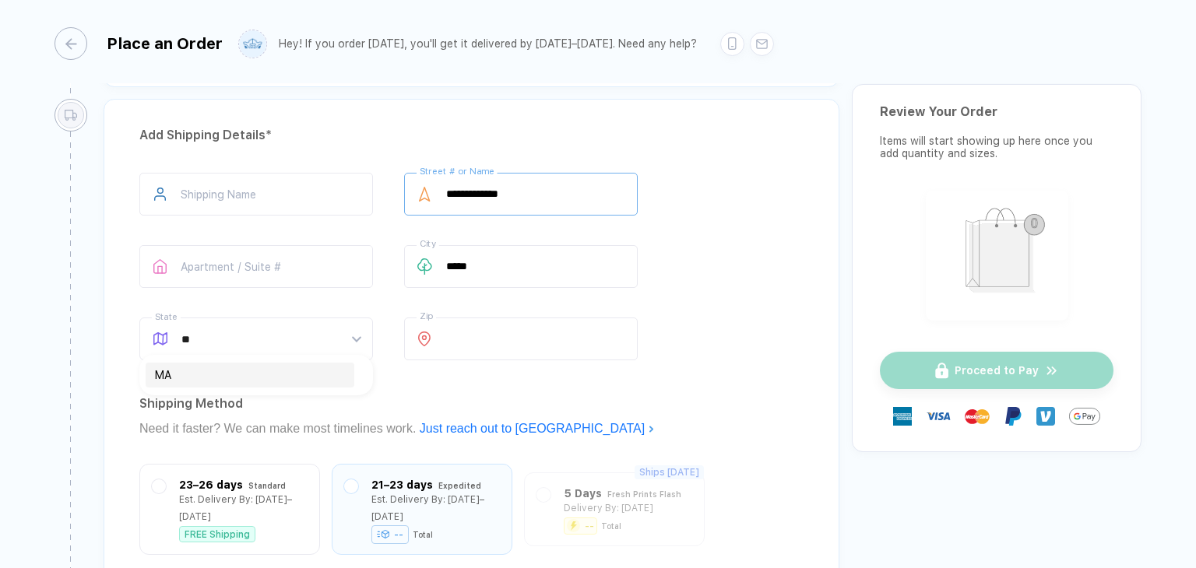
scroll to position [1012, 0]
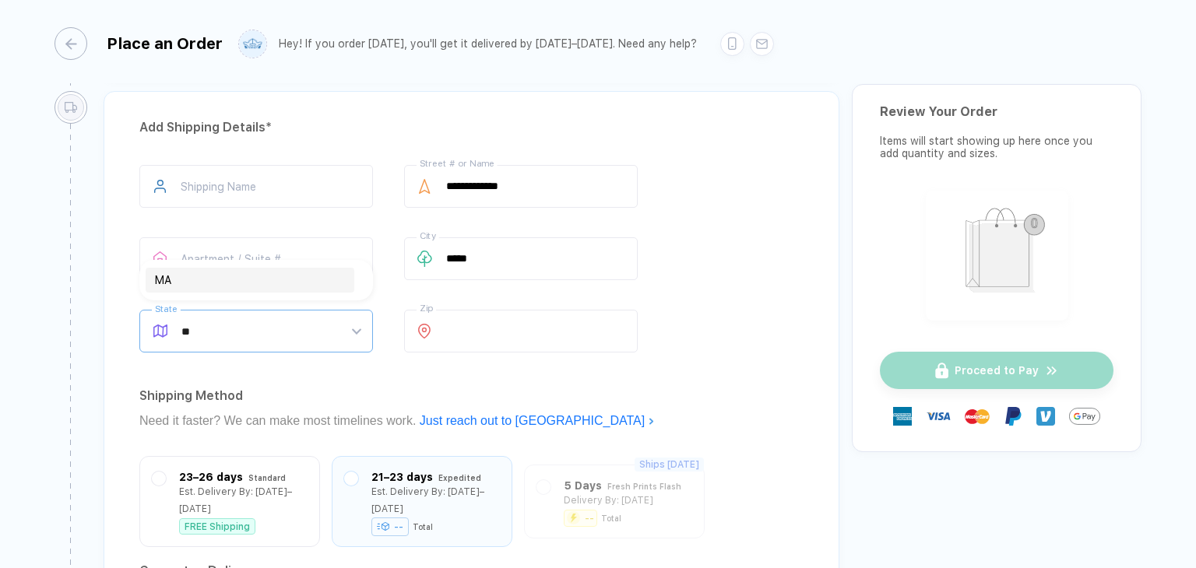
click at [156, 278] on div "MA" at bounding box center [250, 280] width 190 height 17
click at [213, 191] on input "text" at bounding box center [255, 186] width 233 height 43
type input "********"
click at [448, 124] on div "Add Shipping Details *" at bounding box center [471, 127] width 664 height 25
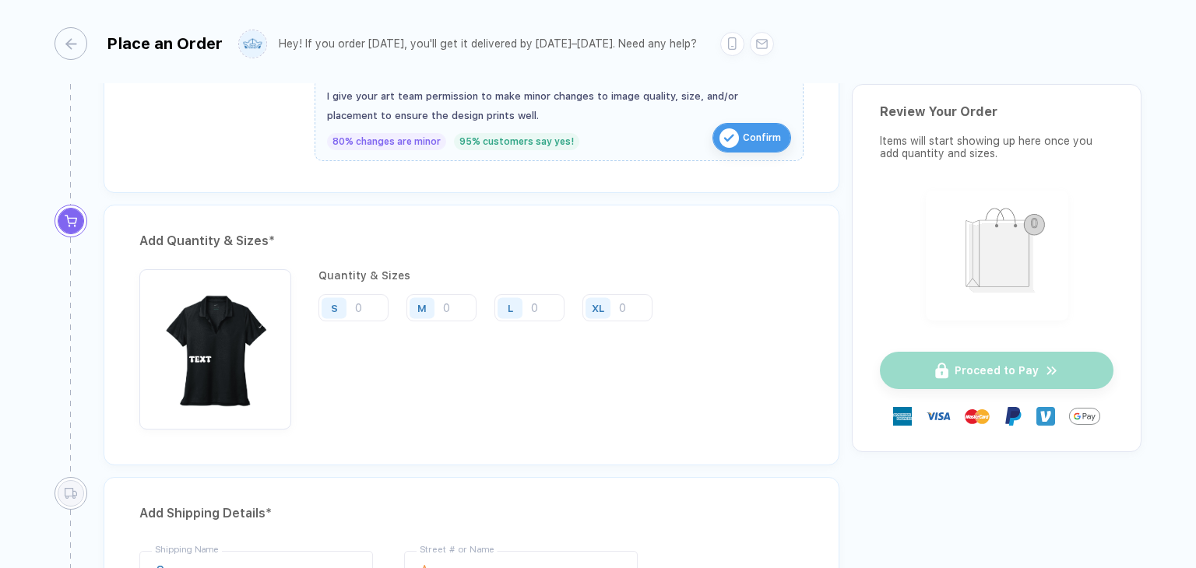
scroll to position [623, 0]
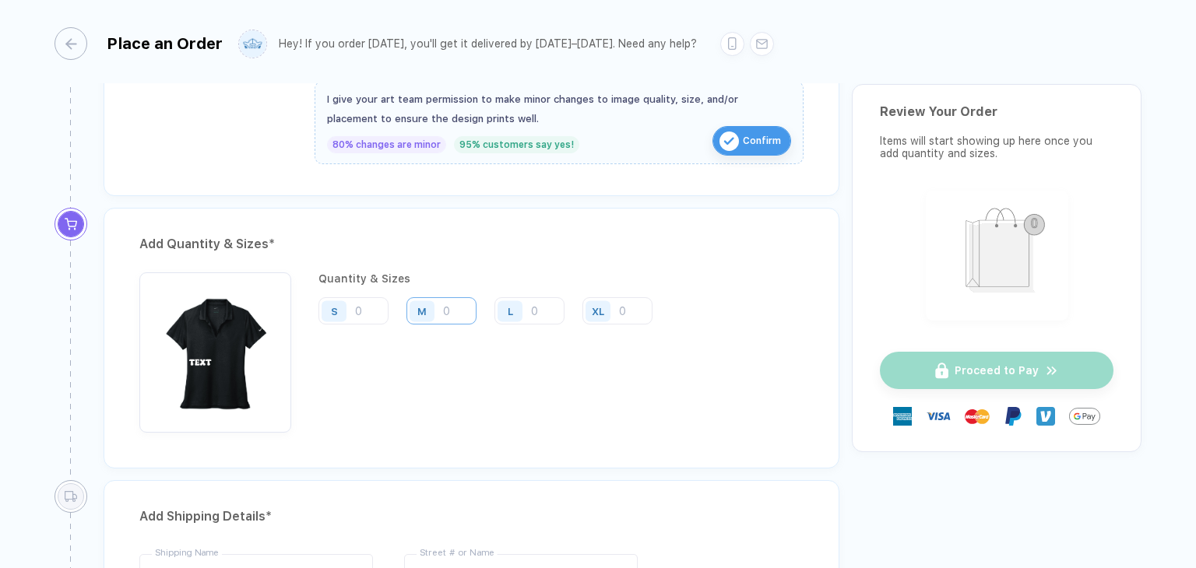
click at [444, 305] on input "number" at bounding box center [441, 310] width 70 height 27
click at [370, 311] on input "number" at bounding box center [353, 310] width 70 height 27
drag, startPoint x: 452, startPoint y: 391, endPoint x: 399, endPoint y: 374, distance: 56.4
click at [452, 392] on div "Quantity & Sizes S 20 M L XL Qty: 20 Per Item: $0.00 Item Total: $0.00" at bounding box center [491, 352] width 346 height 160
drag, startPoint x: 362, startPoint y: 353, endPoint x: 545, endPoint y: 361, distance: 183.1
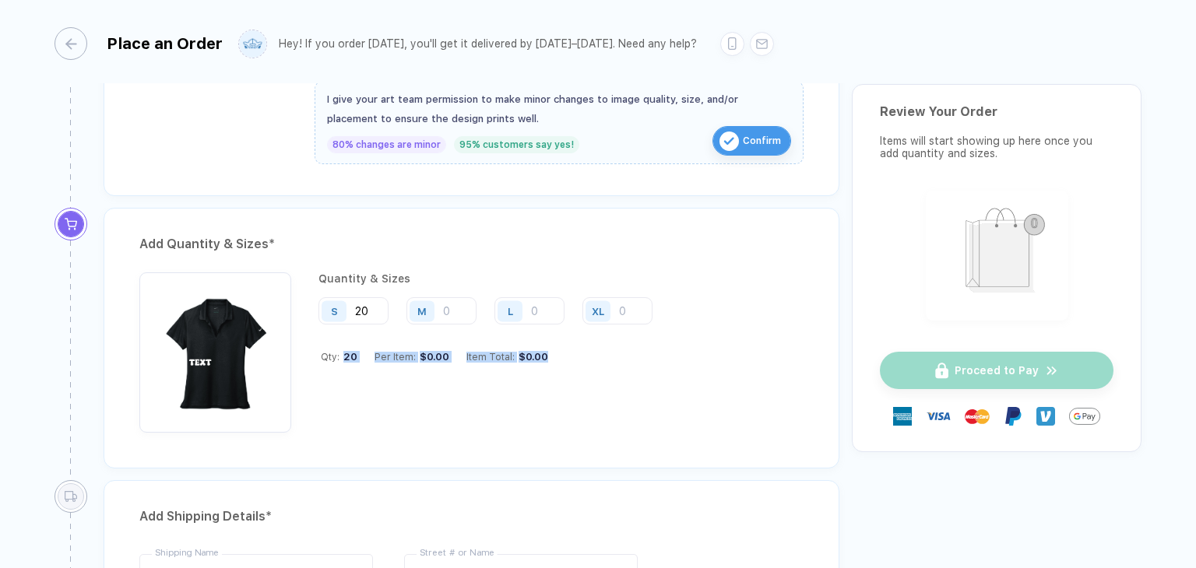
click at [545, 361] on div "Quantity & Sizes S 20 M L XL Qty: 20 Per Item: $0.00 Item Total: $0.00" at bounding box center [491, 352] width 346 height 160
click at [598, 413] on div "Quantity & Sizes S 20 M L XL Qty: 20 Per Item: $0.00 Item Total: $0.00" at bounding box center [491, 352] width 346 height 160
click at [374, 312] on input "20" at bounding box center [353, 310] width 70 height 27
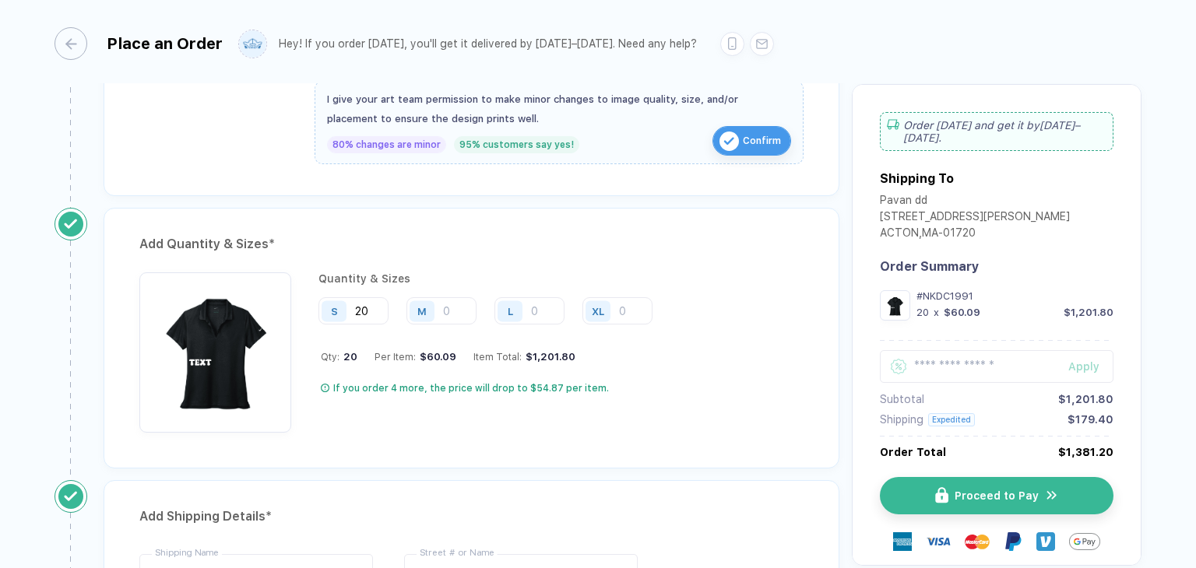
type input "2"
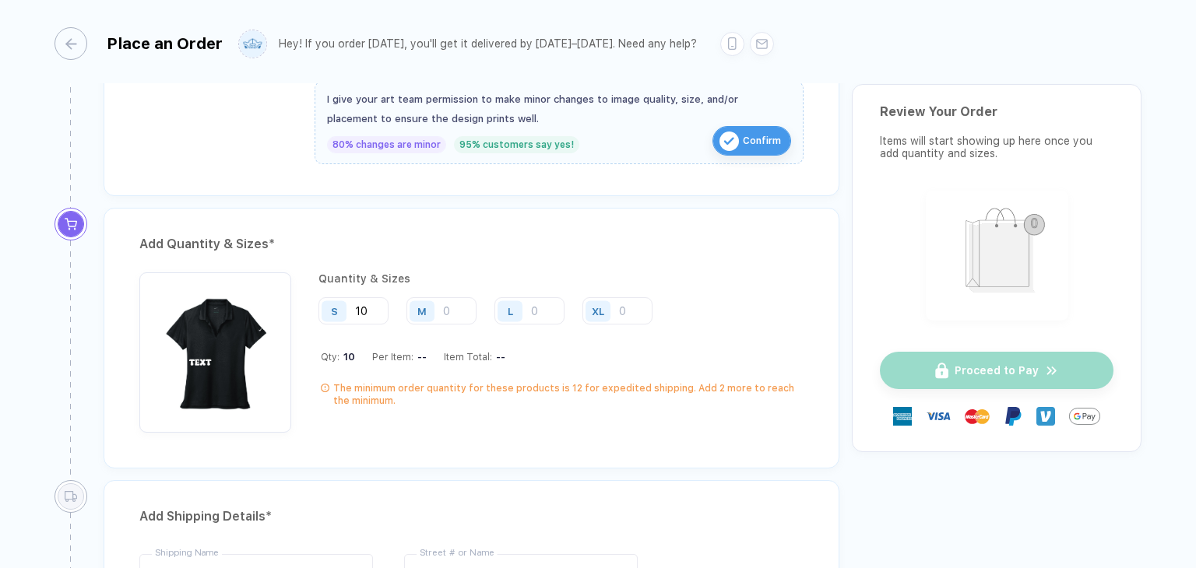
click at [564, 457] on div "Add Quantity & Sizes * Quantity & Sizes S 10 M L XL Qty: 10 Per Item: -- Item T…" at bounding box center [472, 338] width 736 height 261
drag, startPoint x: 511, startPoint y: 389, endPoint x: 660, endPoint y: 412, distance: 151.1
click at [686, 397] on div "The minimum order quantity for these products is 12 for expedited shipping. Add…" at bounding box center [568, 394] width 470 height 25
click at [651, 424] on div "Quantity & Sizes S 10 M L XL Qty: 10 Per Item: -- Item Total: -- The minimum or…" at bounding box center [560, 352] width 485 height 160
click at [371, 304] on input "10" at bounding box center [353, 310] width 70 height 27
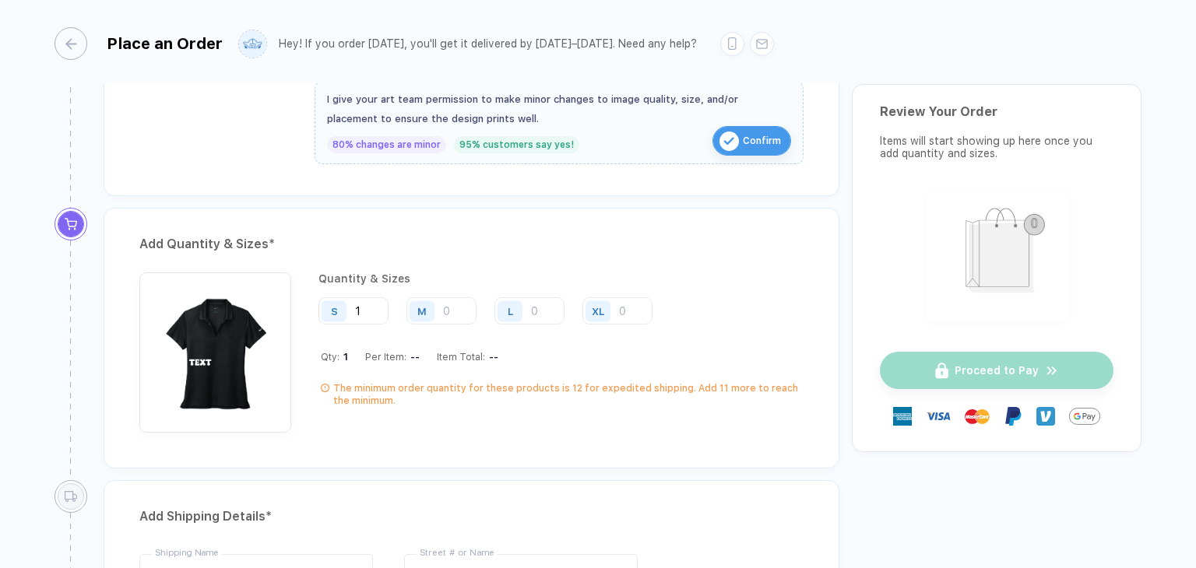
type input "10"
click at [534, 312] on input "number" at bounding box center [529, 310] width 70 height 27
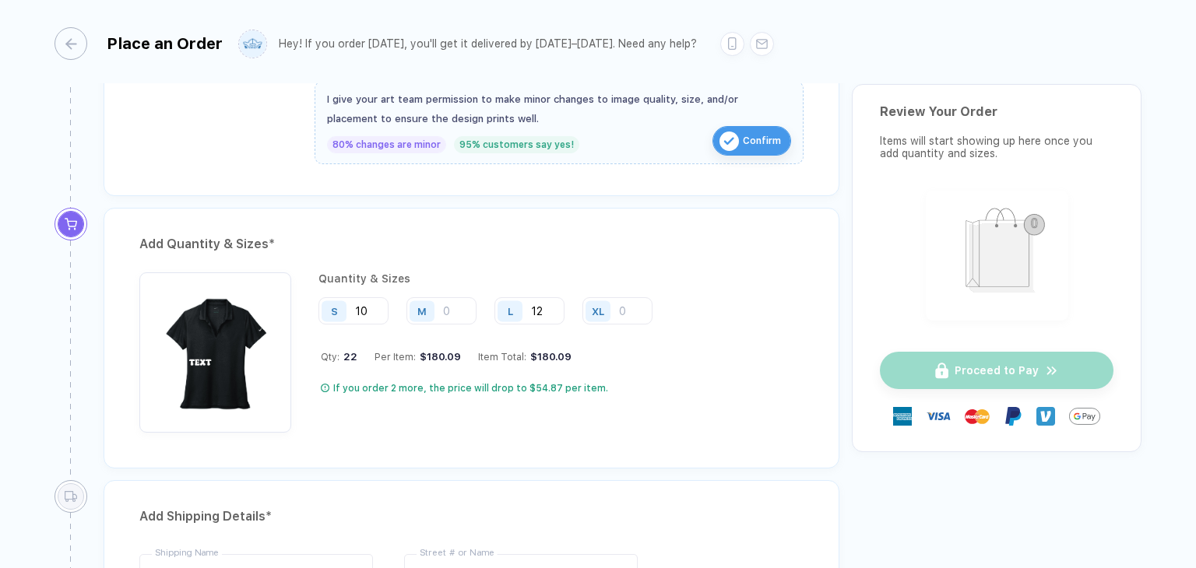
type input "12"
click at [441, 308] on div "M" at bounding box center [424, 310] width 36 height 27
click at [448, 308] on input "number" at bounding box center [441, 310] width 70 height 27
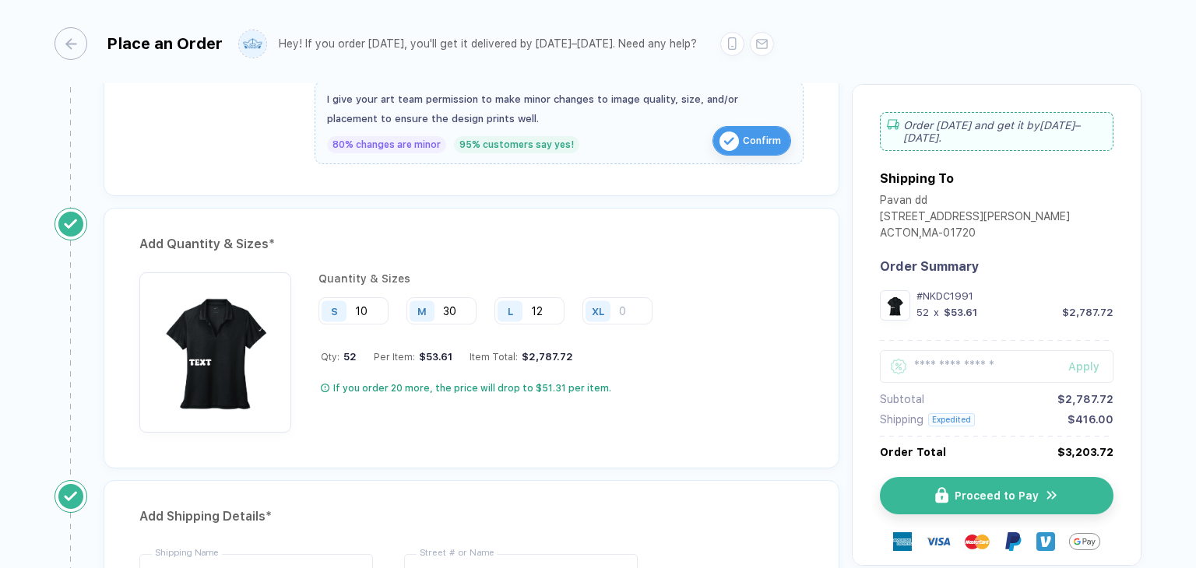
type input "30"
click at [752, 232] on div "Add Quantity & Sizes *" at bounding box center [471, 244] width 664 height 25
click at [742, 338] on div "Quantity & Sizes S 10 M 30 L 12 XL Qty: 52 Per Item: $53.61 Item Total: $2,787.…" at bounding box center [471, 352] width 664 height 160
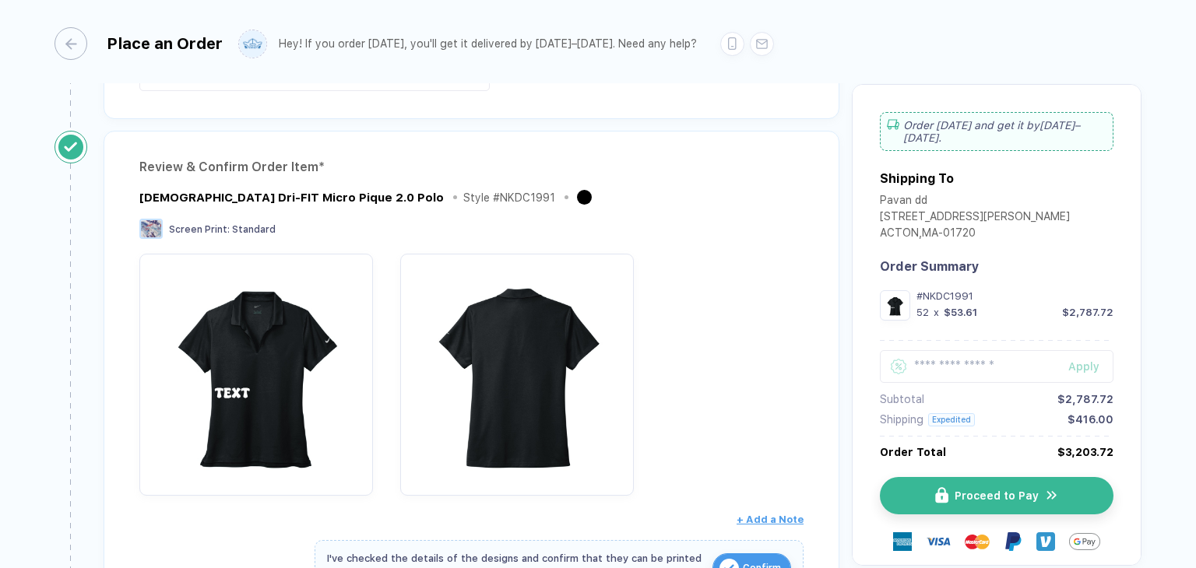
scroll to position [0, 0]
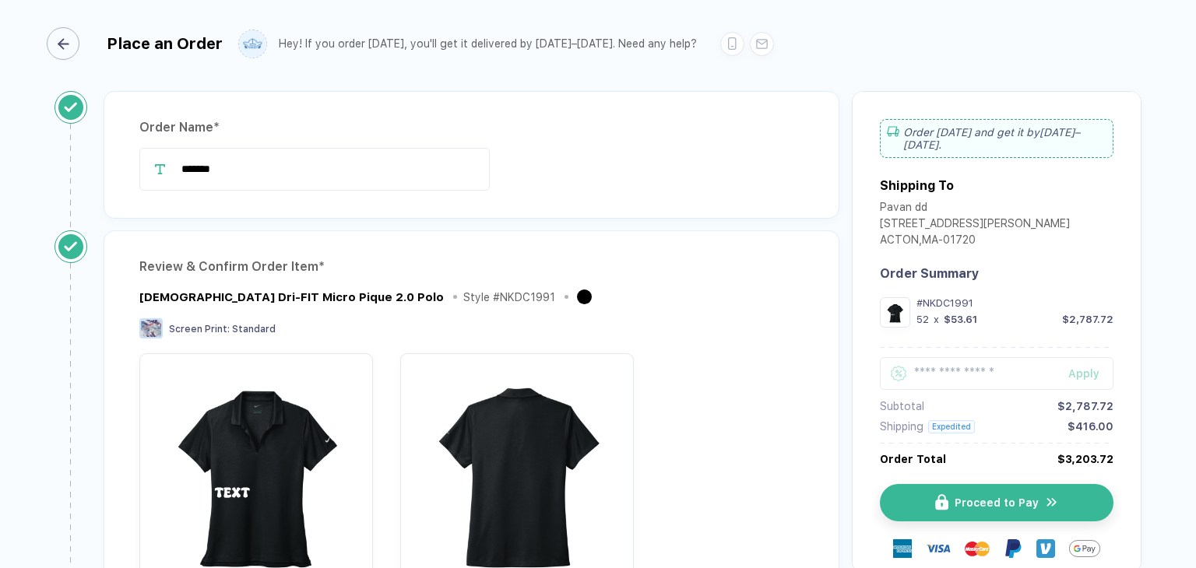
click at [65, 39] on icon "button" at bounding box center [64, 44] width 12 height 12
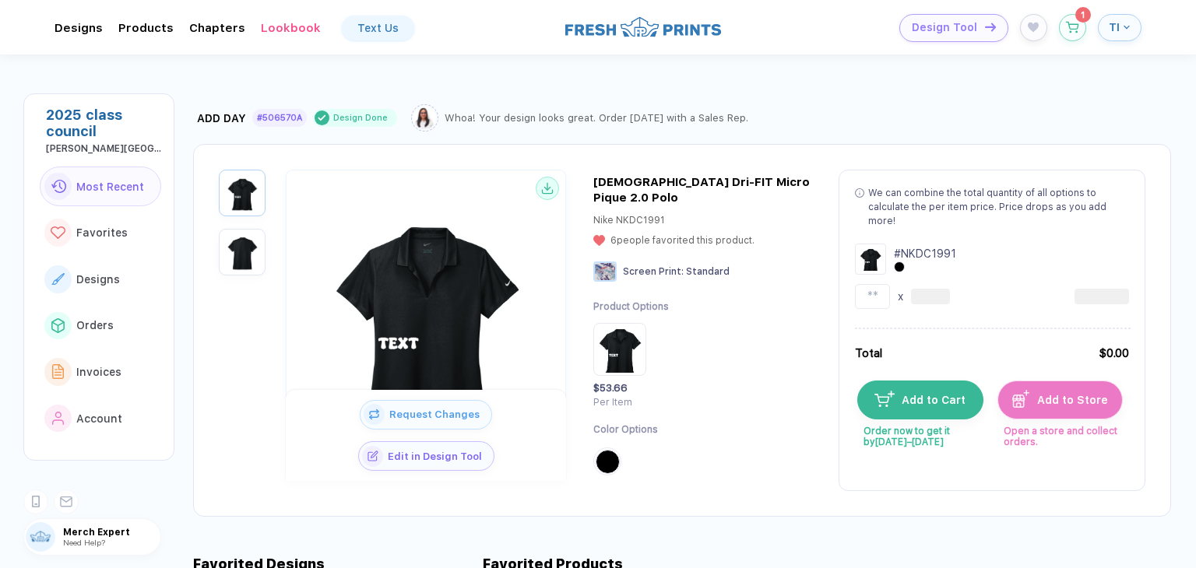
click at [1125, 26] on icon "button" at bounding box center [1126, 27] width 6 height 6
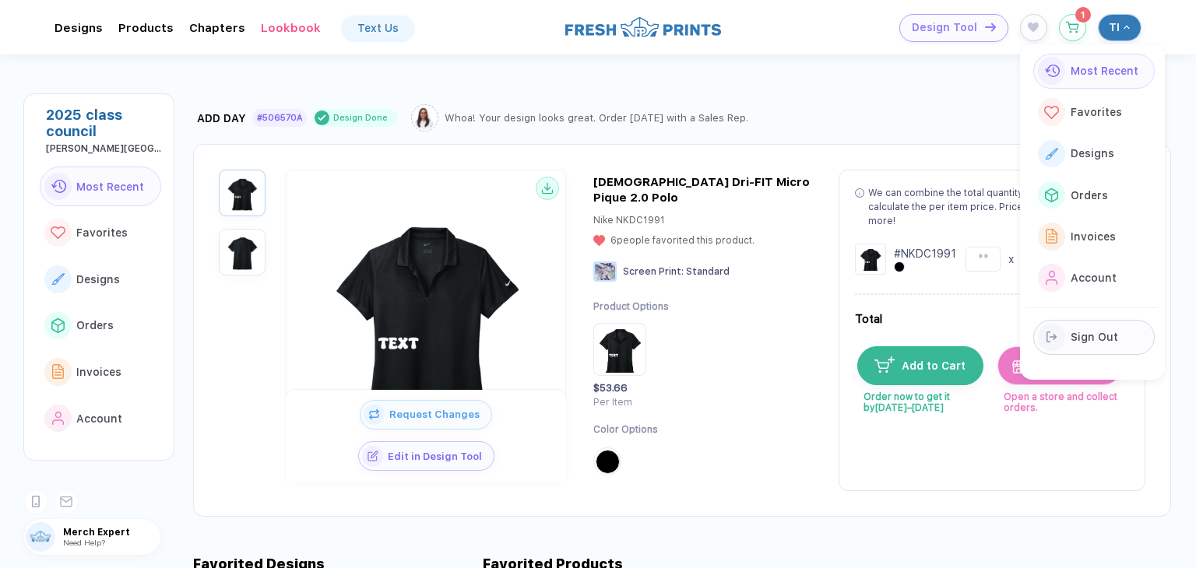
click at [1099, 334] on span "Sign Out" at bounding box center [1093, 337] width 47 height 12
